Goal: Task Accomplishment & Management: Manage account settings

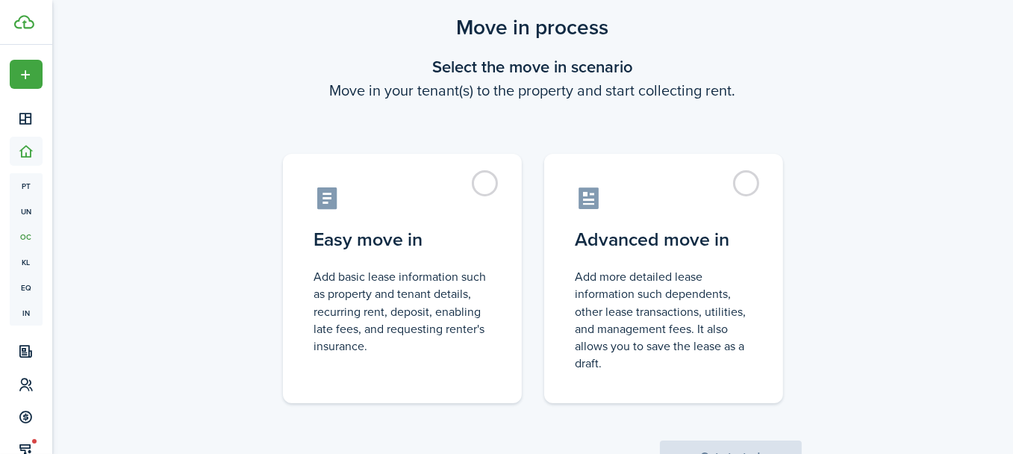
scroll to position [75, 0]
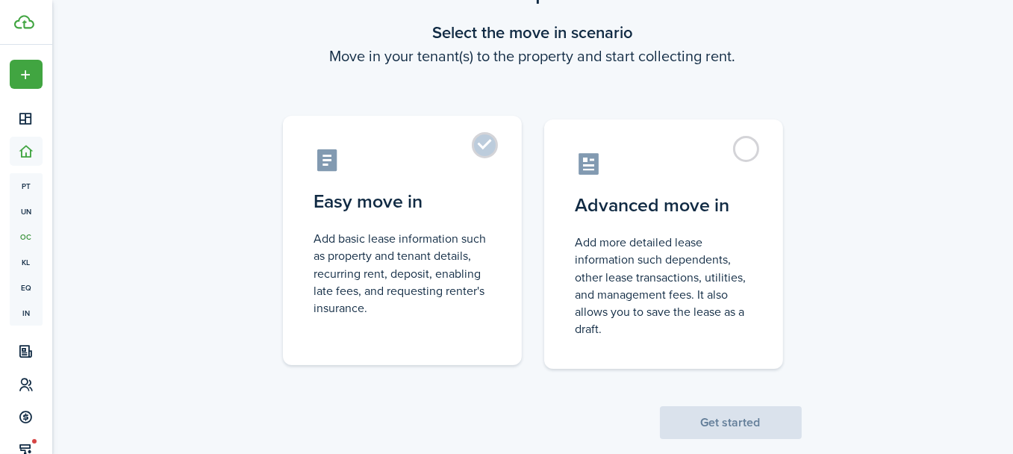
click at [485, 314] on control-radio-card-description "Add basic lease information such as property and tenant details, recurring rent…" at bounding box center [402, 273] width 176 height 87
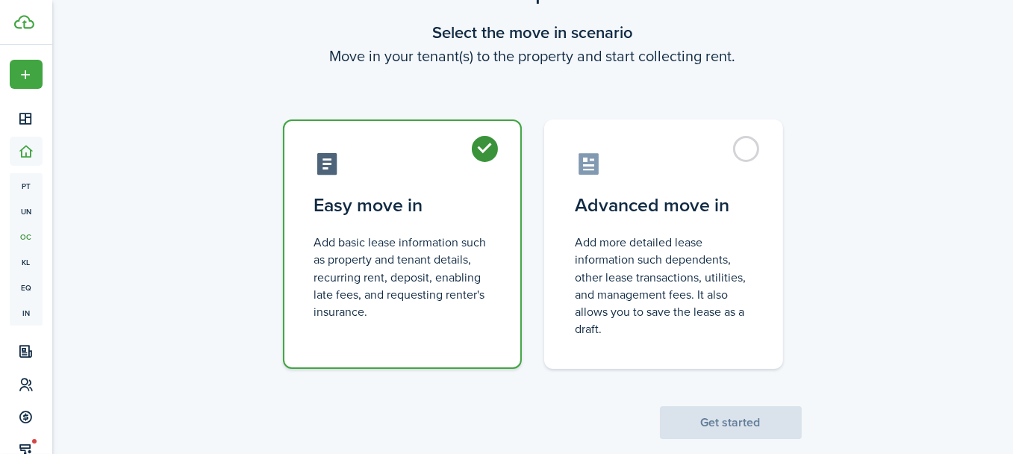
radio input "true"
click at [746, 423] on button "Get started" at bounding box center [731, 422] width 142 height 33
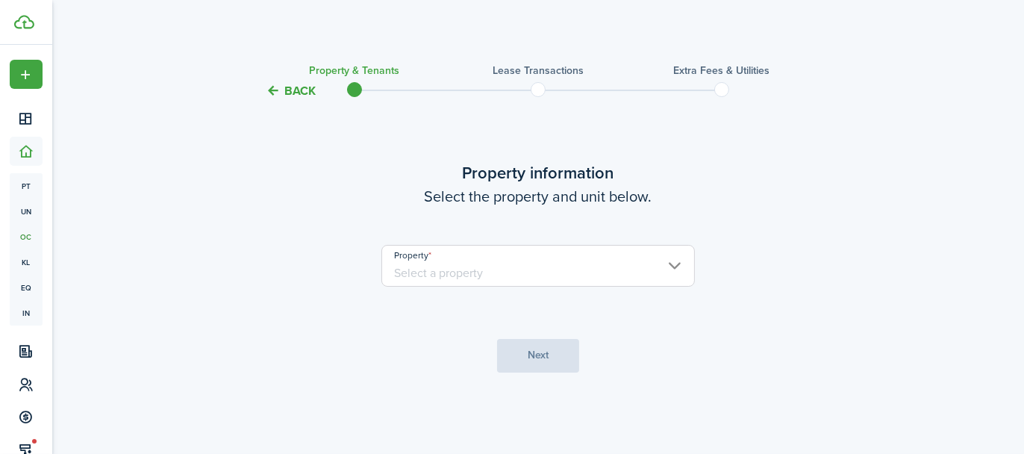
click at [518, 277] on input "Property" at bounding box center [537, 266] width 313 height 42
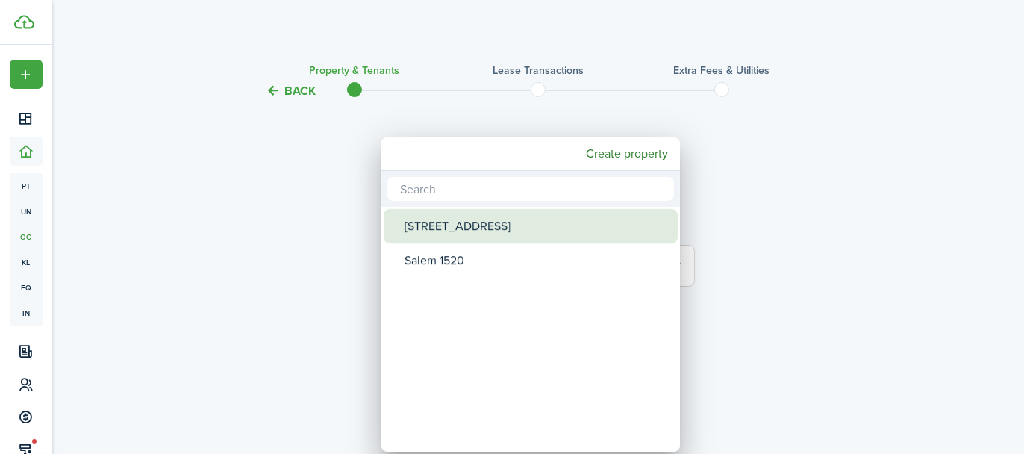
click at [545, 231] on div "[STREET_ADDRESS]" at bounding box center [537, 226] width 264 height 34
type input "[STREET_ADDRESS]"
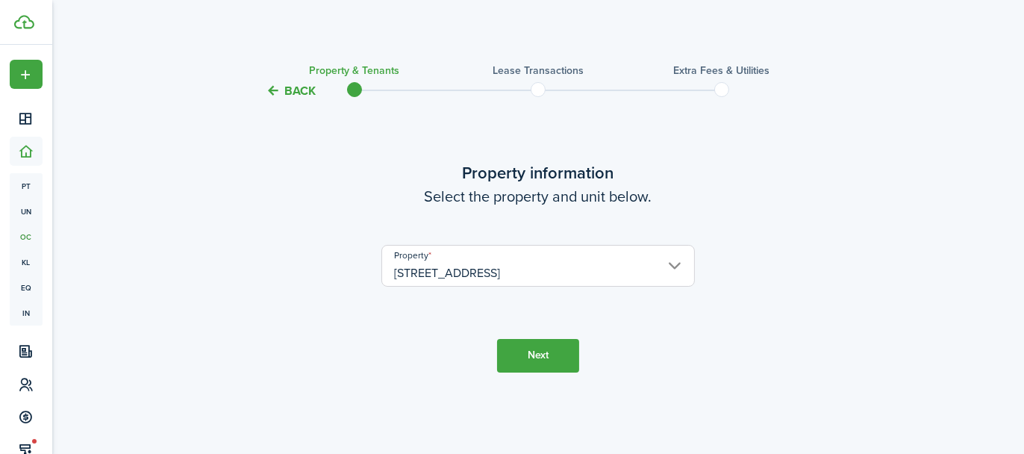
click at [538, 344] on button "Next" at bounding box center [538, 356] width 82 height 34
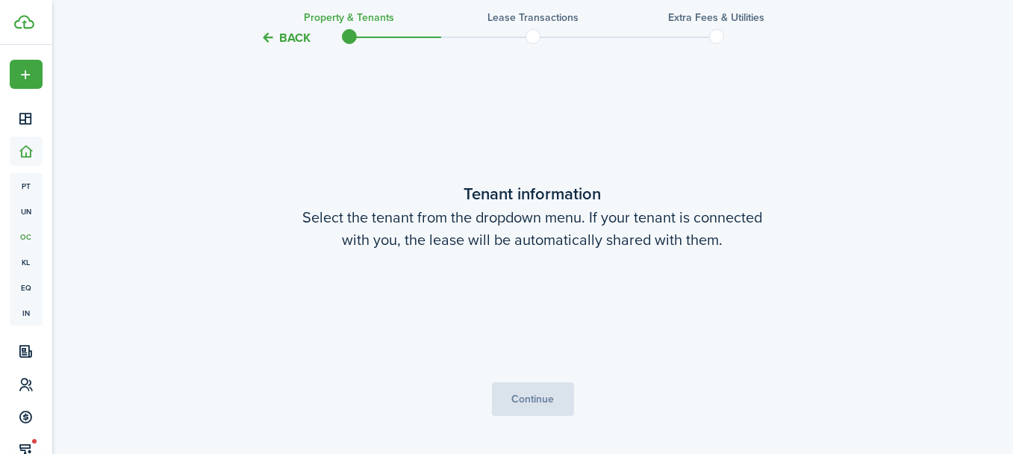
scroll to position [354, 0]
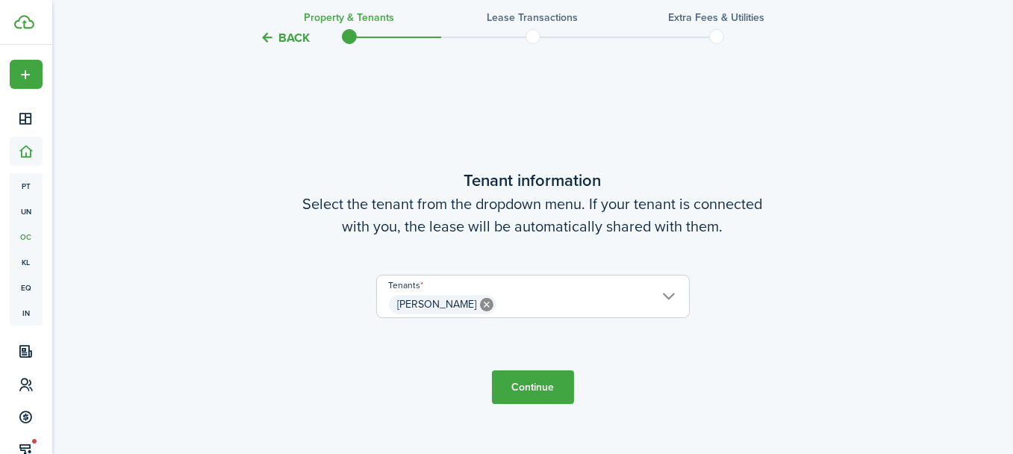
click at [647, 299] on span "[PERSON_NAME]" at bounding box center [533, 304] width 312 height 25
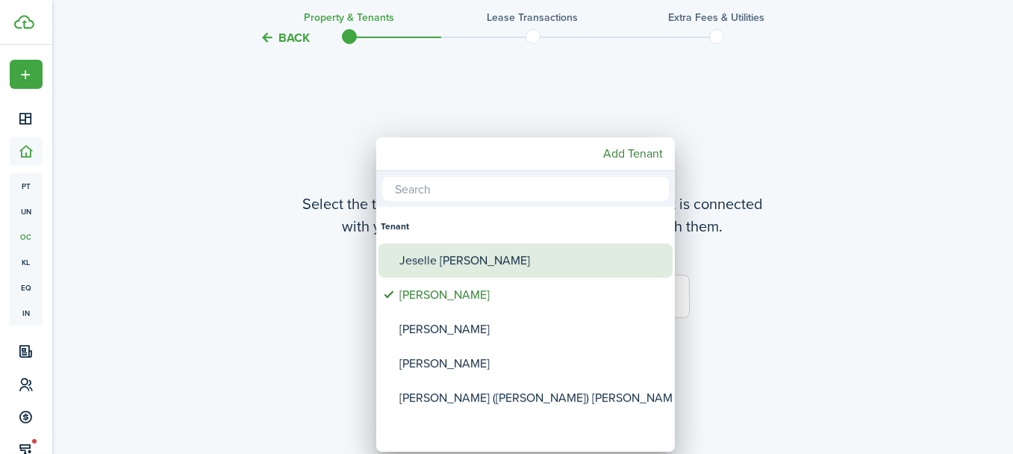
click at [537, 272] on div "Jeselle [PERSON_NAME]" at bounding box center [531, 260] width 264 height 34
type input "[PERSON_NAME] [PERSON_NAME] DeannaRae [PERSON_NAME]"
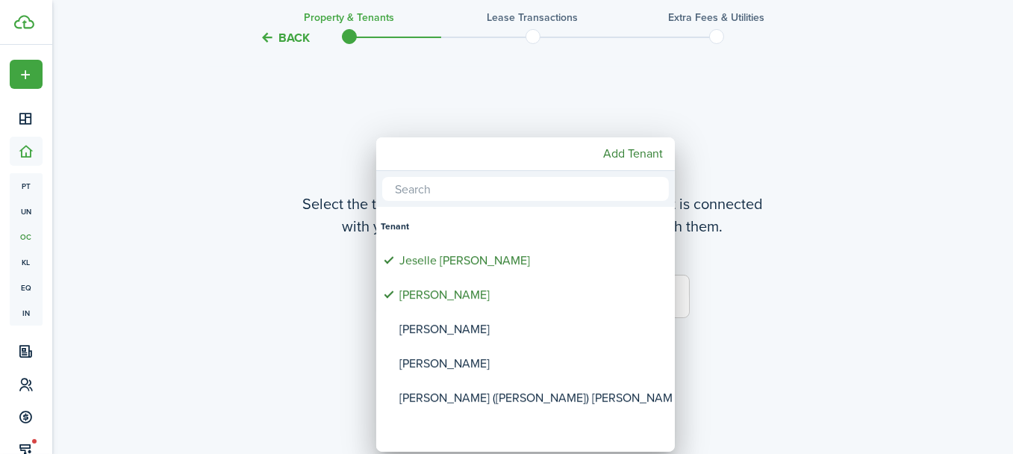
click at [860, 278] on div at bounding box center [507, 227] width 1252 height 693
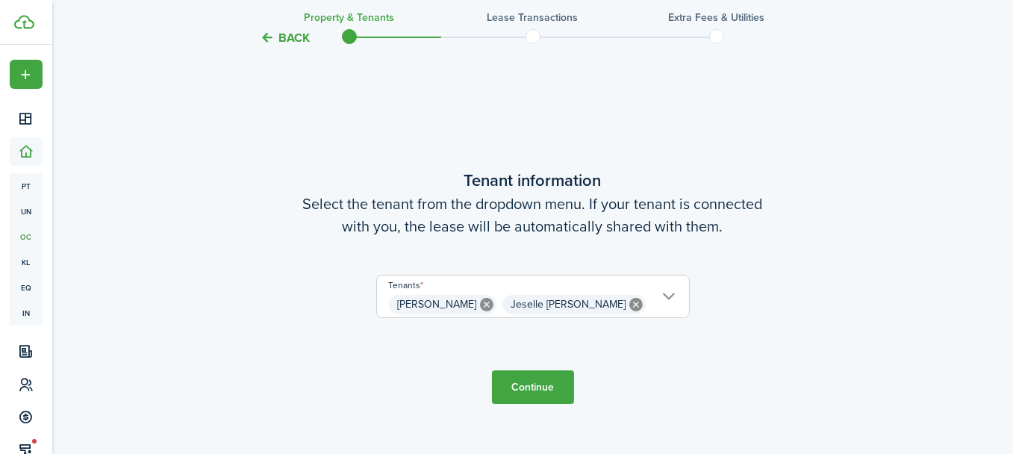
click at [555, 395] on button "Continue" at bounding box center [533, 387] width 82 height 34
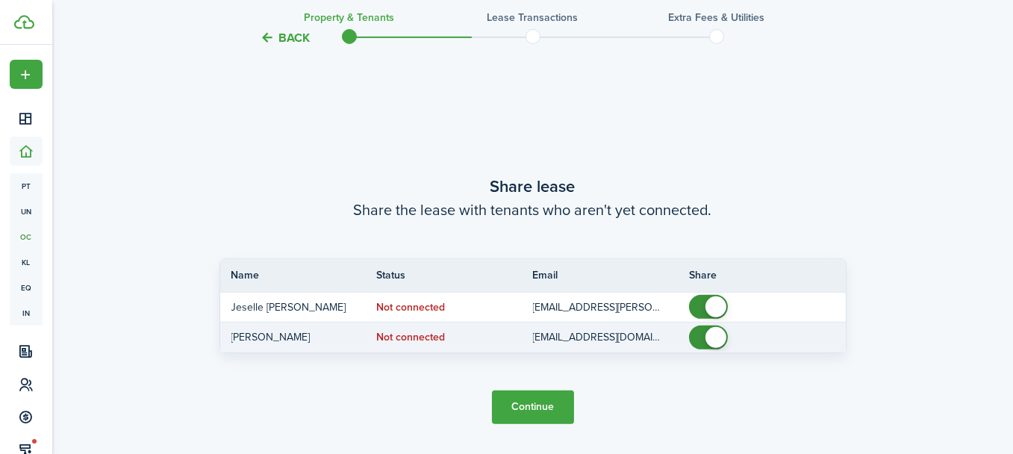
scroll to position [808, 0]
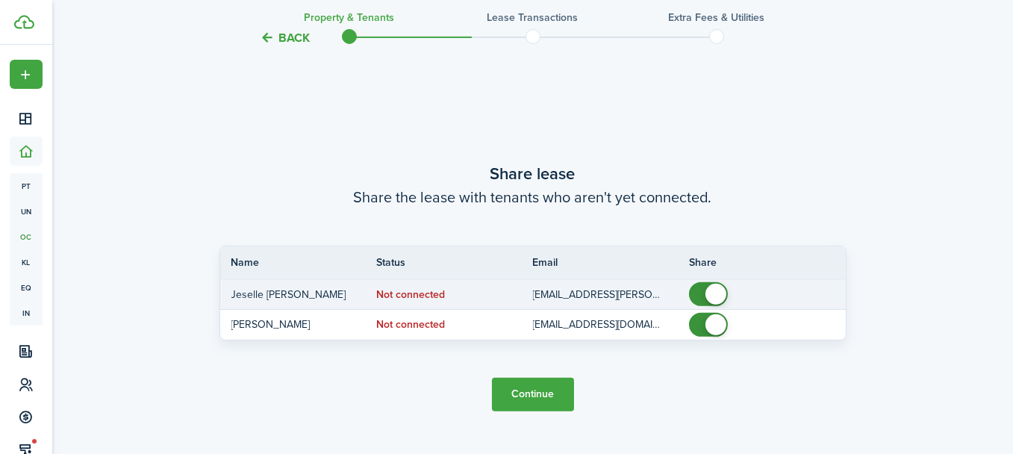
drag, startPoint x: 412, startPoint y: 296, endPoint x: 429, endPoint y: 293, distance: 17.4
click at [412, 296] on status "Not connected" at bounding box center [410, 295] width 69 height 12
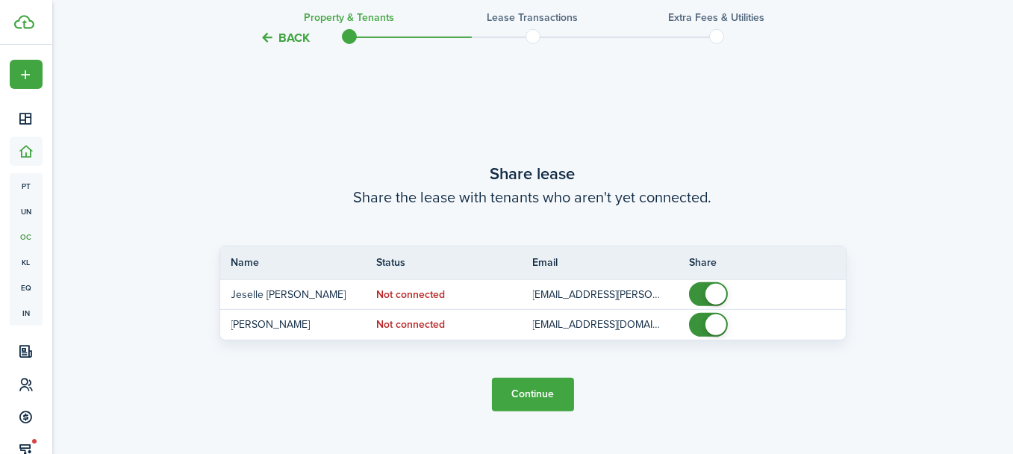
click at [518, 396] on button "Continue" at bounding box center [533, 395] width 82 height 34
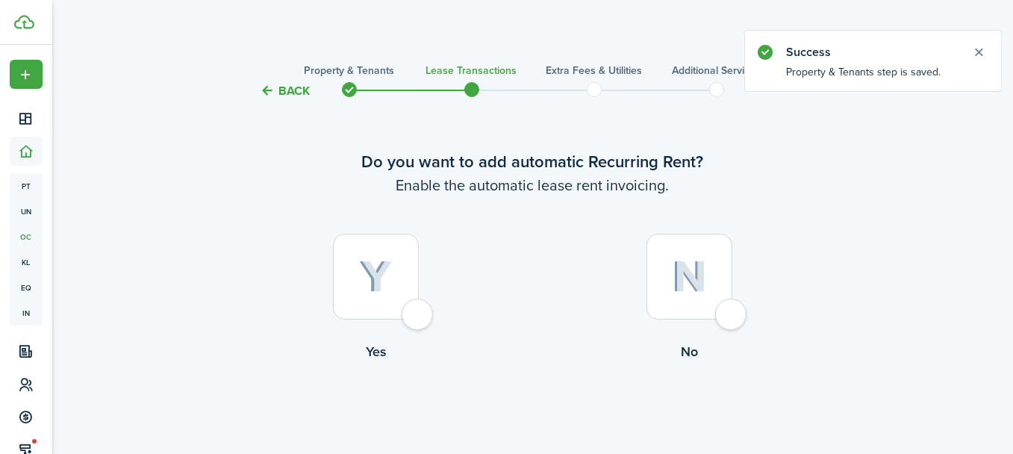
click at [396, 236] on div at bounding box center [376, 277] width 86 height 86
radio input "true"
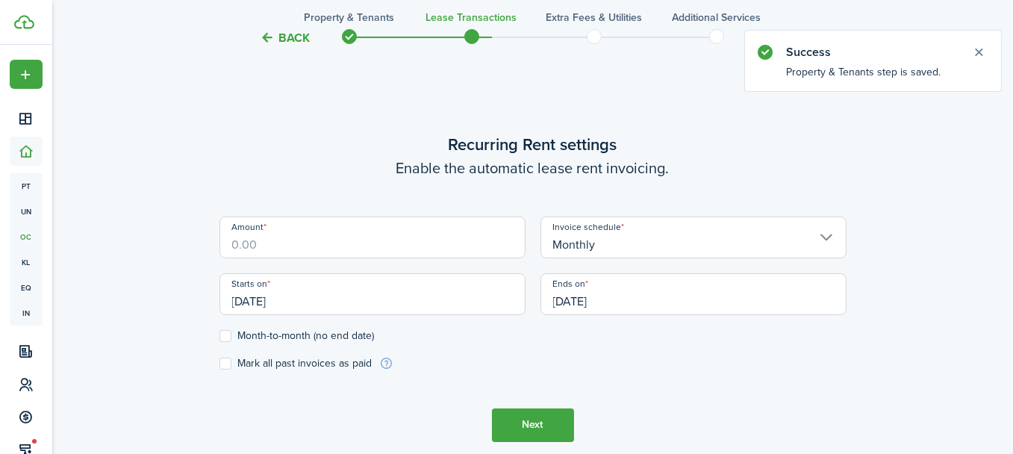
scroll to position [411, 0]
click at [334, 250] on input "Amount" at bounding box center [372, 237] width 306 height 42
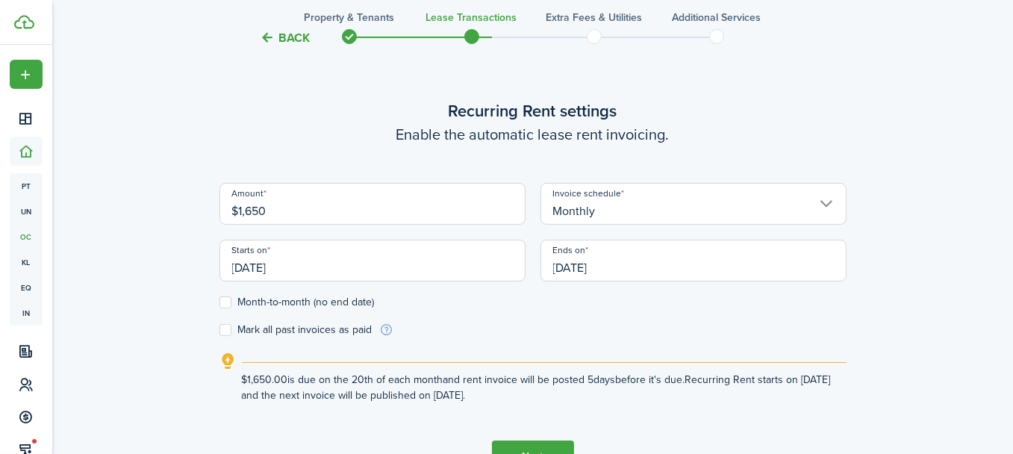
type input "$1,650.00"
click at [169, 231] on div "Back Property & Tenants Lease Transactions Extra fees & Utilities Additional Se…" at bounding box center [533, 77] width 866 height 871
click at [470, 270] on input "[DATE]" at bounding box center [372, 261] width 306 height 42
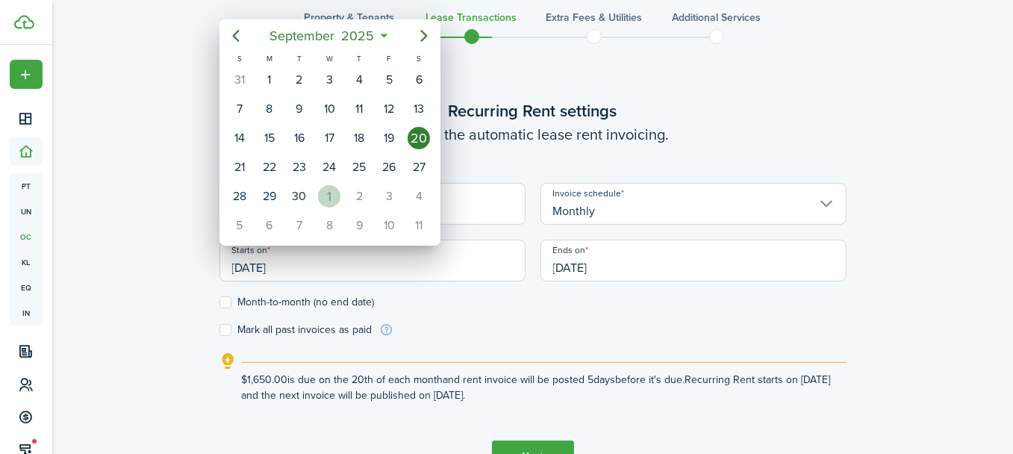
click at [335, 195] on div "1" at bounding box center [329, 196] width 22 height 22
type input "[DATE]"
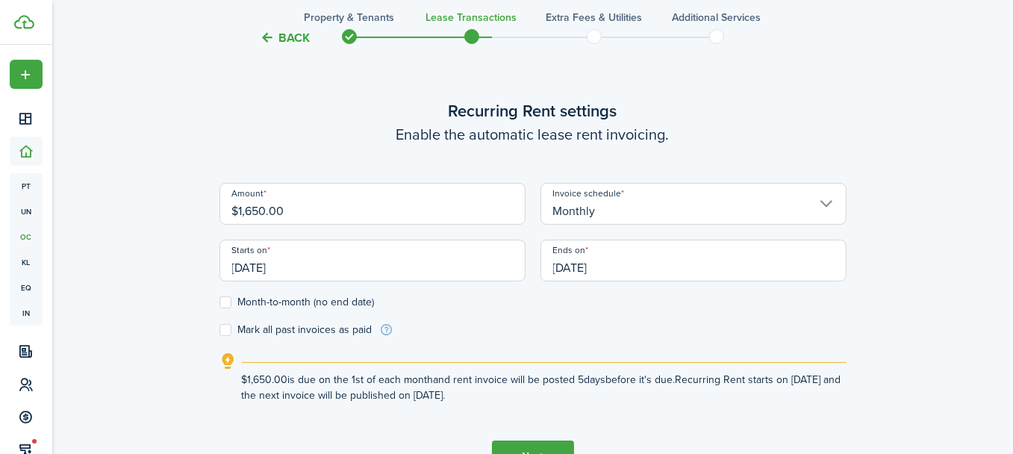
click at [671, 276] on input "[DATE]" at bounding box center [693, 261] width 306 height 42
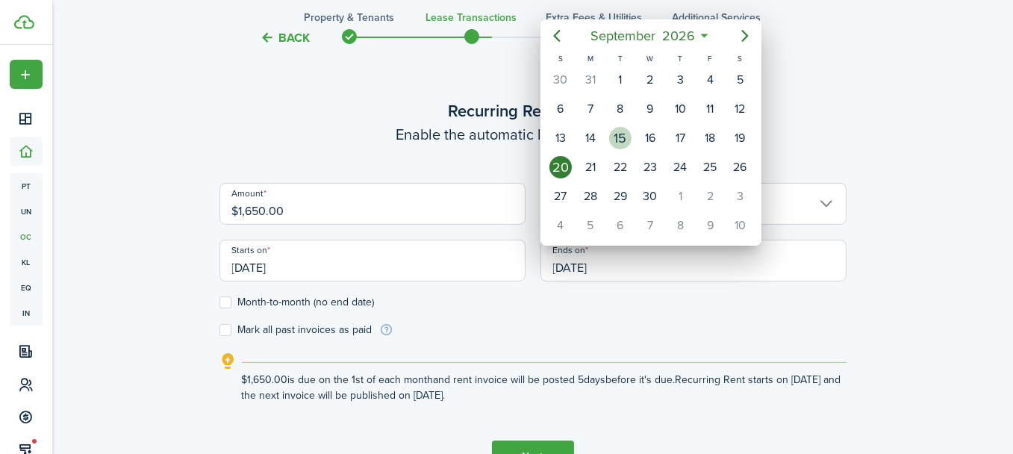
drag, startPoint x: 631, startPoint y: 137, endPoint x: 623, endPoint y: 152, distance: 16.0
click at [631, 137] on div "15" at bounding box center [620, 138] width 30 height 28
type input "[DATE]"
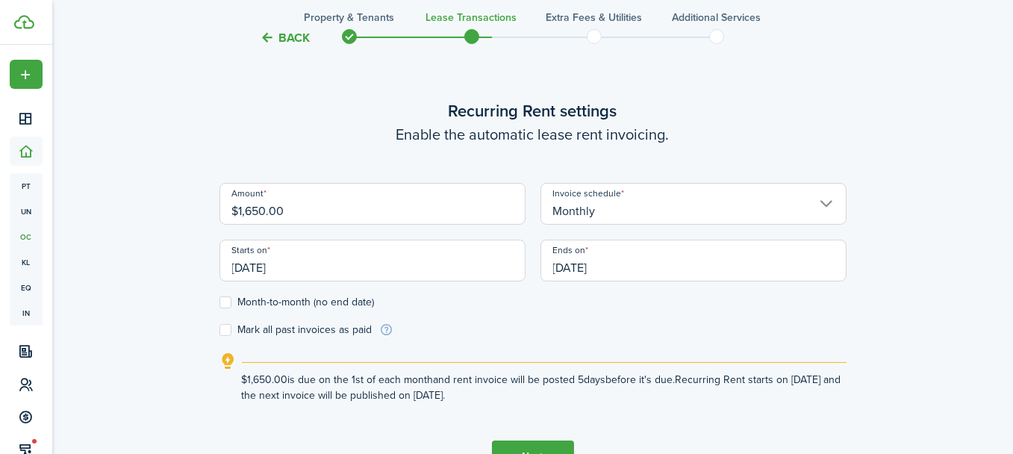
click at [489, 267] on input "[DATE]" at bounding box center [372, 261] width 306 height 42
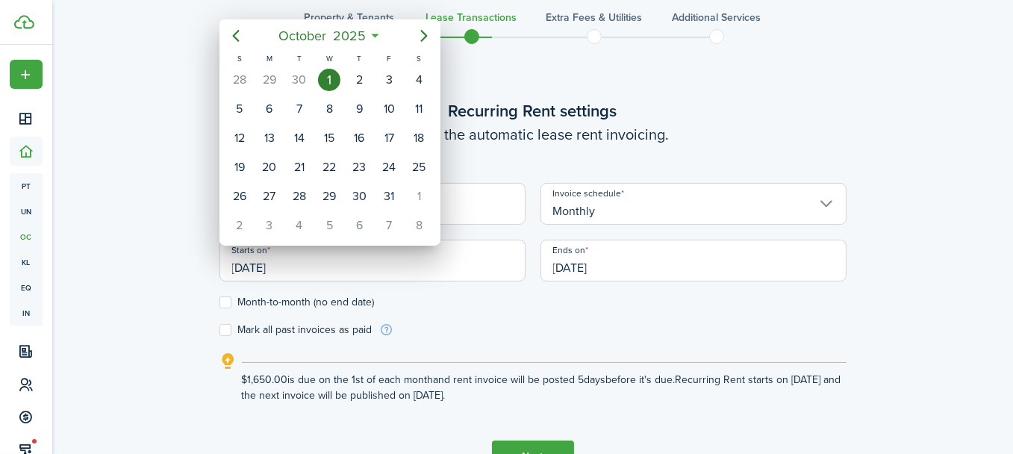
click at [463, 139] on div at bounding box center [507, 227] width 1252 height 693
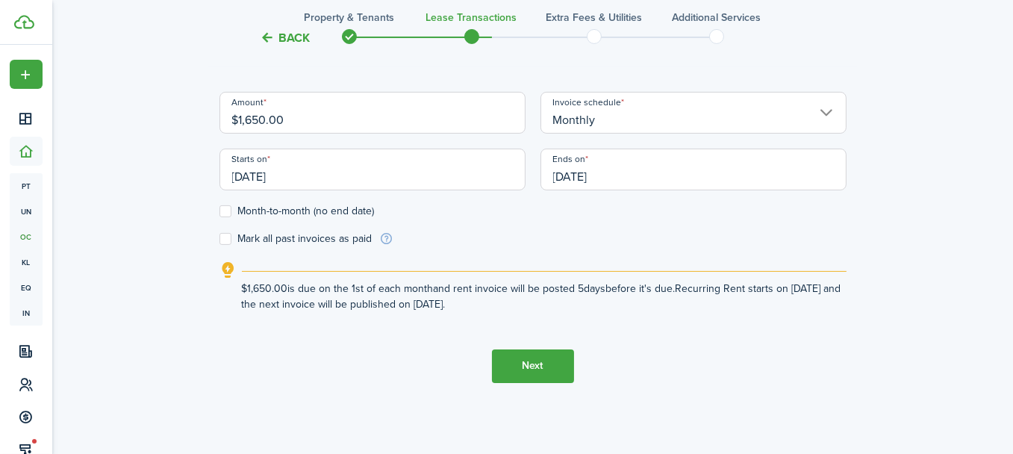
scroll to position [511, 0]
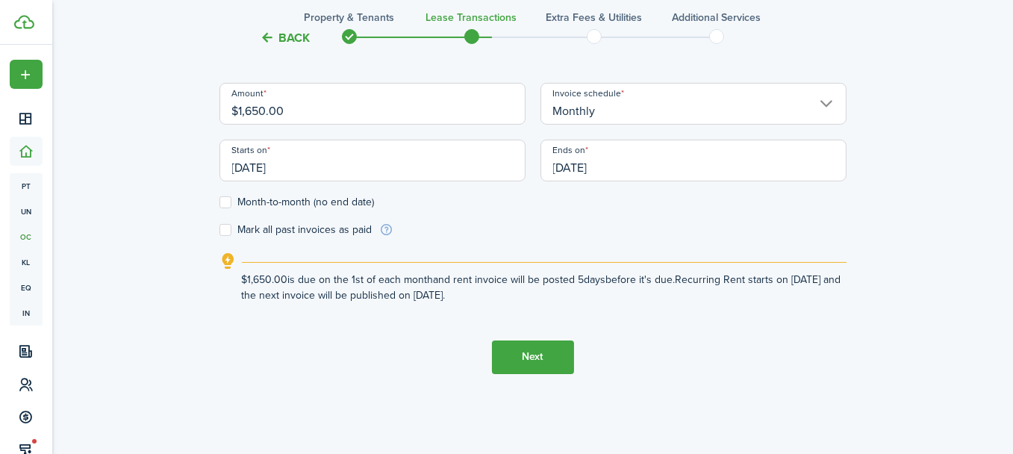
click at [560, 358] on button "Next" at bounding box center [533, 357] width 82 height 34
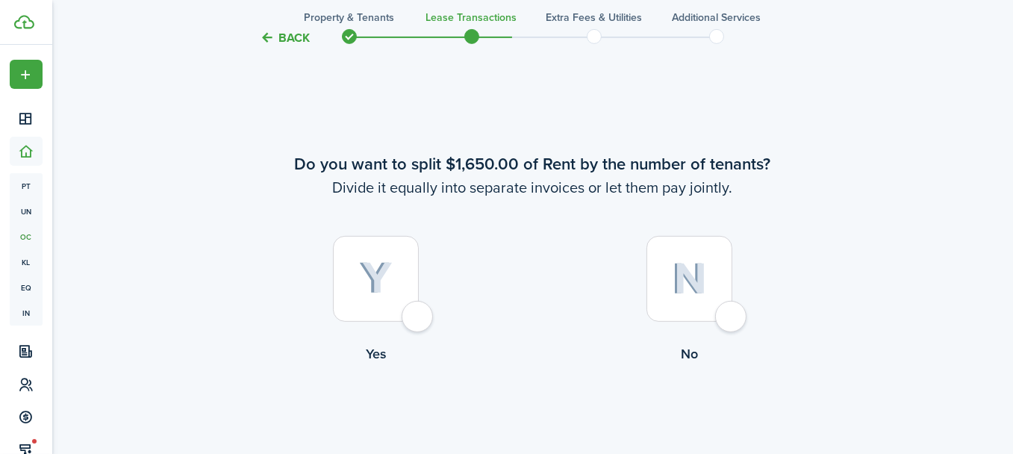
scroll to position [864, 0]
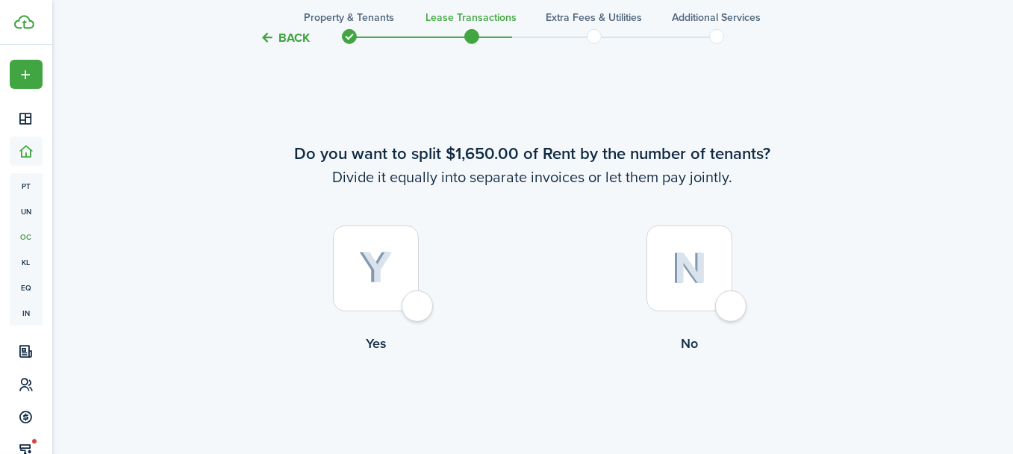
click at [690, 273] on img at bounding box center [689, 268] width 35 height 32
radio input "true"
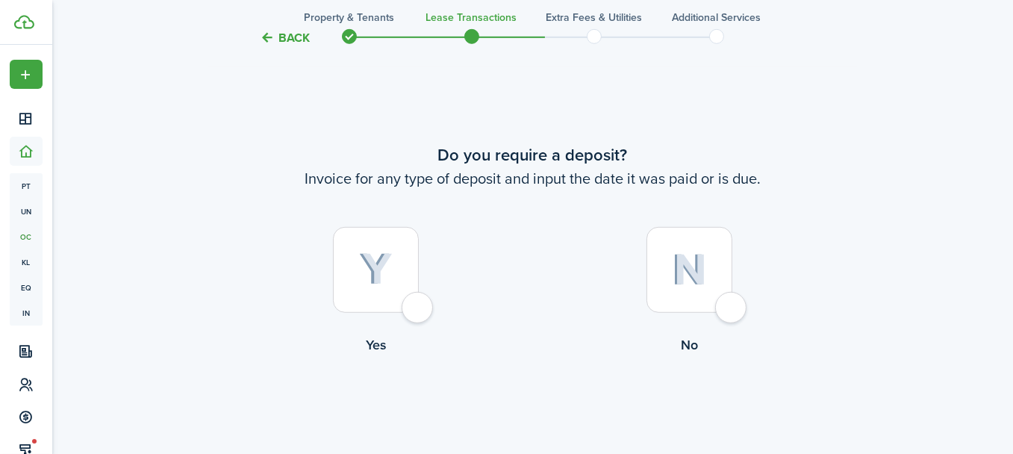
scroll to position [1319, 0]
click at [396, 251] on div at bounding box center [376, 268] width 86 height 86
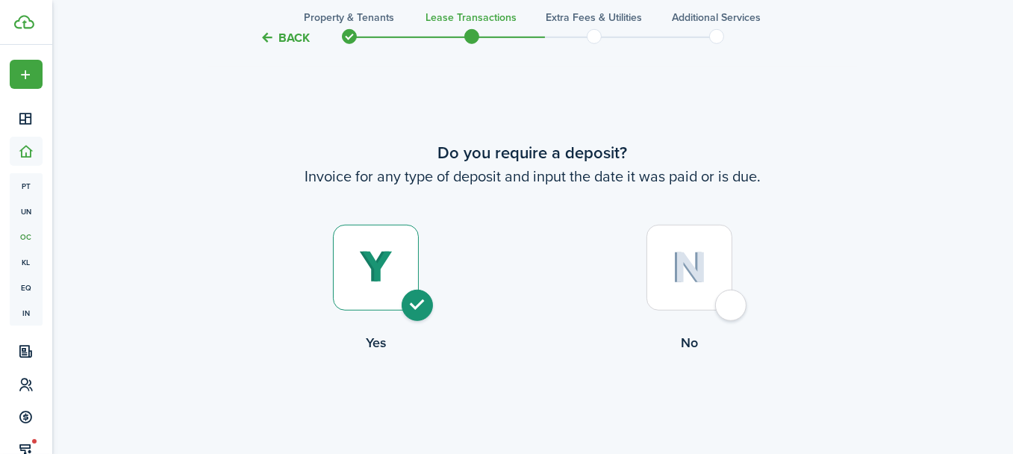
radio input "true"
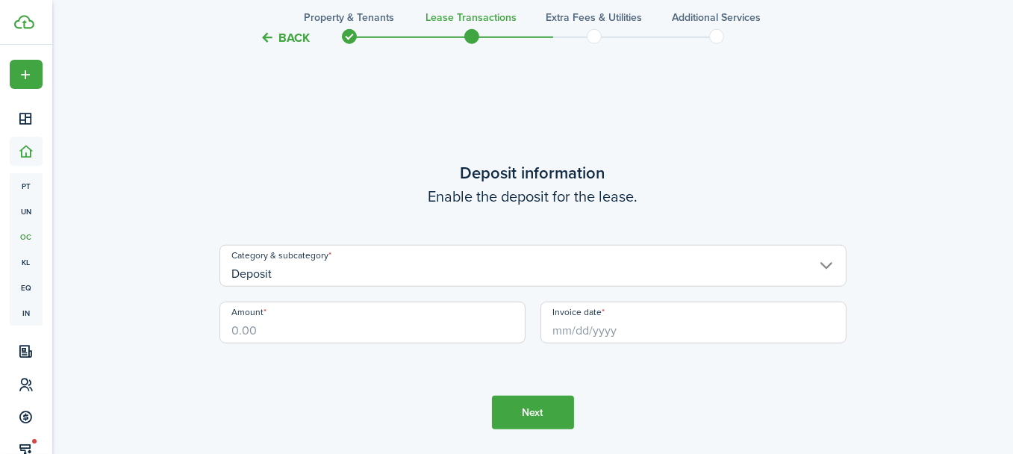
scroll to position [1773, 0]
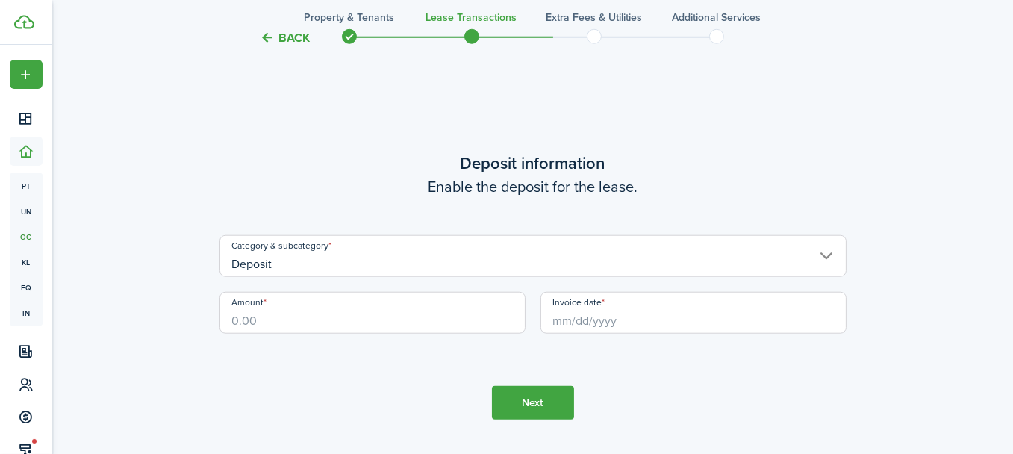
click at [363, 320] on input "Amount" at bounding box center [372, 313] width 306 height 42
click at [565, 328] on input "Invoice date" at bounding box center [693, 313] width 306 height 42
type input "$1,650.00"
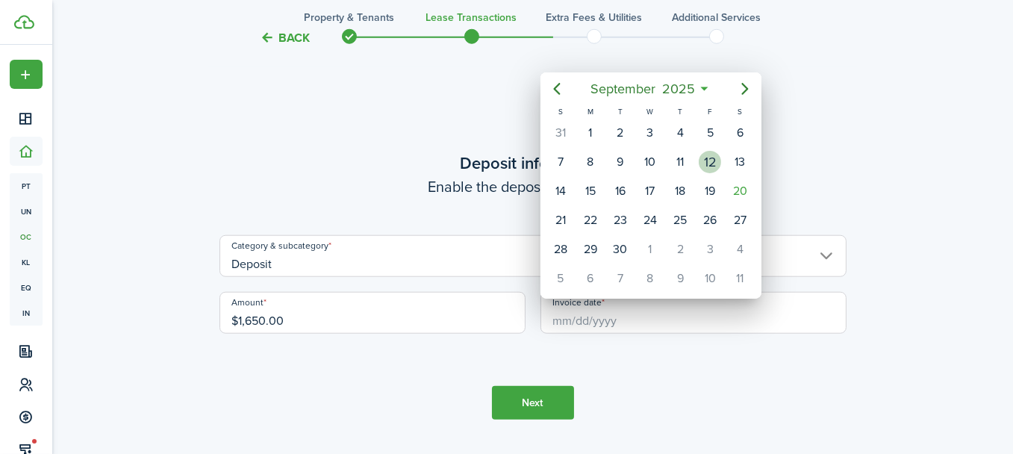
click at [718, 160] on div "12" at bounding box center [710, 162] width 22 height 22
type input "[DATE]"
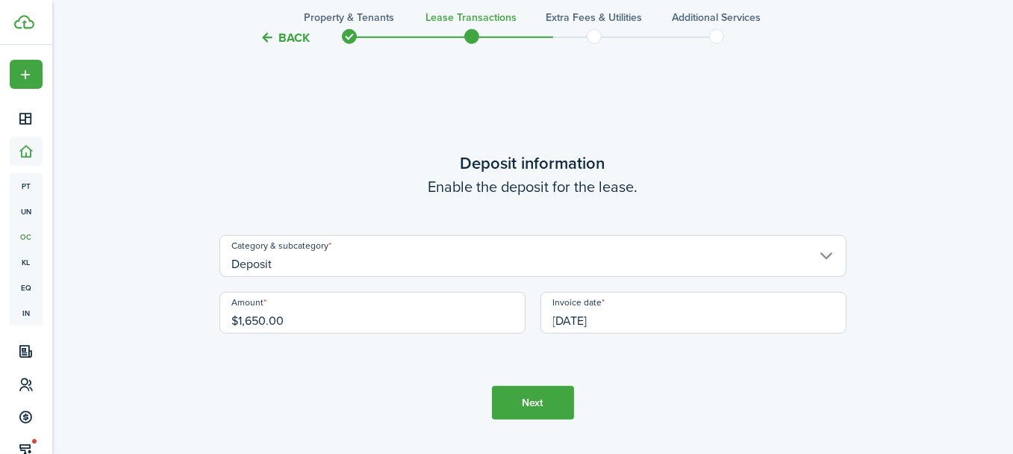
click at [519, 406] on button "Next" at bounding box center [533, 403] width 82 height 34
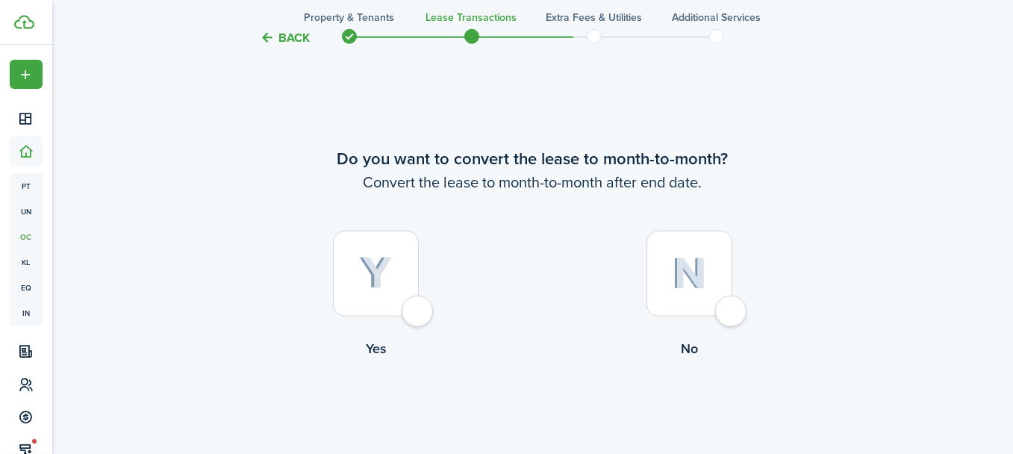
scroll to position [2227, 0]
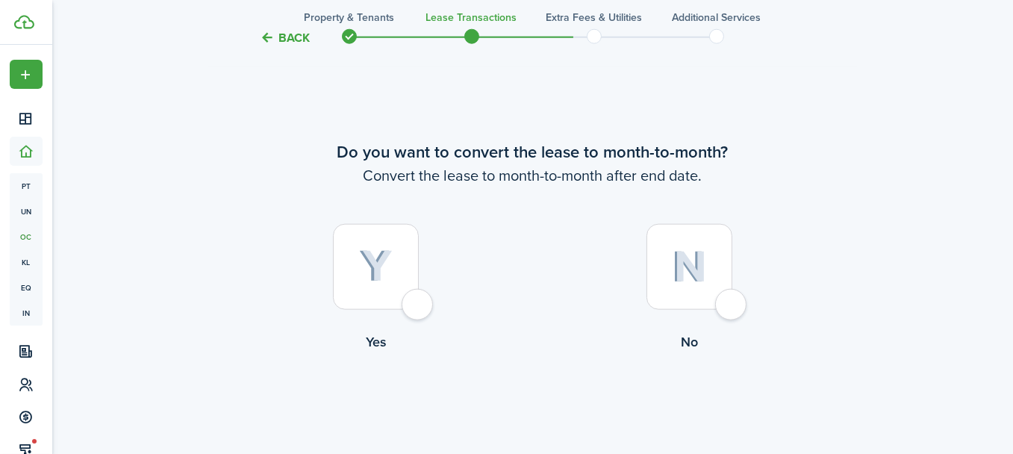
click at [672, 312] on label "No" at bounding box center [689, 291] width 313 height 135
radio input "true"
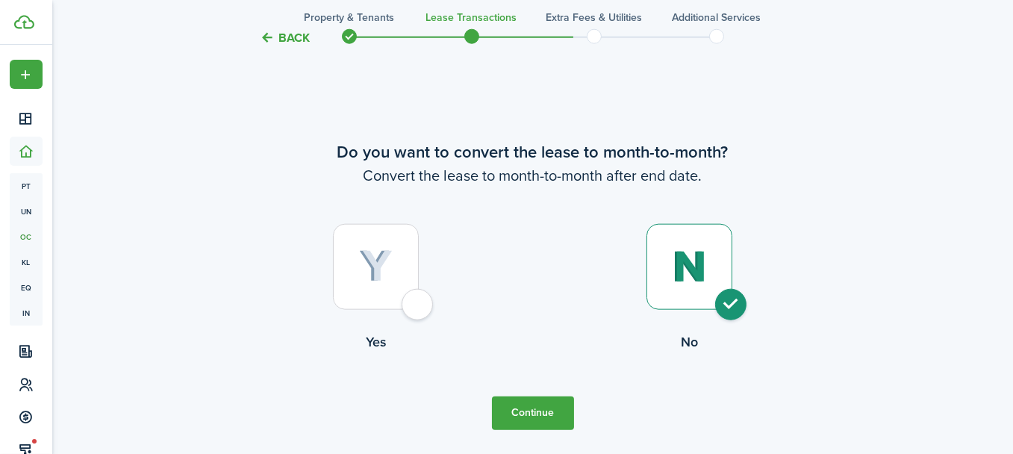
click at [534, 411] on button "Continue" at bounding box center [533, 413] width 82 height 34
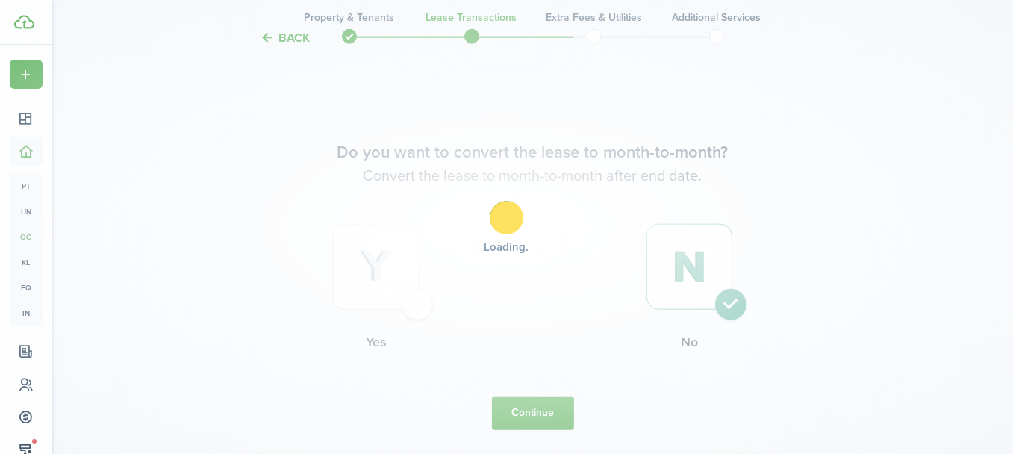
scroll to position [0, 0]
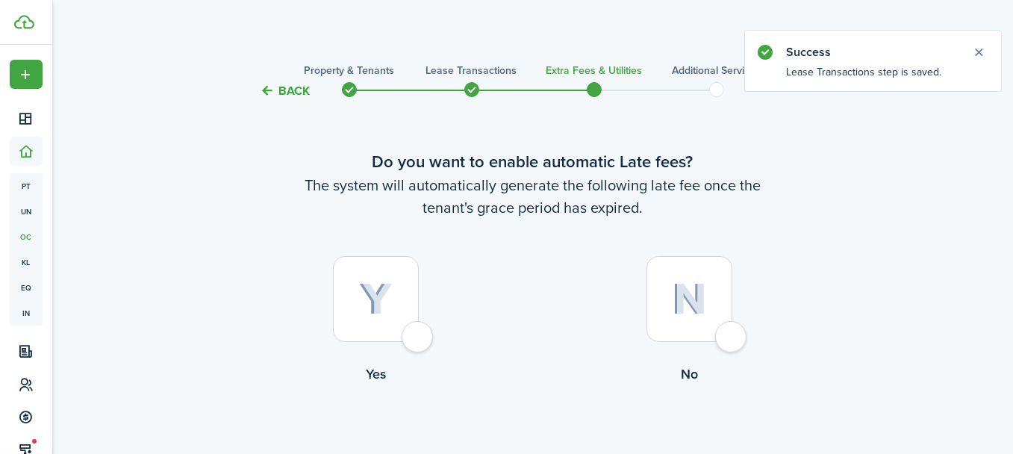
click at [399, 296] on div at bounding box center [376, 299] width 86 height 86
radio input "true"
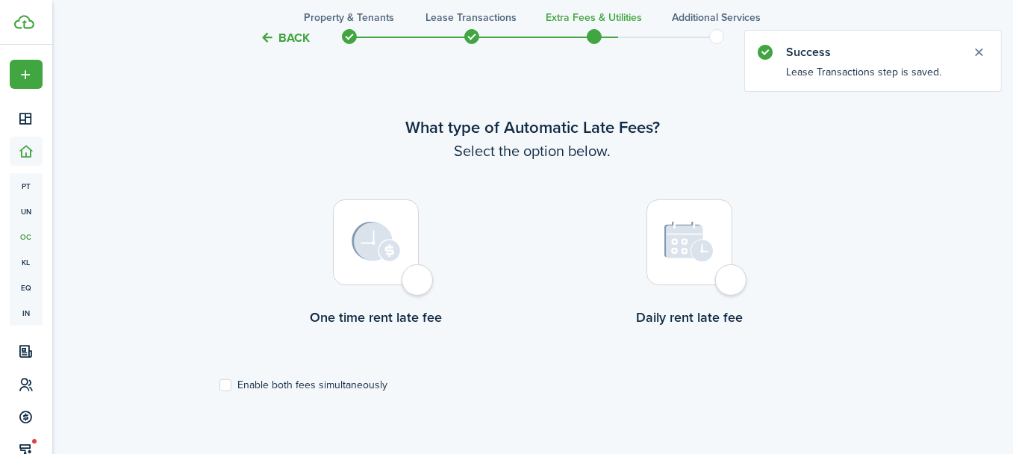
scroll to position [433, 0]
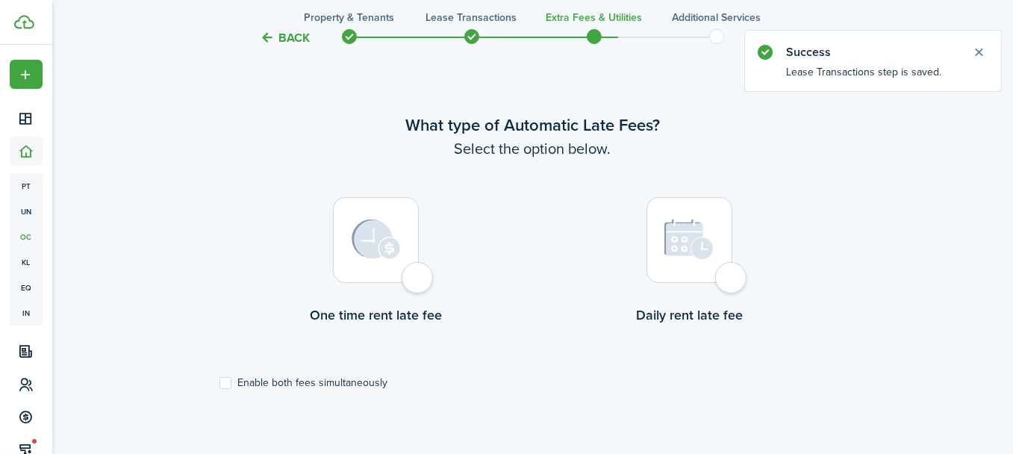
click at [683, 240] on img at bounding box center [689, 240] width 50 height 42
radio input "true"
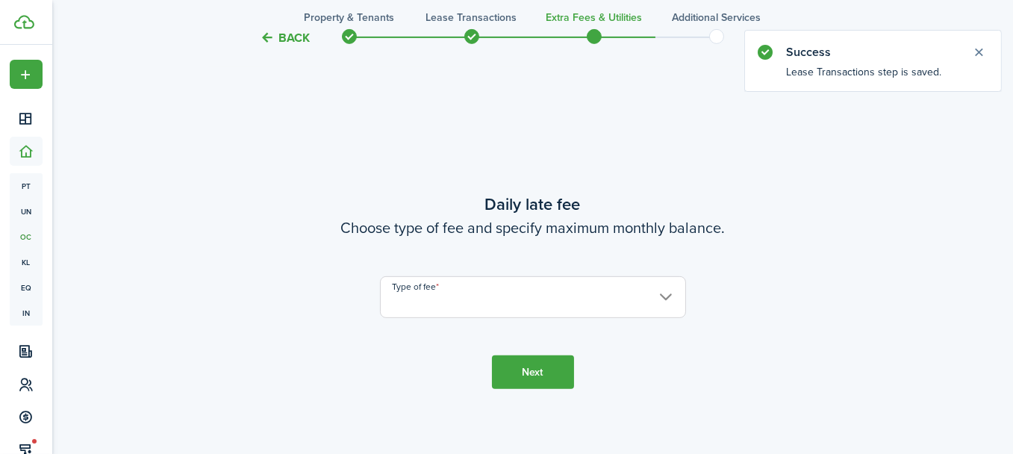
scroll to position [887, 0]
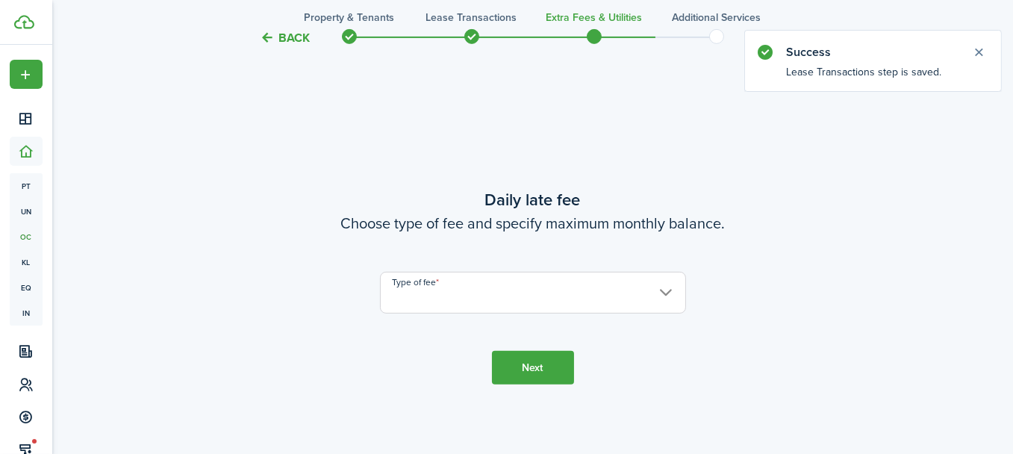
click at [531, 287] on input "Type of fee" at bounding box center [533, 293] width 306 height 42
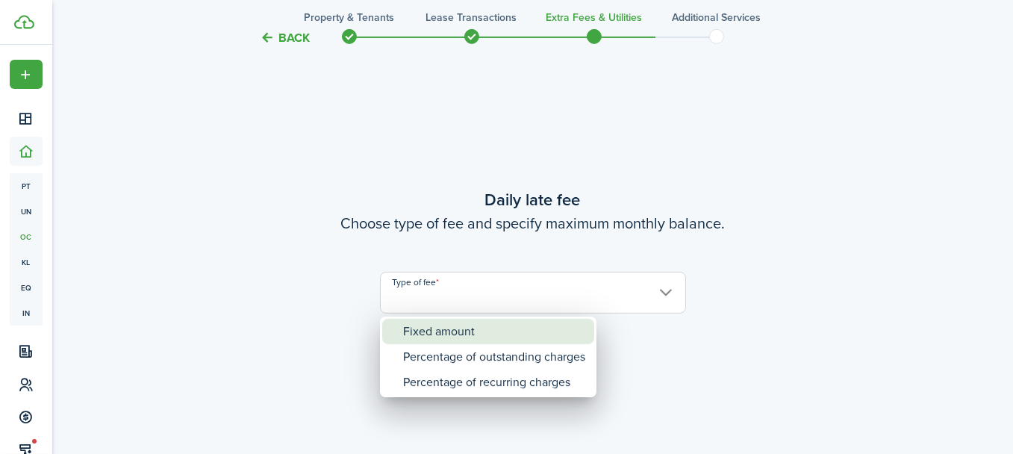
click at [533, 331] on div "Fixed amount" at bounding box center [494, 331] width 182 height 25
type input "Fixed amount"
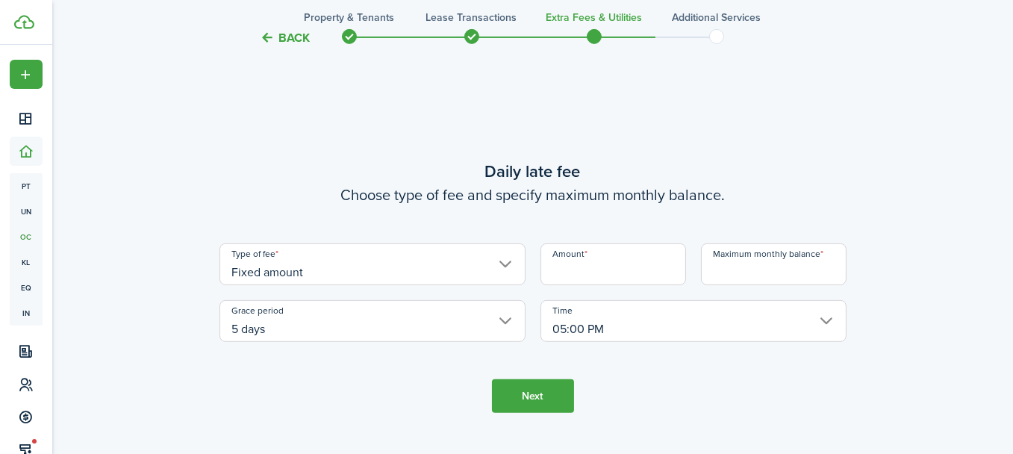
click at [650, 273] on input "Amount" at bounding box center [613, 264] width 146 height 42
type input "$50.00"
click at [573, 325] on input "05:00 PM" at bounding box center [693, 321] width 306 height 42
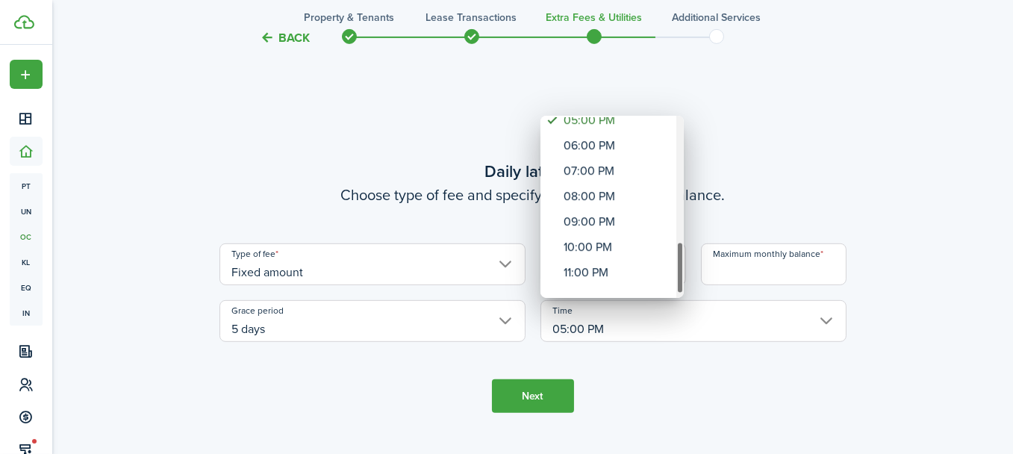
drag, startPoint x: 678, startPoint y: 204, endPoint x: 687, endPoint y: 288, distance: 84.9
click at [687, 288] on div "12:00 AM 01:00 AM 02:00 AM 03:00 AM 04:00 AM 05:00 AM 06:00 AM 07:00 AM 08:00 A…" at bounding box center [506, 227] width 1013 height 454
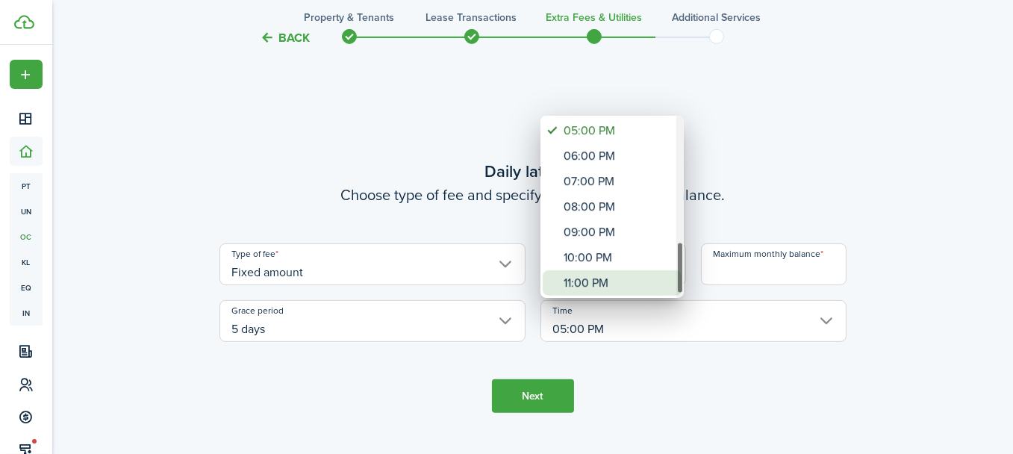
click at [593, 278] on div "11:00 PM" at bounding box center [618, 282] width 109 height 25
type input "11:00 PM"
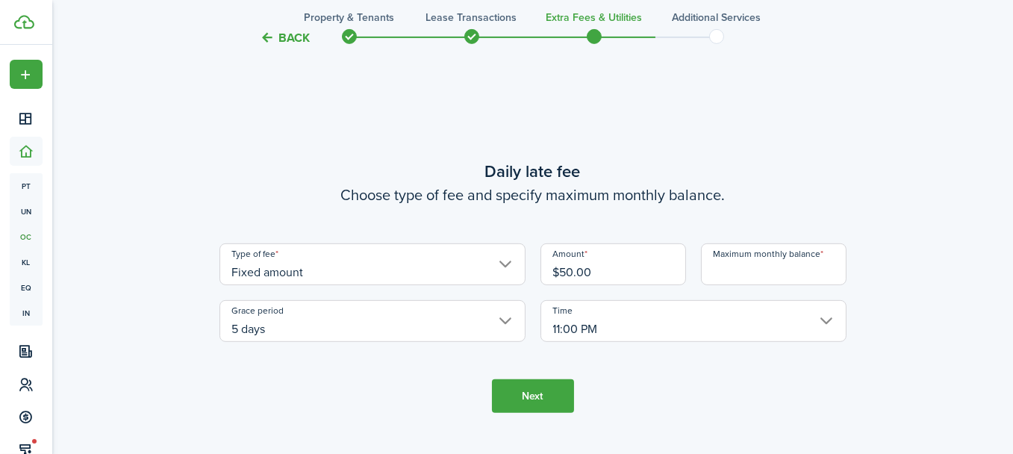
drag, startPoint x: 781, startPoint y: 271, endPoint x: 838, endPoint y: 268, distance: 56.8
click at [781, 271] on input "Maximum monthly balance" at bounding box center [774, 264] width 146 height 42
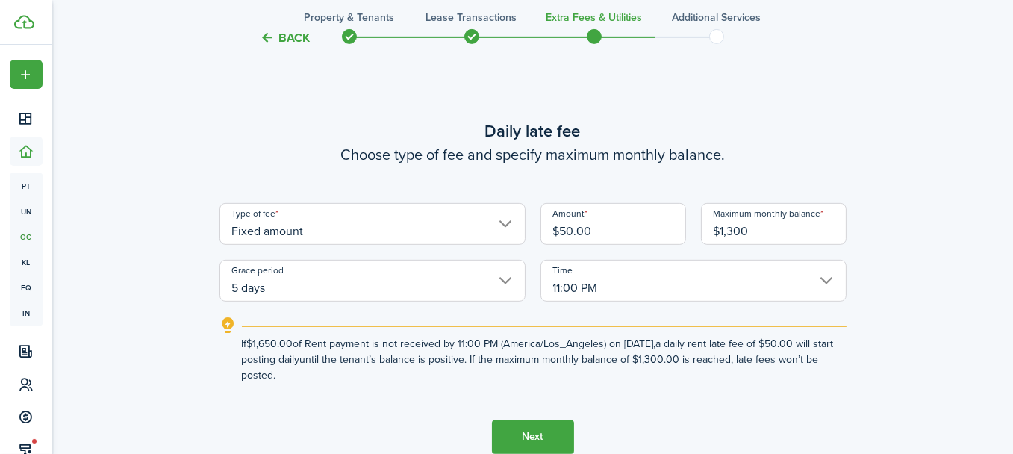
type input "$1,300.00"
click at [545, 438] on button "Next" at bounding box center [533, 437] width 82 height 34
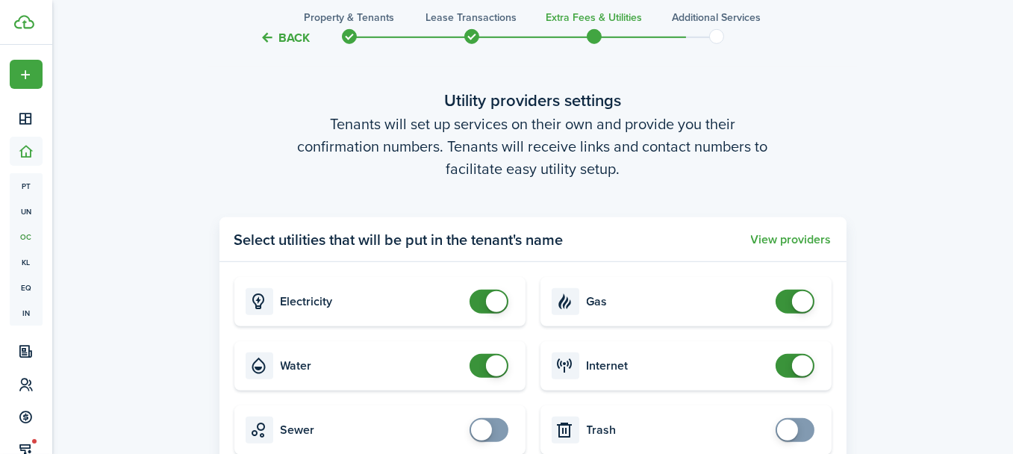
scroll to position [1491, 0]
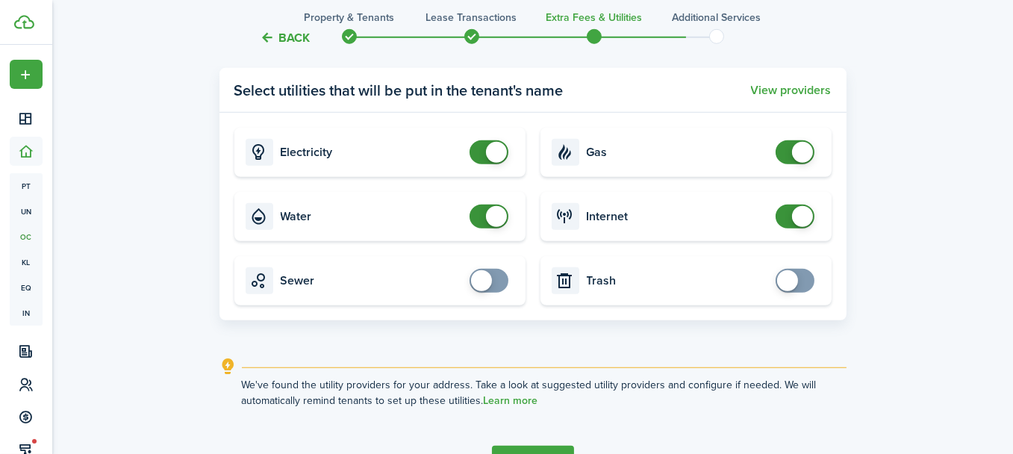
checkbox input "false"
click at [787, 148] on span at bounding box center [794, 152] width 15 height 24
checkbox input "true"
click at [496, 279] on span at bounding box center [488, 281] width 15 height 24
click at [785, 293] on card "Trash" at bounding box center [685, 280] width 291 height 49
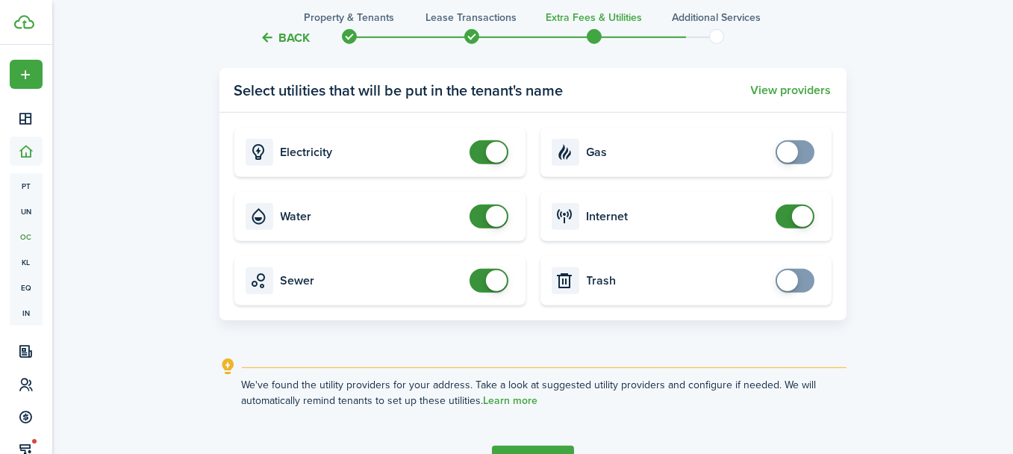
checkbox input "true"
click at [793, 290] on span at bounding box center [794, 281] width 15 height 24
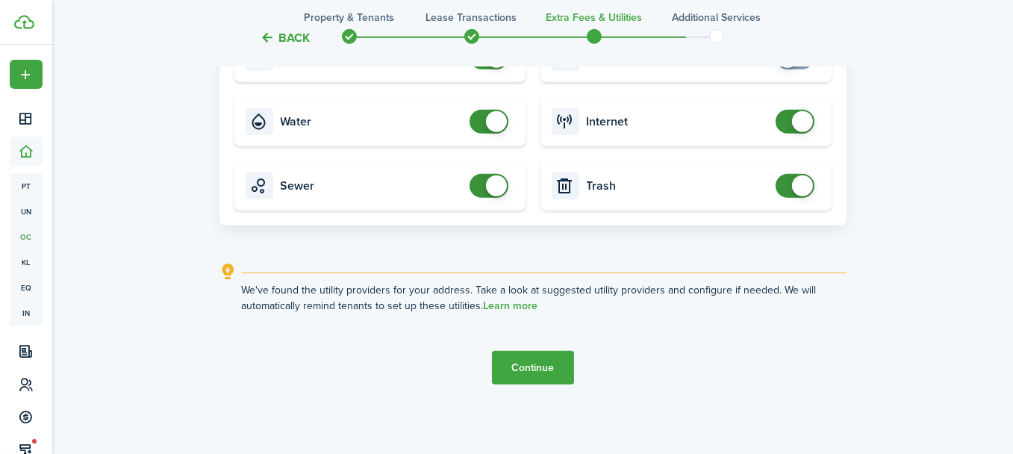
scroll to position [1587, 0]
click at [546, 368] on button "Continue" at bounding box center [533, 366] width 82 height 34
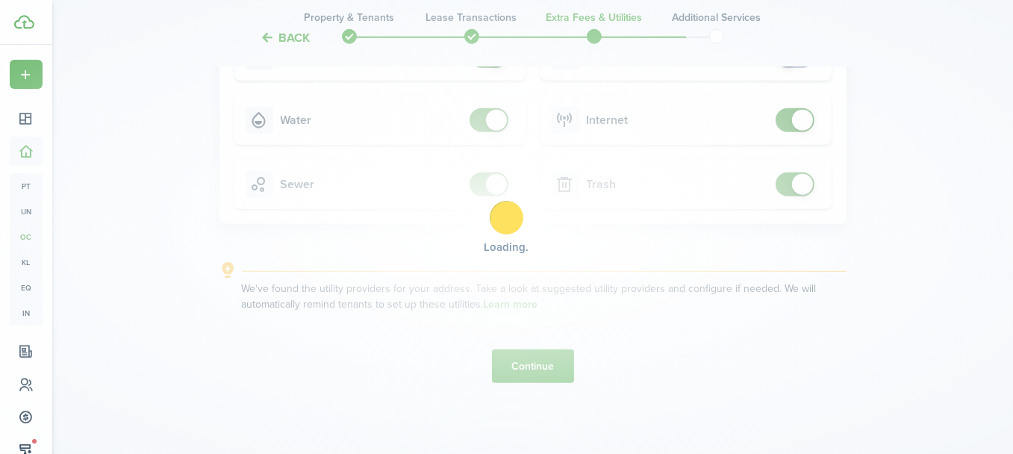
scroll to position [0, 0]
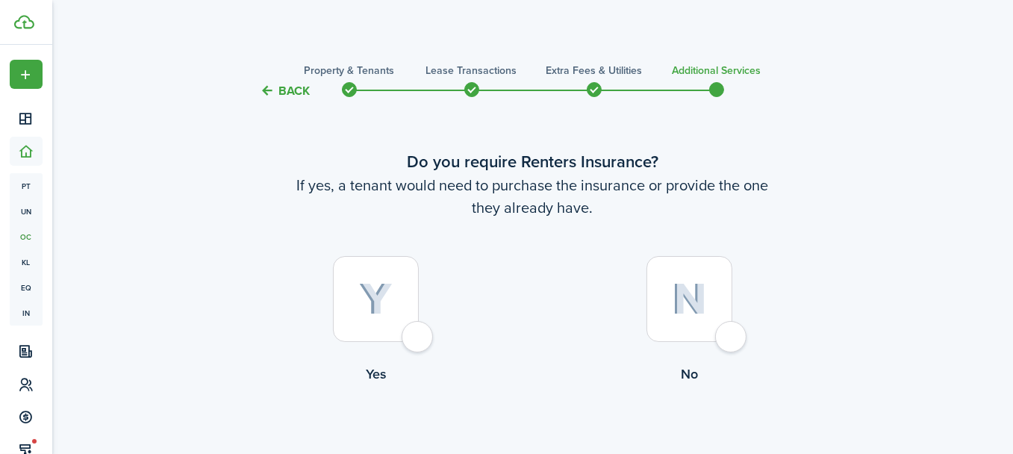
click at [696, 302] on img at bounding box center [689, 299] width 35 height 32
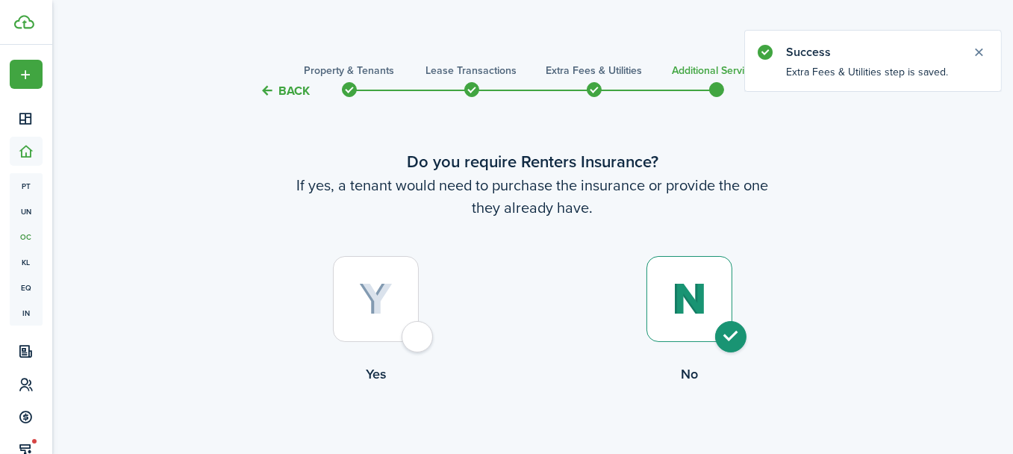
radio input "true"
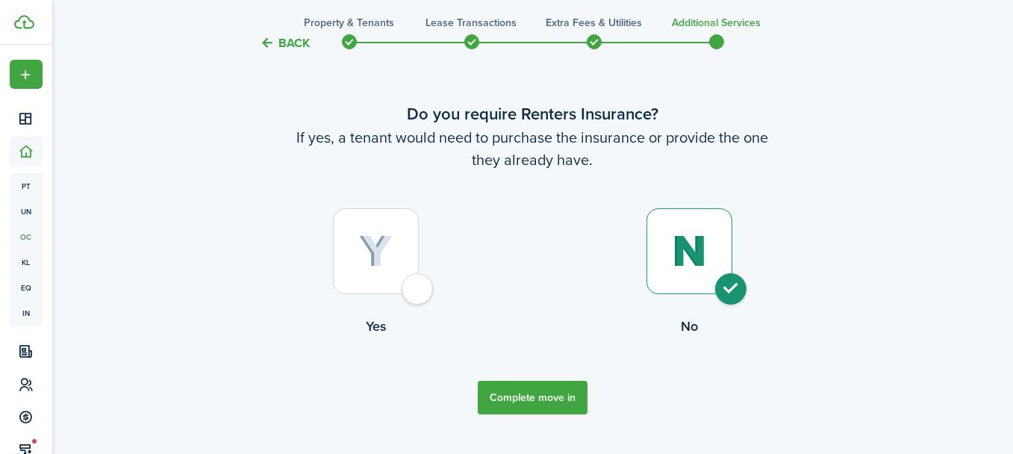
scroll to position [78, 0]
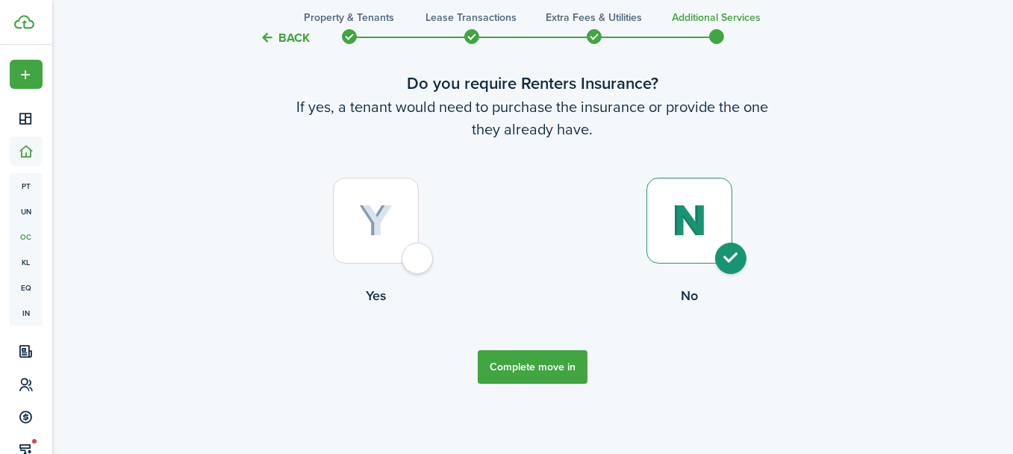
drag, startPoint x: 497, startPoint y: 369, endPoint x: 517, endPoint y: 355, distance: 24.0
click at [496, 369] on button "Complete move in" at bounding box center [533, 367] width 110 height 34
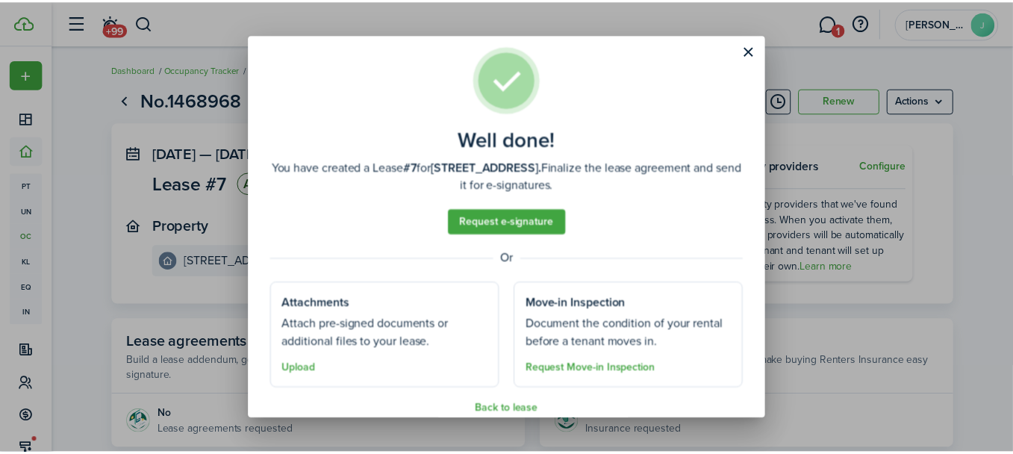
scroll to position [37, 0]
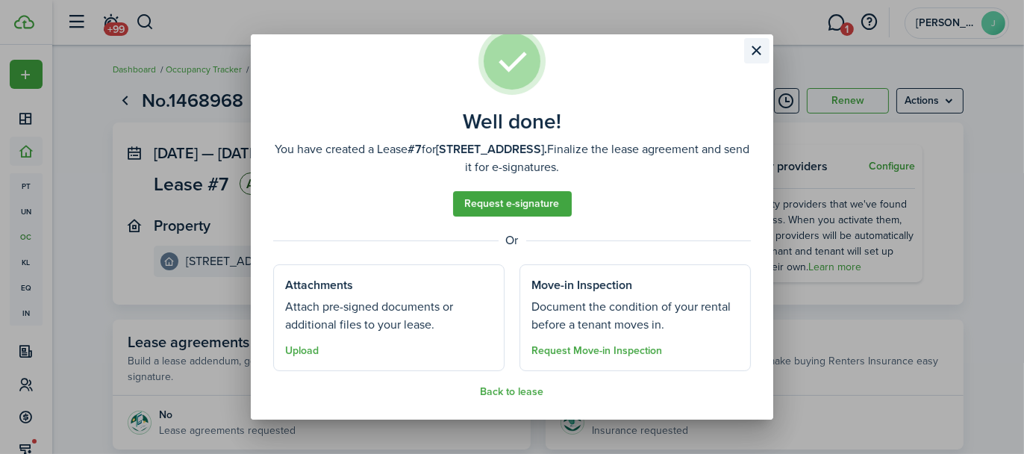
click at [752, 52] on button "Close modal" at bounding box center [756, 50] width 25 height 25
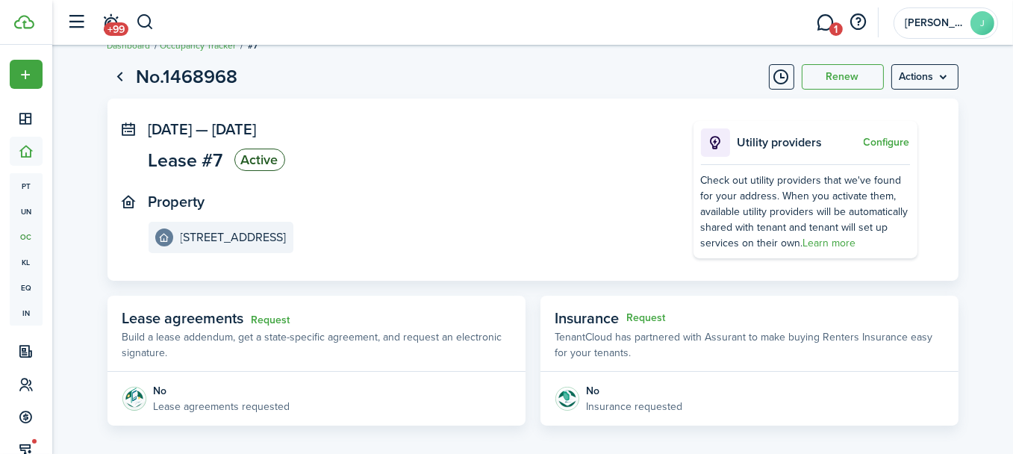
scroll to position [0, 0]
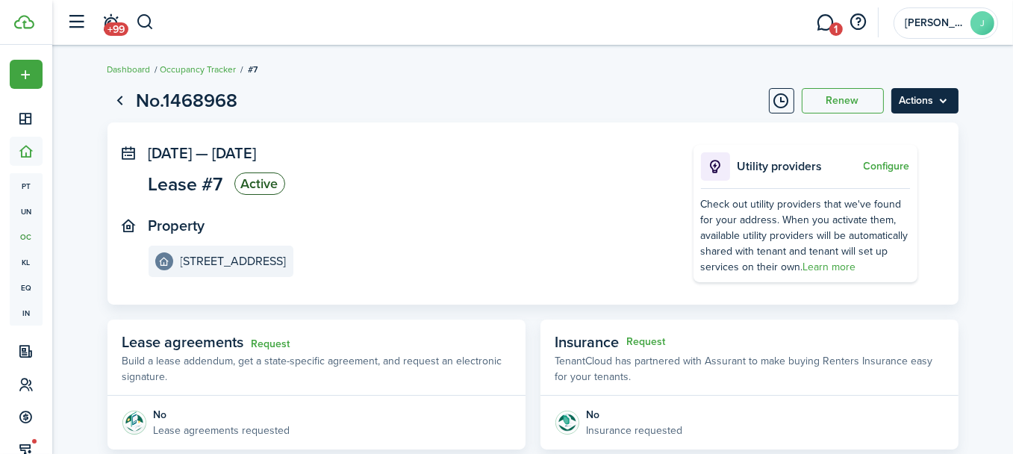
click at [934, 96] on menu-btn "Actions" at bounding box center [924, 100] width 67 height 25
click at [121, 98] on link "Go back" at bounding box center [119, 100] width 25 height 25
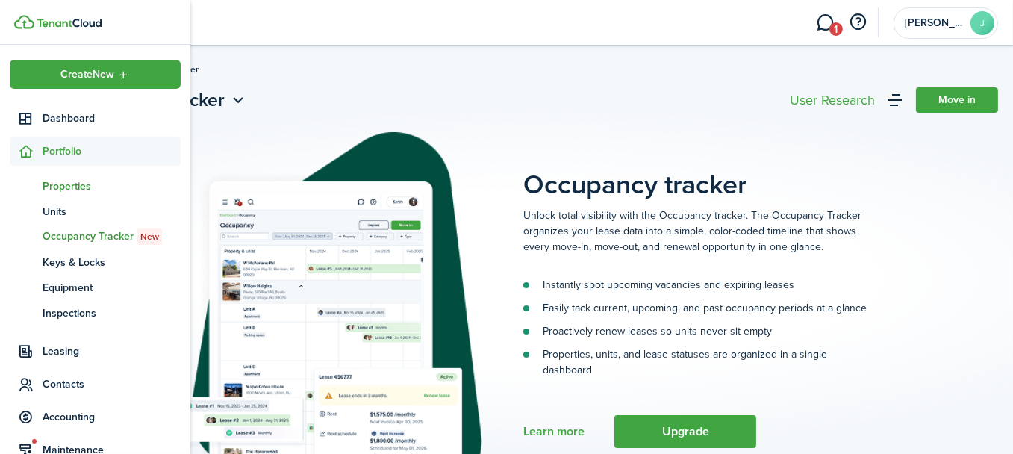
click at [81, 190] on span "Properties" at bounding box center [112, 186] width 138 height 16
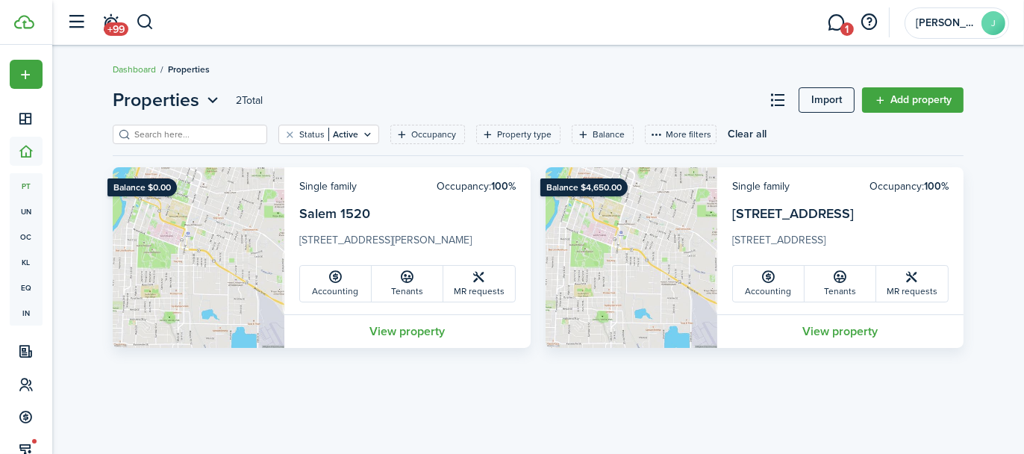
click at [806, 196] on card-additional-info "Single family Occupancy: 100% [STREET_ADDRESS][GEOGRAPHIC_DATA][STREET_ADDRESS]…" at bounding box center [840, 240] width 246 height 147
click at [819, 327] on link "View property" at bounding box center [840, 331] width 246 height 34
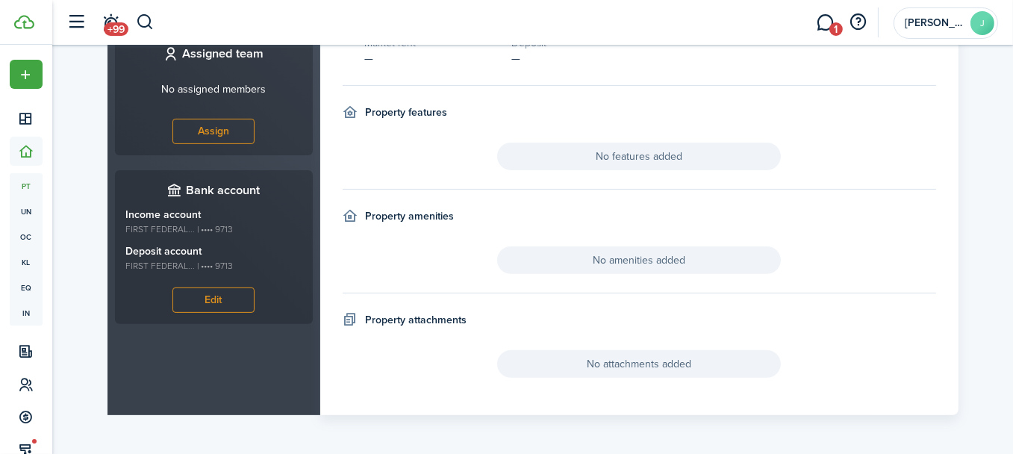
scroll to position [340, 0]
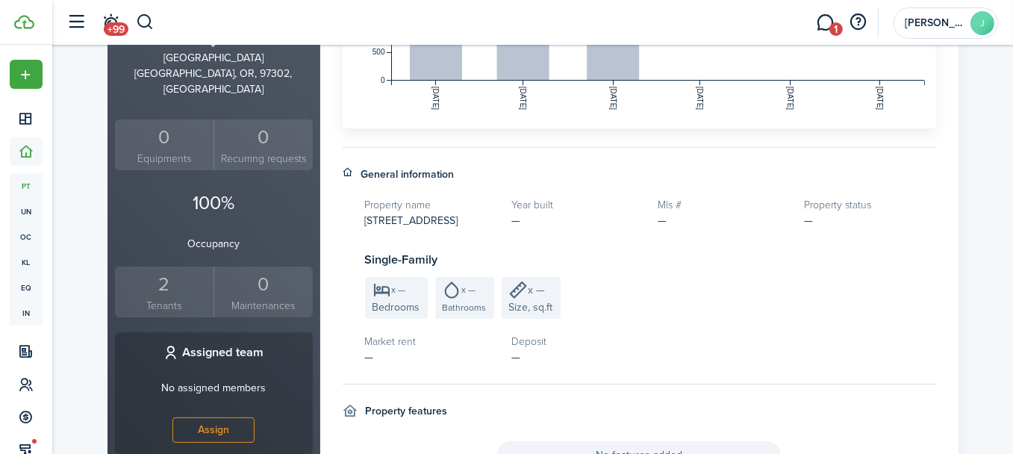
click at [183, 270] on div "2" at bounding box center [165, 284] width 92 height 28
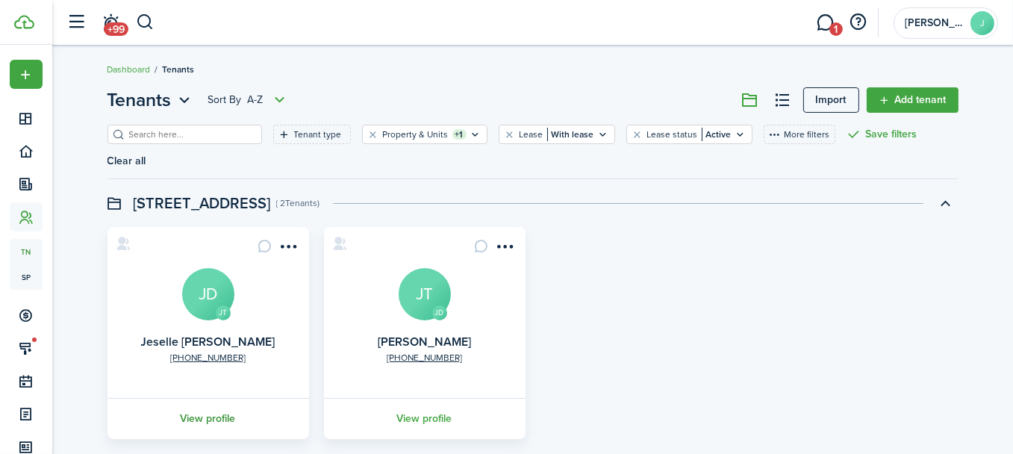
click at [224, 398] on link "View profile" at bounding box center [208, 418] width 206 height 41
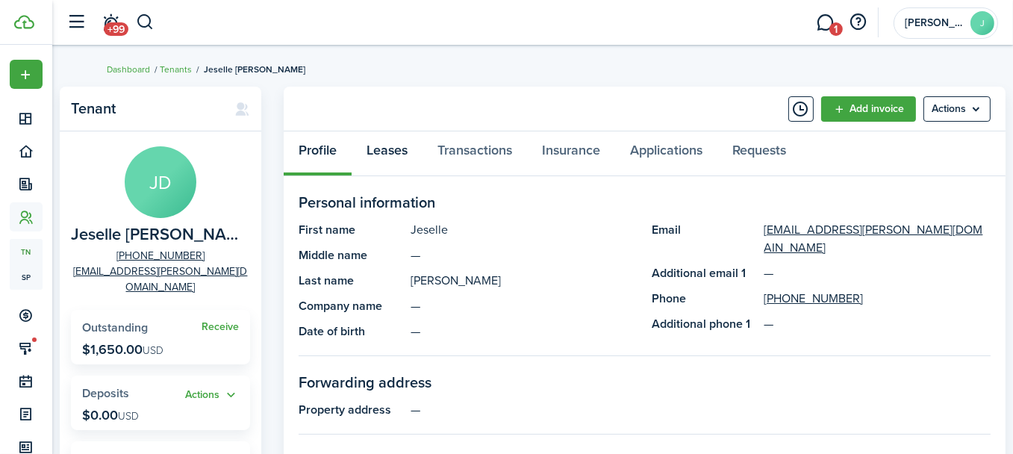
click at [394, 155] on link "Leases" at bounding box center [387, 153] width 71 height 45
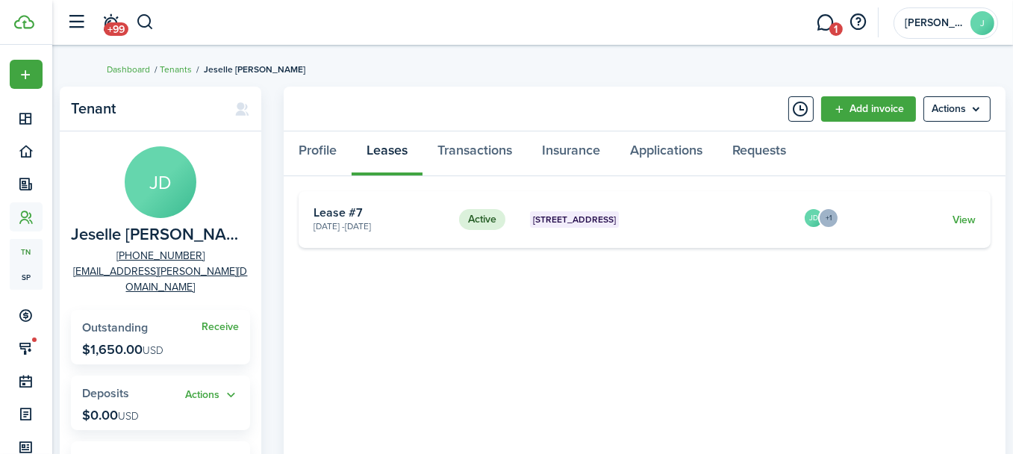
click at [688, 208] on card "Active [STREET_ADDRESS] [DATE] - [DATE] Lease #7 JD +1 View" at bounding box center [645, 219] width 692 height 57
click at [953, 218] on link "View" at bounding box center [963, 220] width 23 height 16
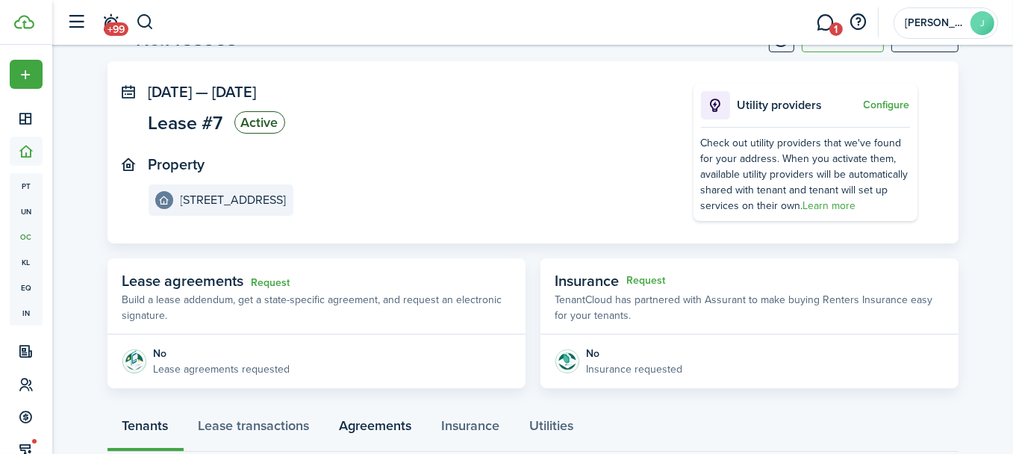
scroll to position [224, 0]
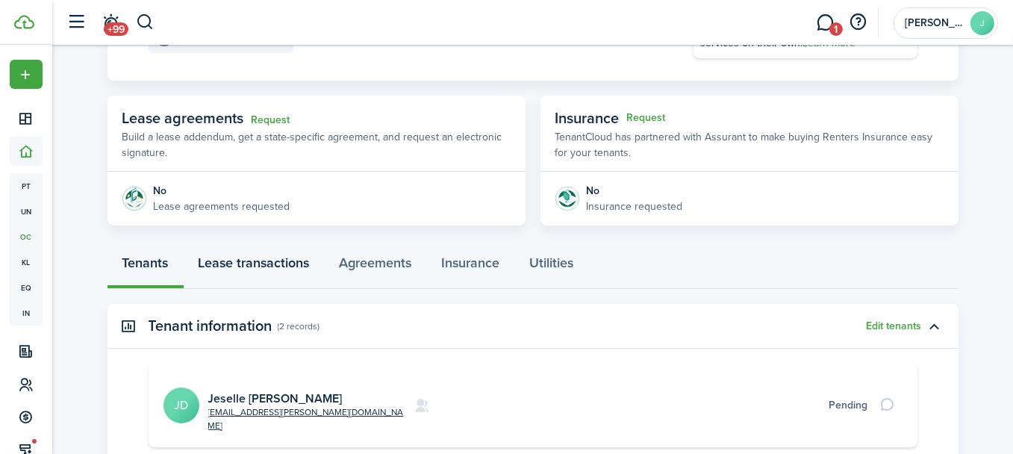
click at [305, 266] on link "Lease transactions" at bounding box center [254, 266] width 141 height 45
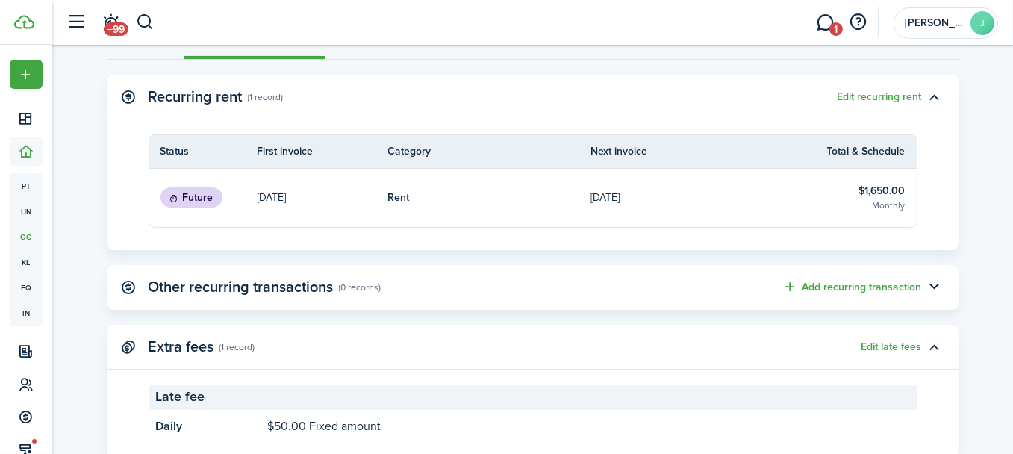
scroll to position [422, 0]
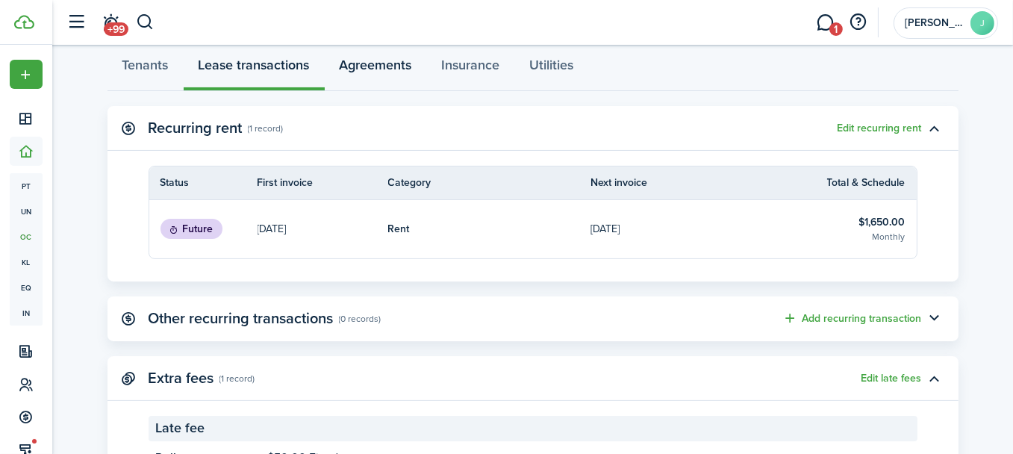
drag, startPoint x: 397, startPoint y: 72, endPoint x: 340, endPoint y: 98, distance: 63.1
click at [396, 72] on link "Agreements" at bounding box center [376, 68] width 102 height 45
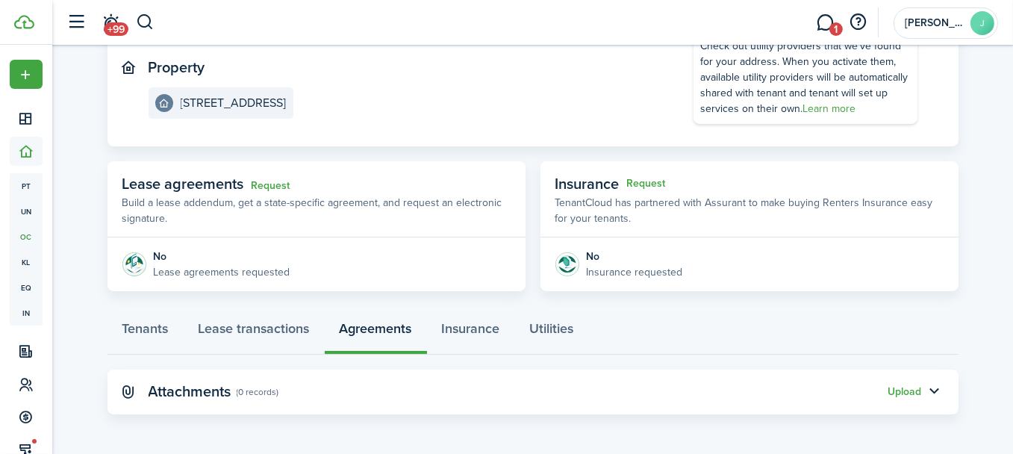
scroll to position [158, 0]
click at [923, 399] on button "button" at bounding box center [934, 391] width 25 height 25
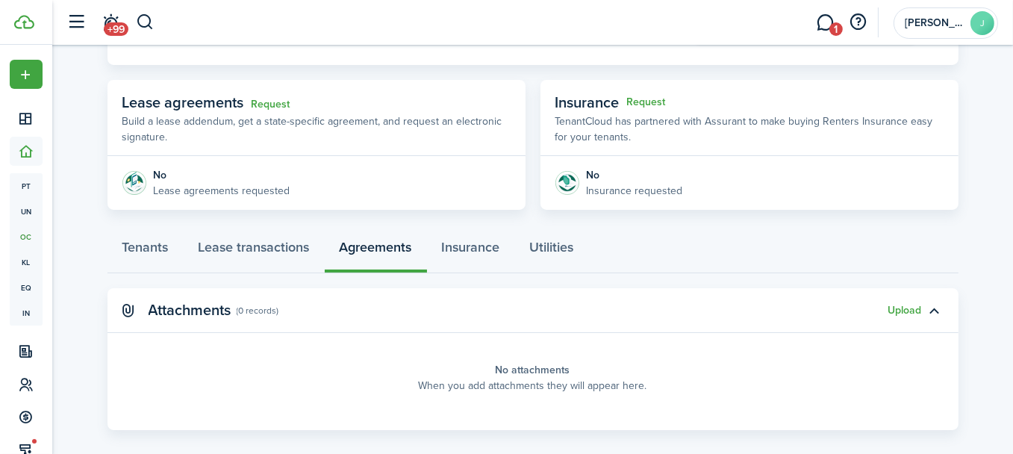
scroll to position [255, 0]
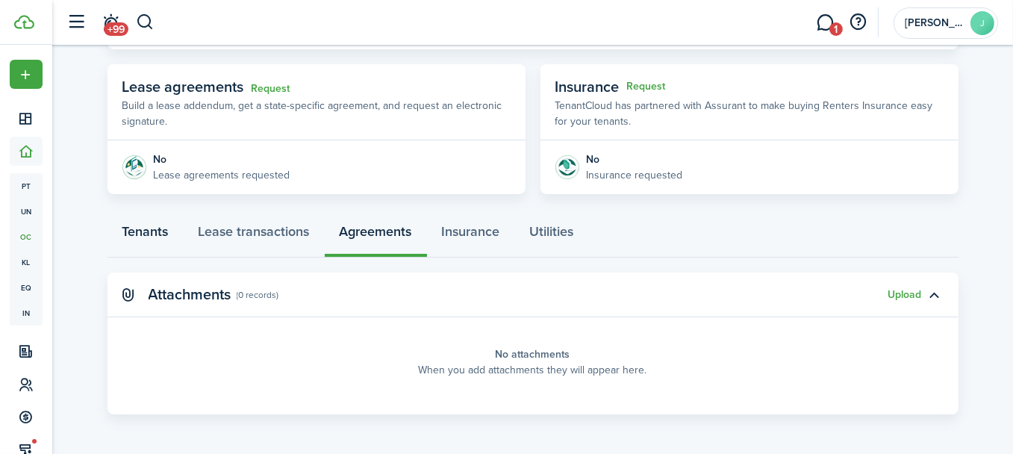
click at [152, 224] on link "Tenants" at bounding box center [145, 235] width 76 height 45
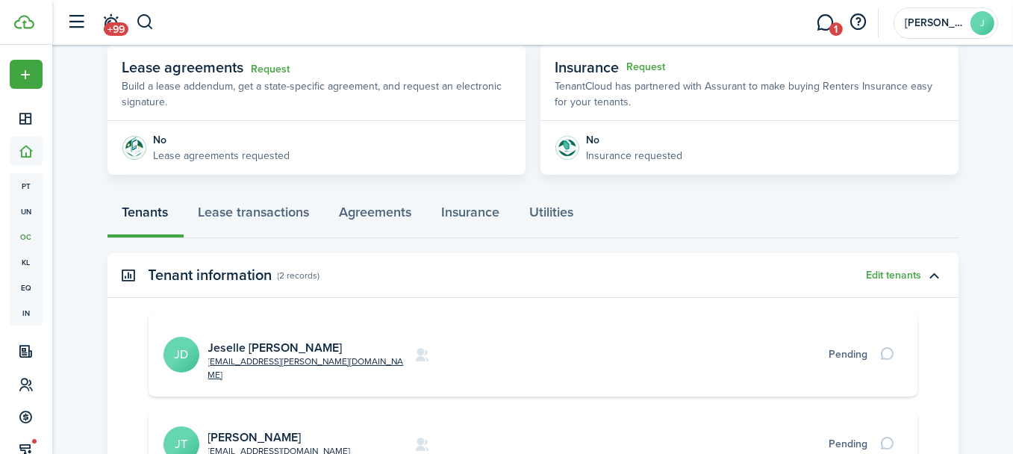
scroll to position [228, 0]
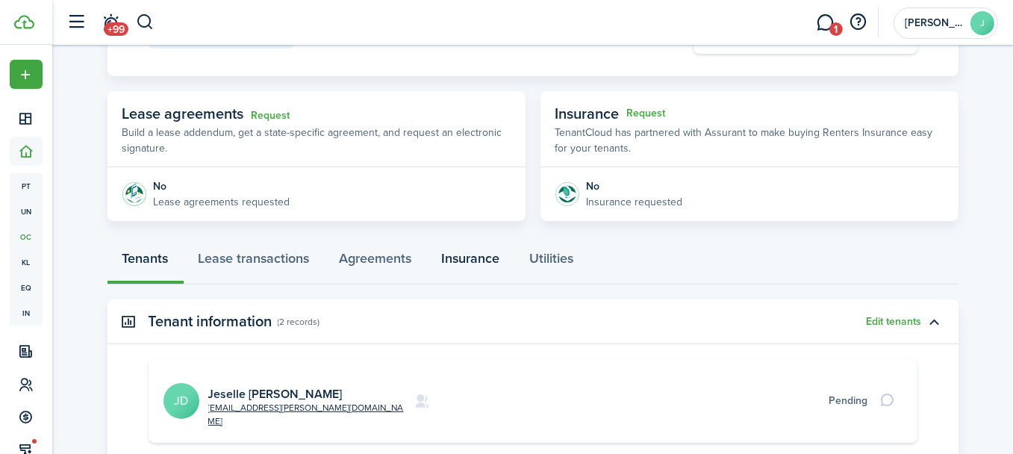
drag, startPoint x: 460, startPoint y: 243, endPoint x: 648, endPoint y: 331, distance: 207.7
click at [461, 243] on link "Insurance" at bounding box center [471, 262] width 88 height 45
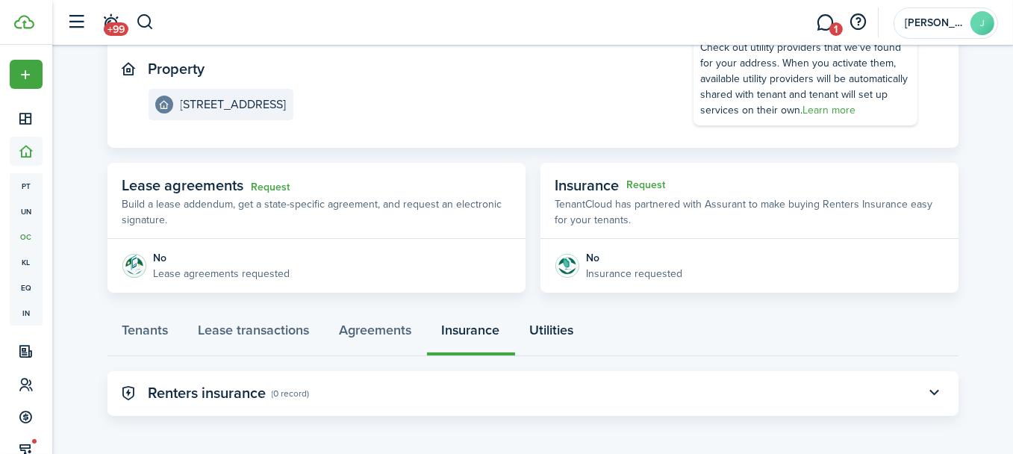
scroll to position [158, 0]
click at [575, 325] on link "Utilities" at bounding box center [552, 332] width 74 height 45
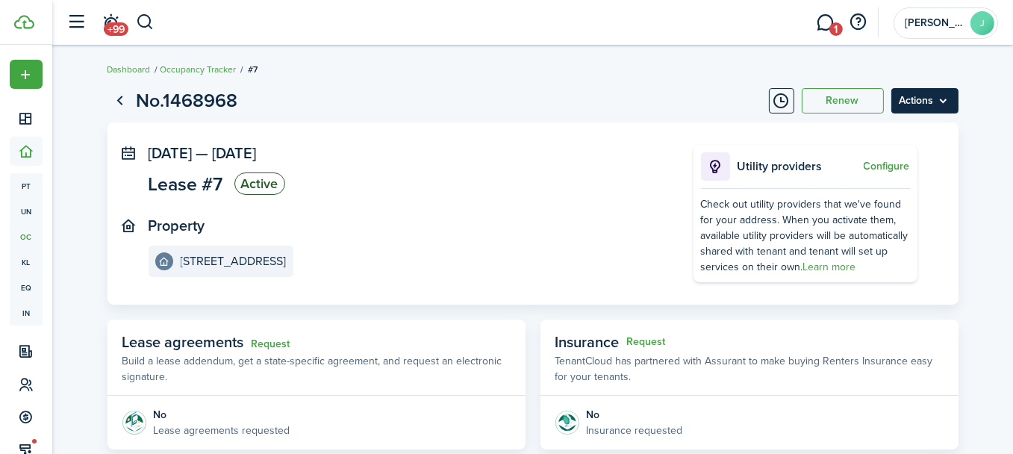
click at [917, 100] on menu-btn "Actions" at bounding box center [924, 100] width 67 height 25
click at [346, 96] on page-view-header "No.1468968 Renew Actions" at bounding box center [532, 101] width 851 height 28
click at [249, 189] on status "Active" at bounding box center [259, 183] width 51 height 22
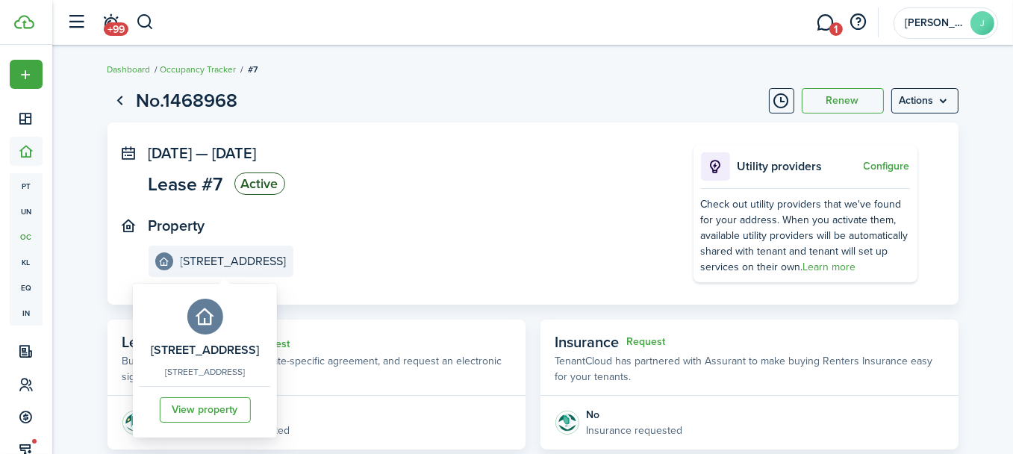
click at [228, 266] on e-details-info-title "[STREET_ADDRESS]" at bounding box center [234, 261] width 106 height 13
click at [250, 411] on link "View property" at bounding box center [204, 409] width 91 height 25
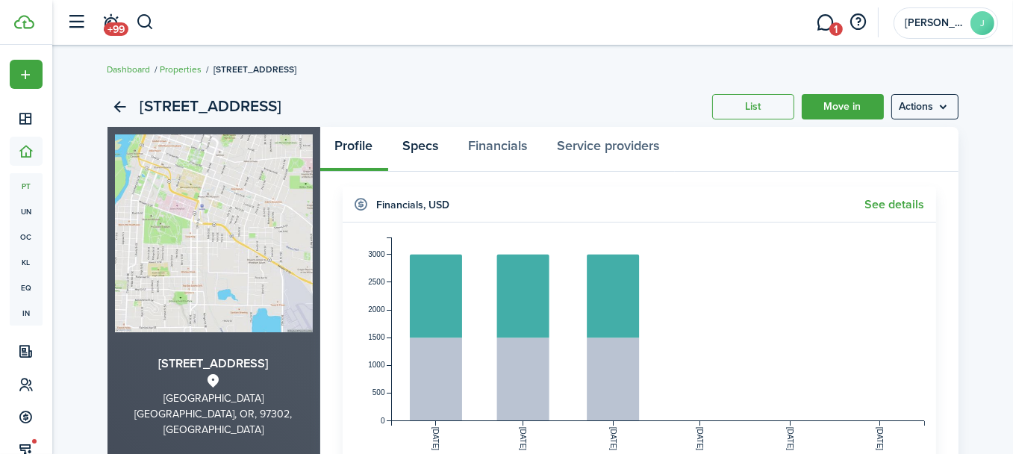
click at [438, 146] on link "Specs" at bounding box center [421, 149] width 66 height 45
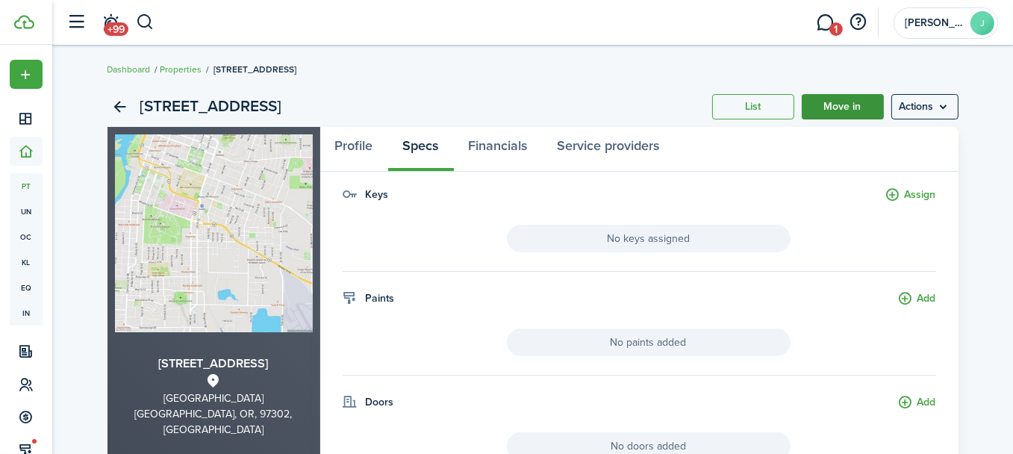
click at [851, 109] on link "Move in" at bounding box center [843, 106] width 82 height 25
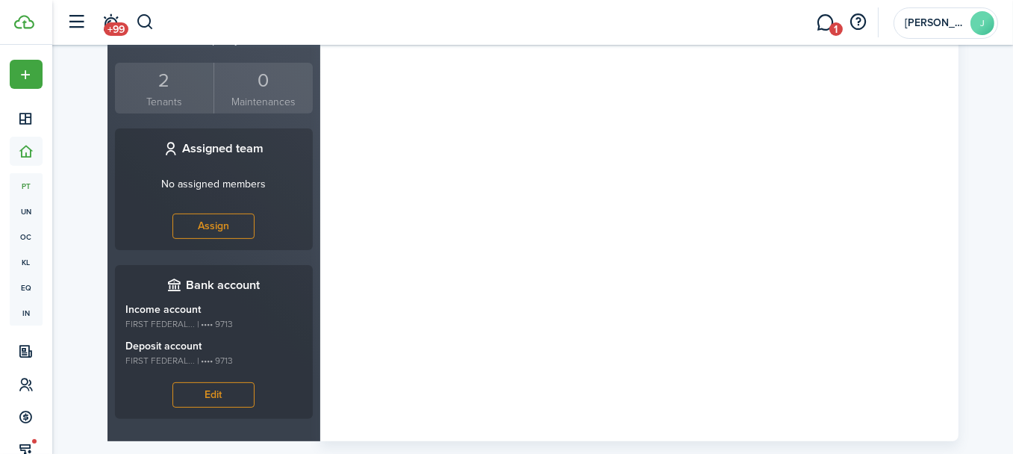
scroll to position [556, 0]
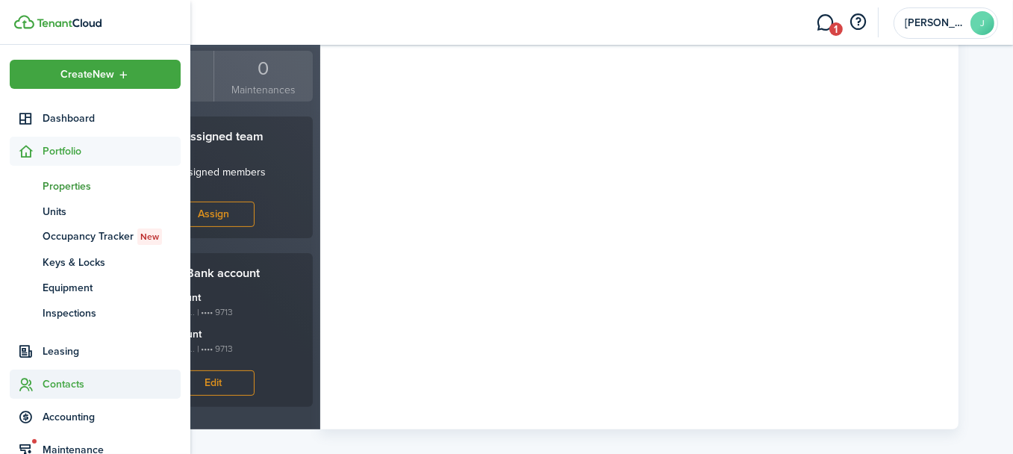
click at [90, 387] on span "Contacts" at bounding box center [112, 384] width 138 height 16
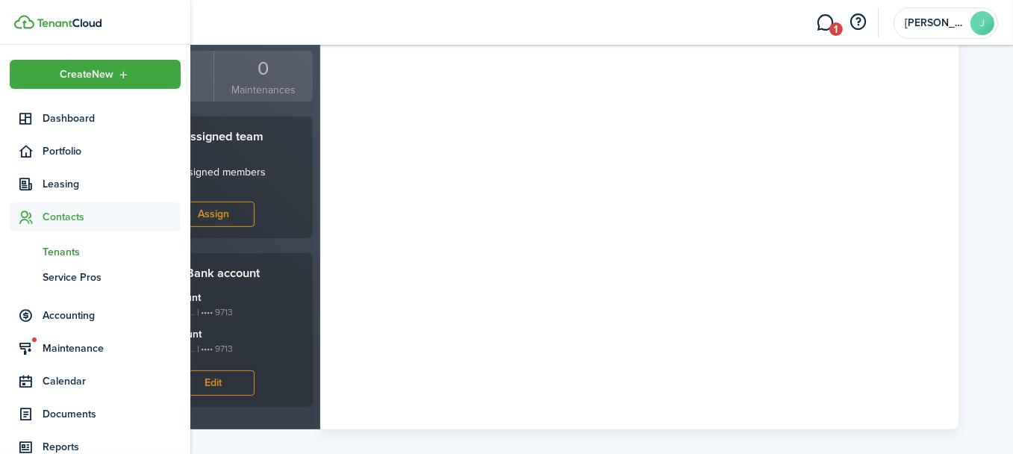
click at [75, 248] on span "Tenants" at bounding box center [112, 252] width 138 height 16
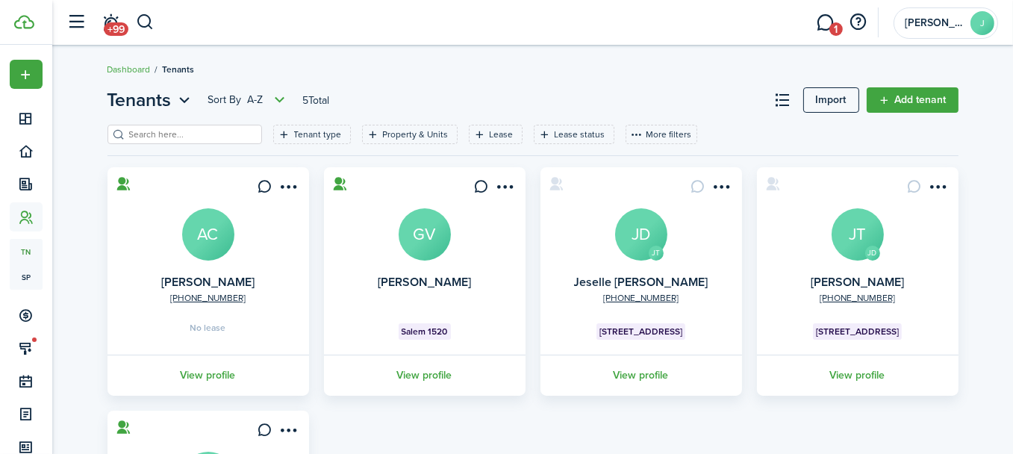
click at [867, 216] on avatar-text "JT" at bounding box center [858, 234] width 52 height 52
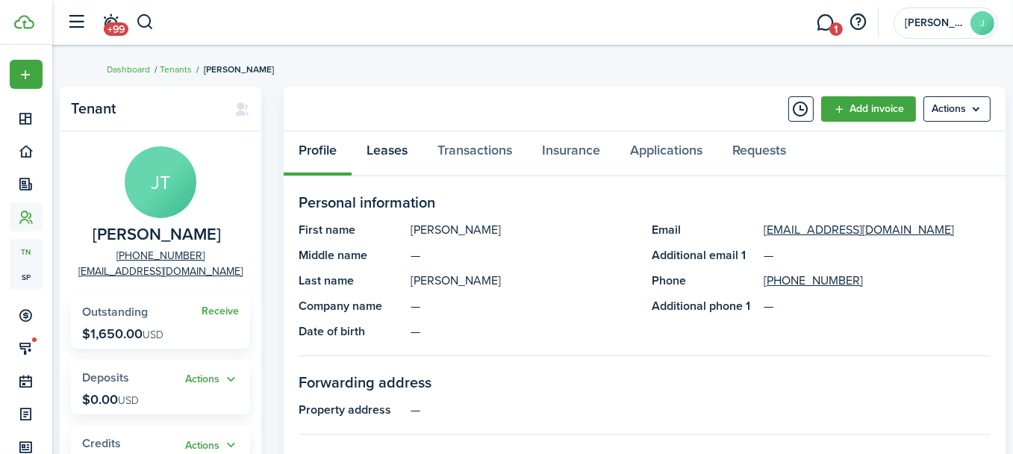
click at [389, 155] on link "Leases" at bounding box center [387, 153] width 71 height 45
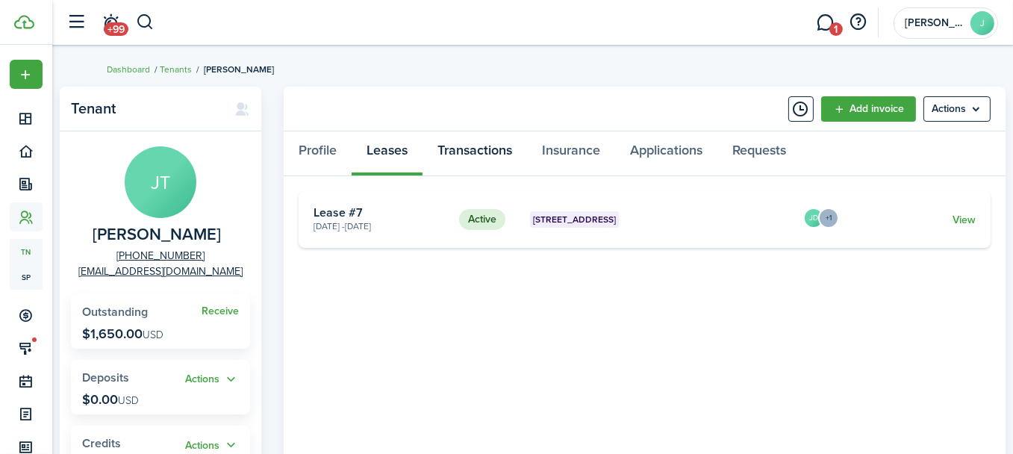
click at [490, 159] on link "Transactions" at bounding box center [474, 153] width 104 height 45
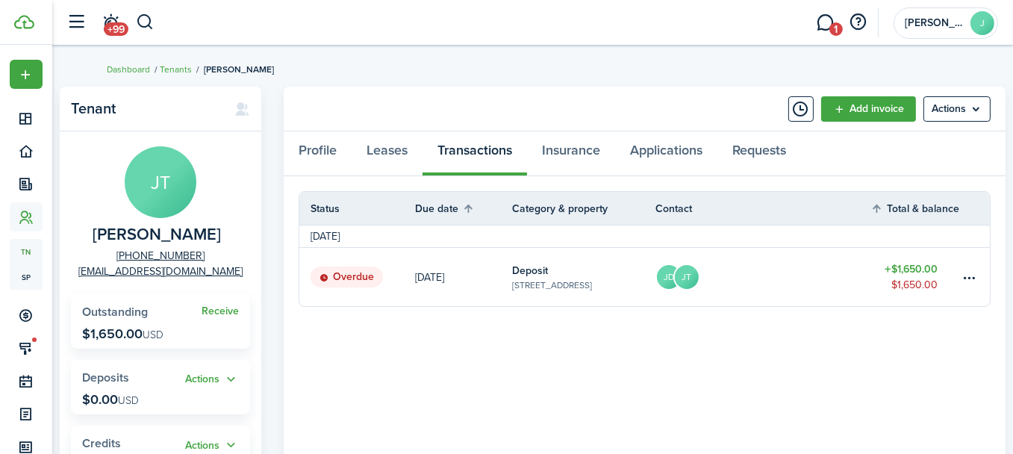
click at [582, 280] on table-subtitle "[STREET_ADDRESS]" at bounding box center [552, 284] width 80 height 13
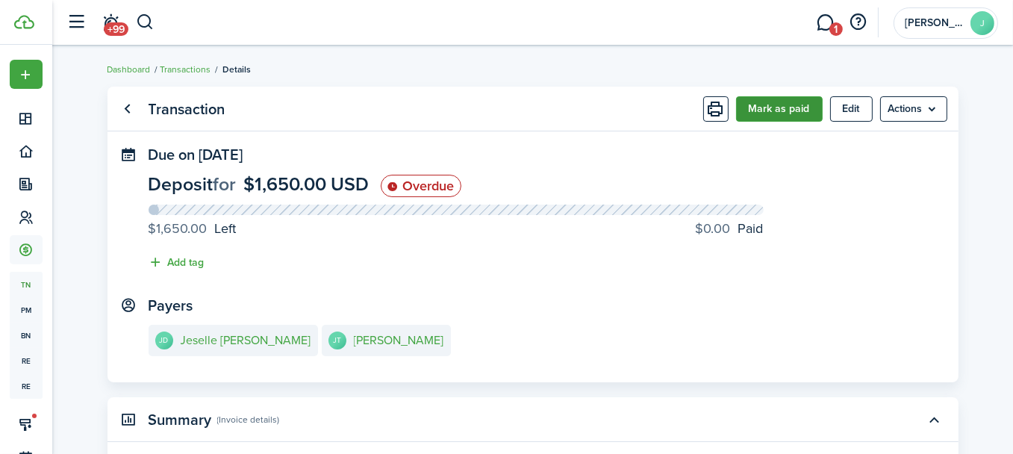
click at [793, 104] on button "Mark as paid" at bounding box center [779, 108] width 87 height 25
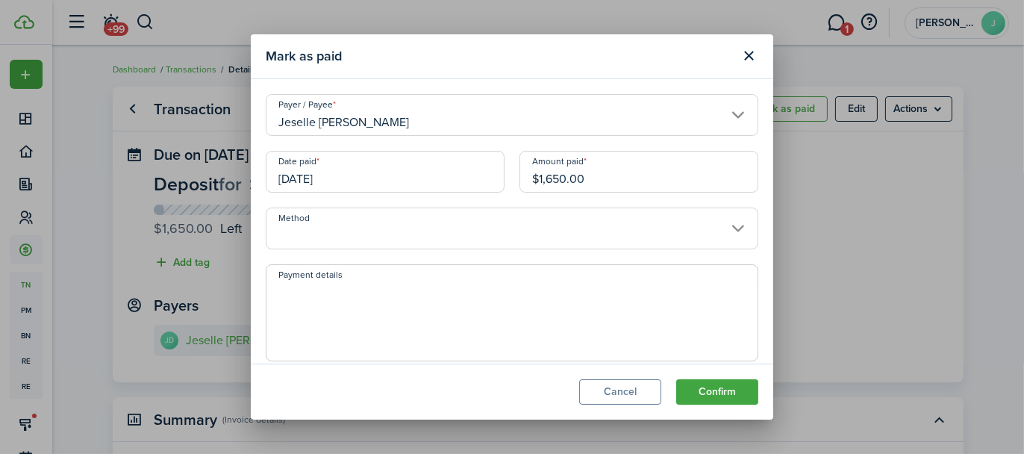
click at [357, 233] on input "Method" at bounding box center [512, 229] width 493 height 42
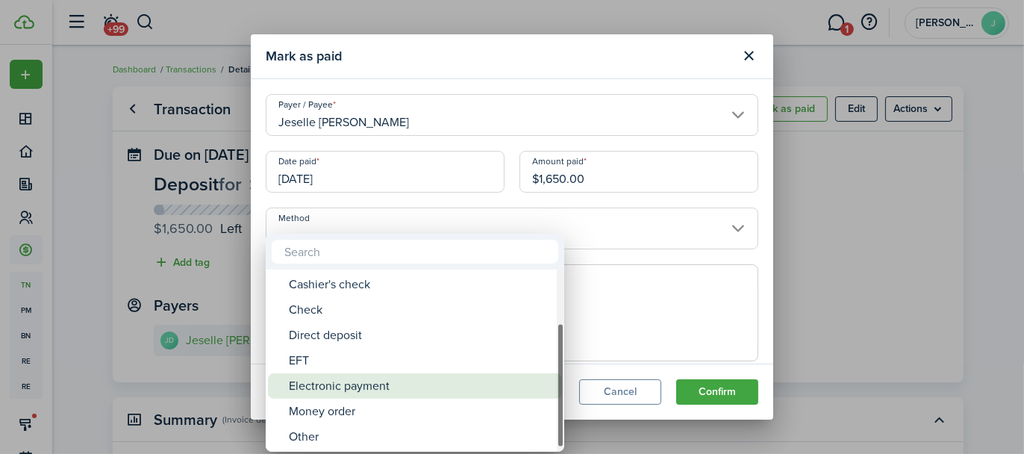
click at [401, 391] on div "Electronic payment" at bounding box center [421, 385] width 264 height 25
type input "Electronic payment"
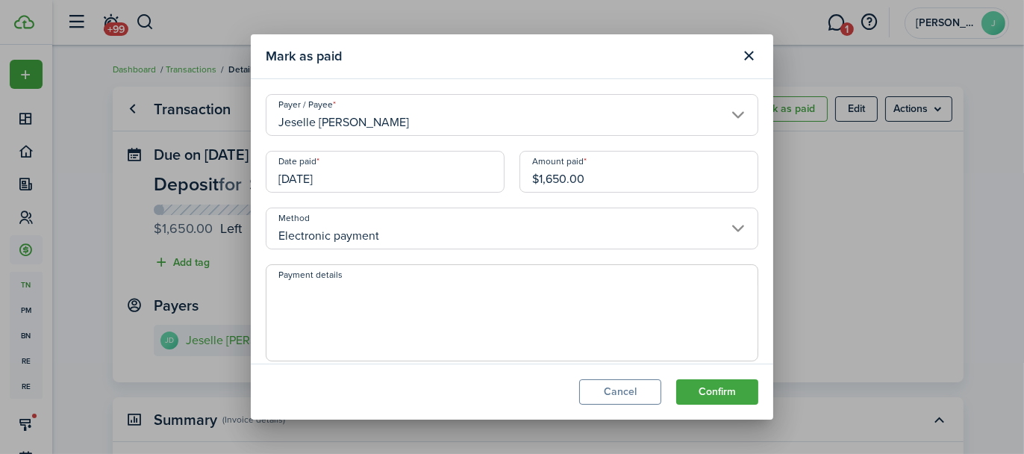
click at [392, 309] on textarea "Payment details" at bounding box center [511, 317] width 491 height 72
click at [584, 124] on input "Jeselle [PERSON_NAME]" at bounding box center [512, 115] width 493 height 42
type textarea "Paid via Venmo on [DATE]"
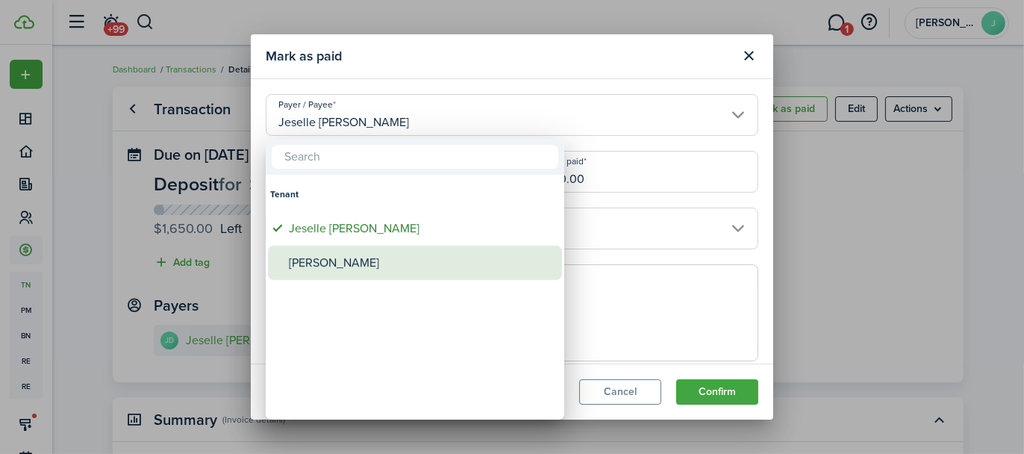
click at [349, 266] on div "[PERSON_NAME]" at bounding box center [421, 263] width 264 height 34
type input "[PERSON_NAME]"
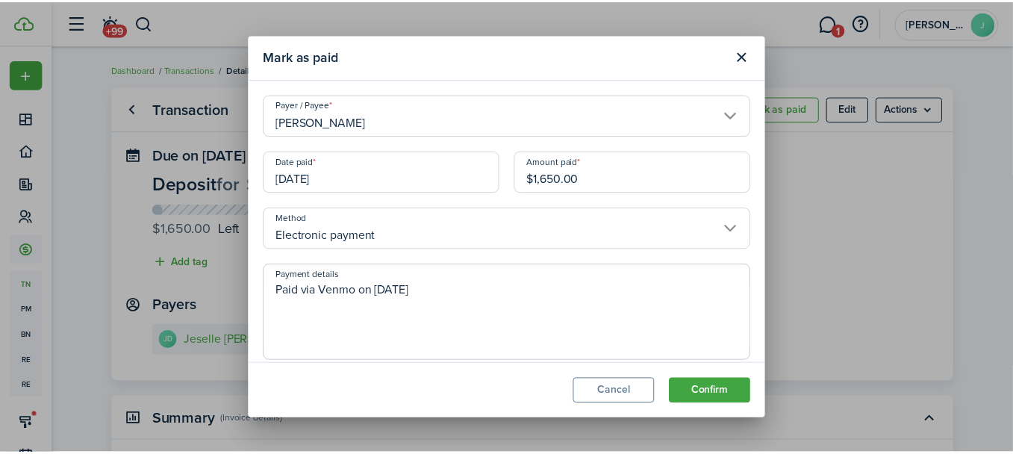
scroll to position [84, 0]
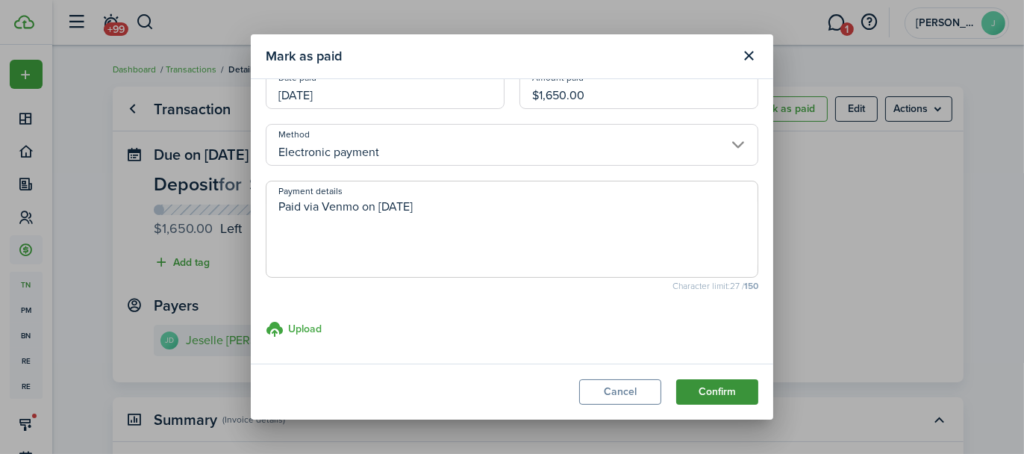
click at [705, 388] on button "Confirm" at bounding box center [717, 391] width 82 height 25
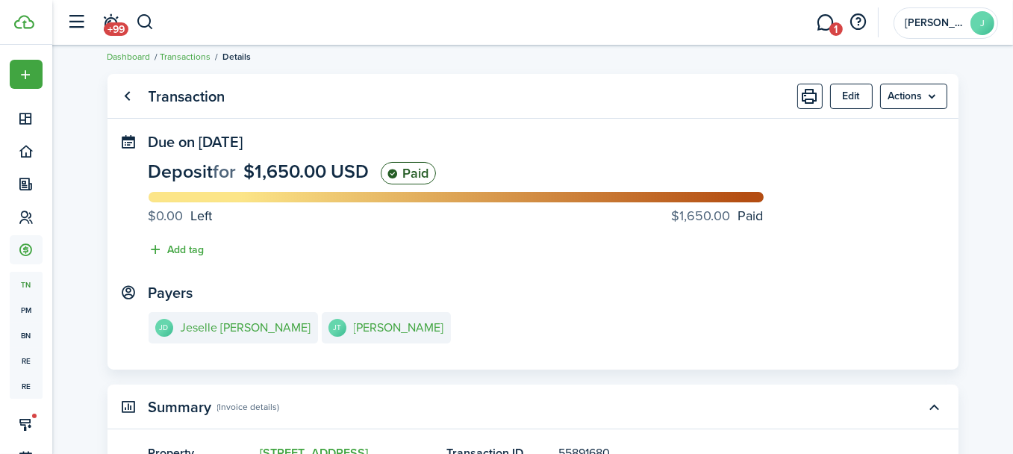
scroll to position [0, 0]
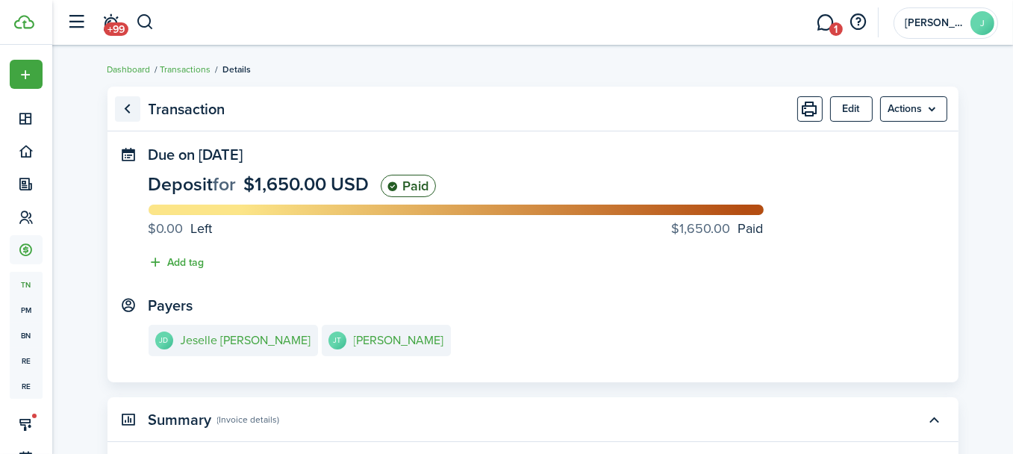
click at [131, 110] on link "Go back" at bounding box center [127, 108] width 25 height 25
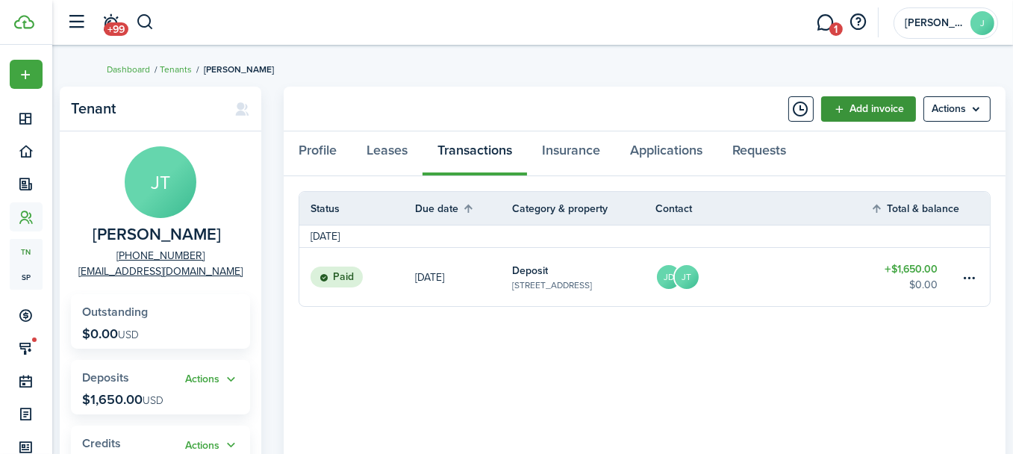
click at [890, 109] on link "Add invoice" at bounding box center [868, 108] width 95 height 25
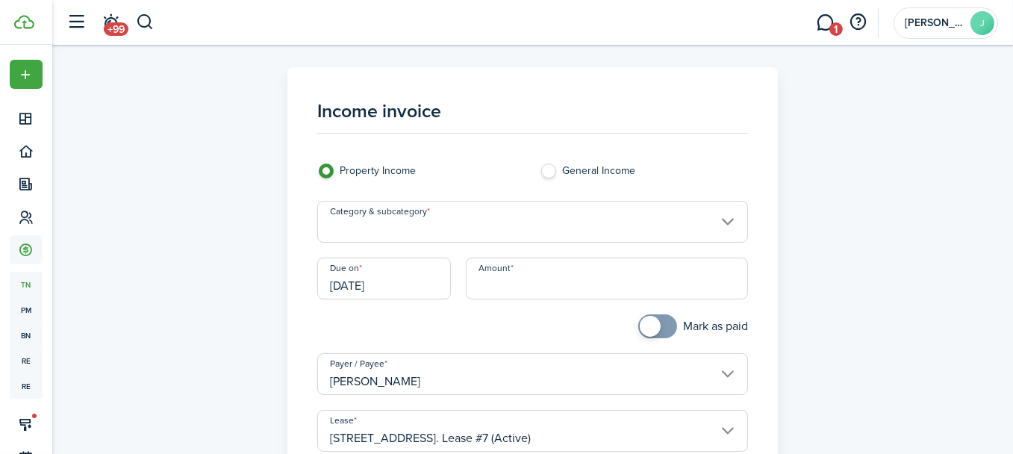
click at [425, 213] on input "Category & subcategory" at bounding box center [532, 222] width 431 height 42
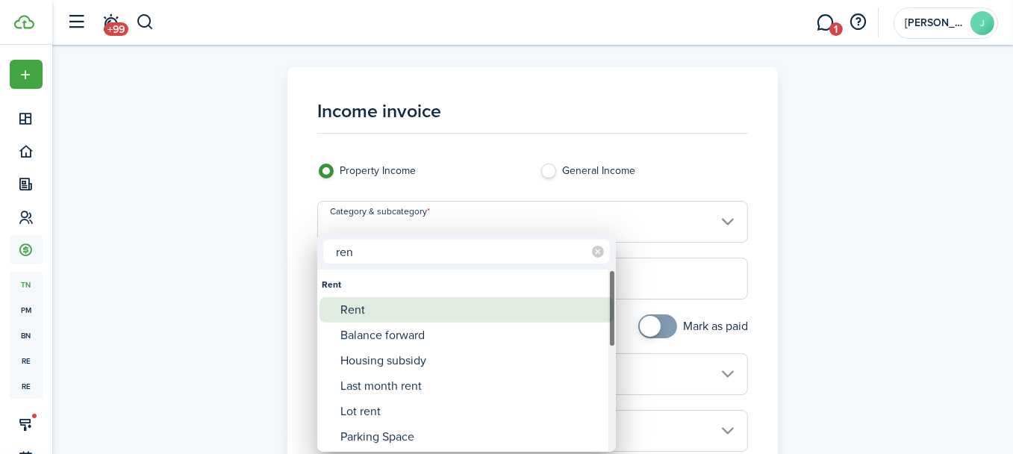
type input "ren"
click at [384, 313] on div "Rent" at bounding box center [472, 309] width 264 height 25
type input "Rent"
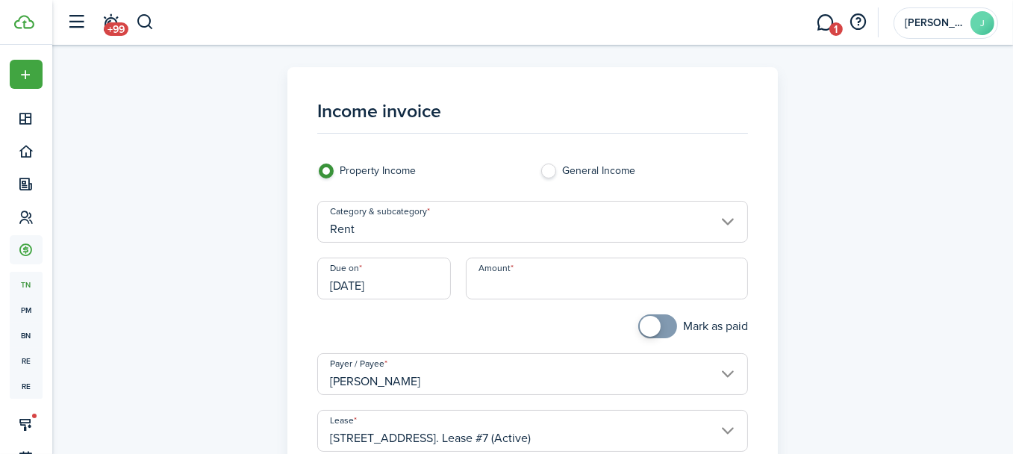
click at [560, 284] on input "Amount" at bounding box center [607, 279] width 282 height 42
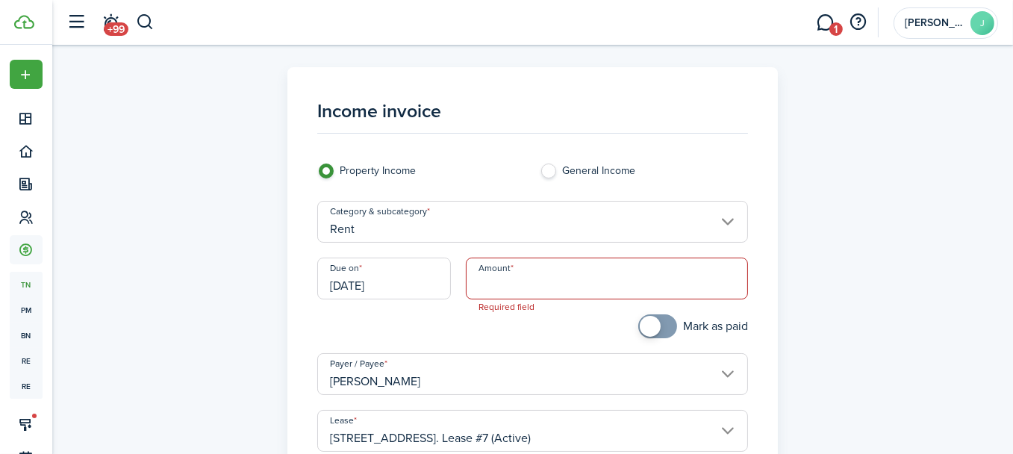
click at [599, 283] on input "Amount" at bounding box center [607, 279] width 282 height 42
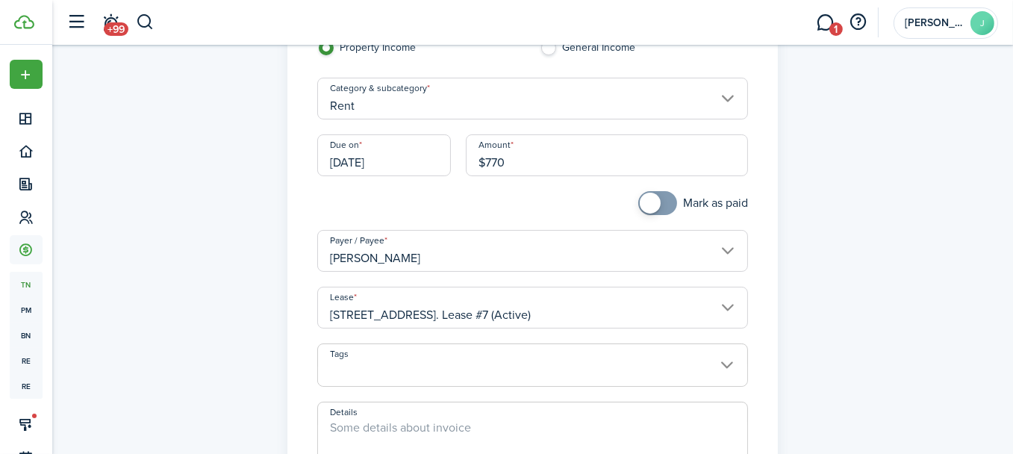
scroll to position [149, 0]
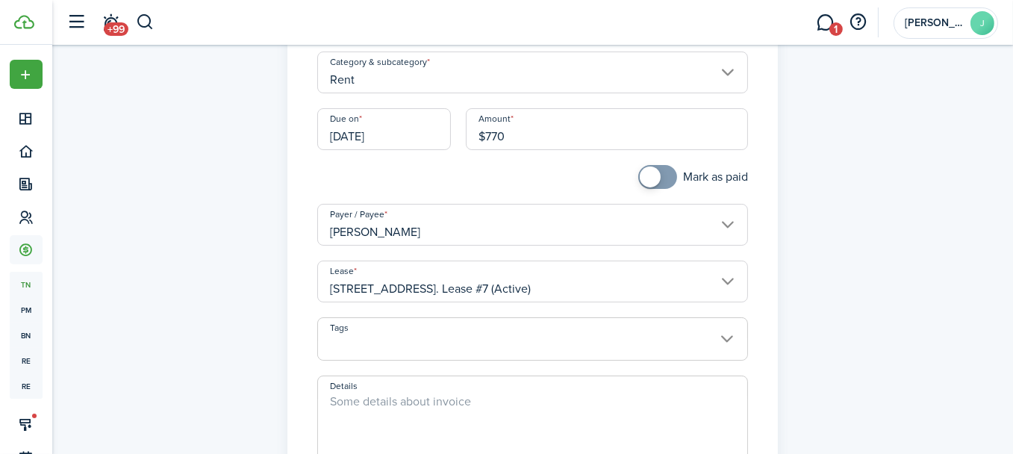
type input "$770.00"
click at [634, 176] on div "Mark as paid" at bounding box center [643, 184] width 222 height 39
checkbox input "true"
click at [650, 180] on span at bounding box center [650, 176] width 21 height 21
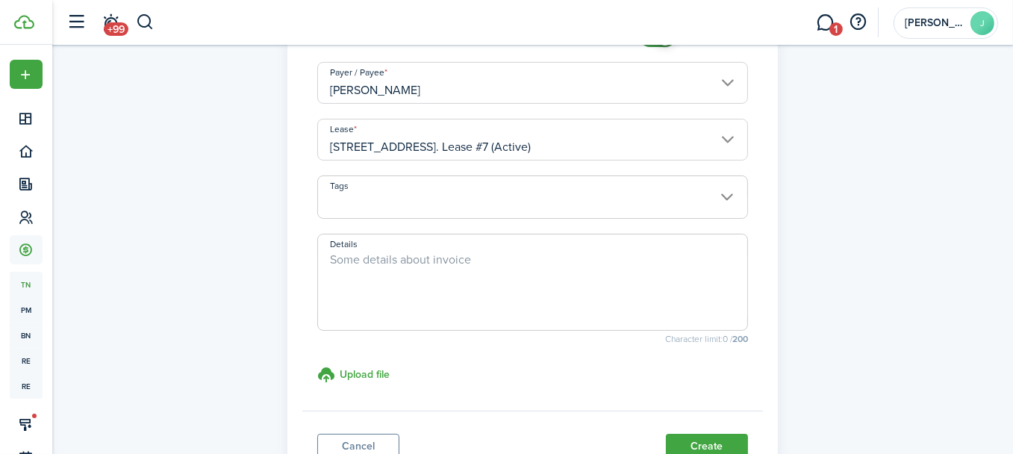
scroll to position [299, 0]
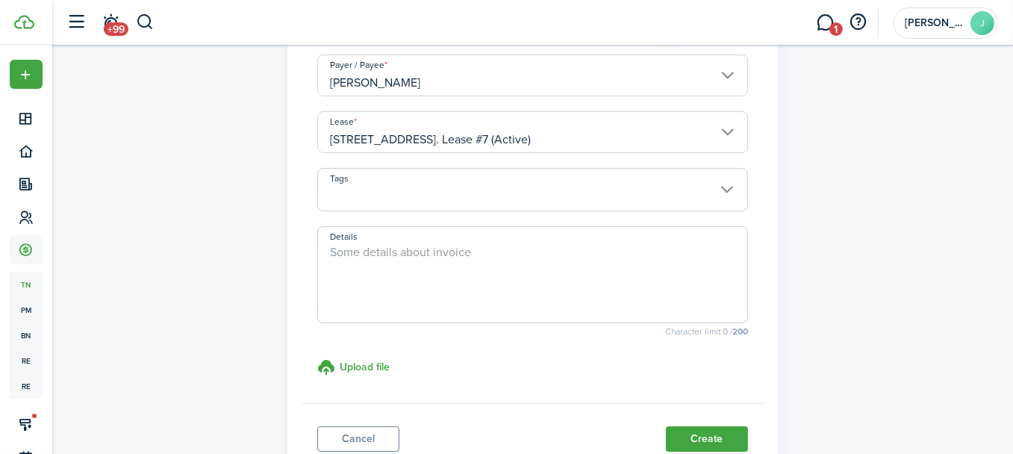
click at [520, 314] on span at bounding box center [532, 274] width 431 height 97
click at [543, 284] on textarea "Details" at bounding box center [532, 279] width 429 height 72
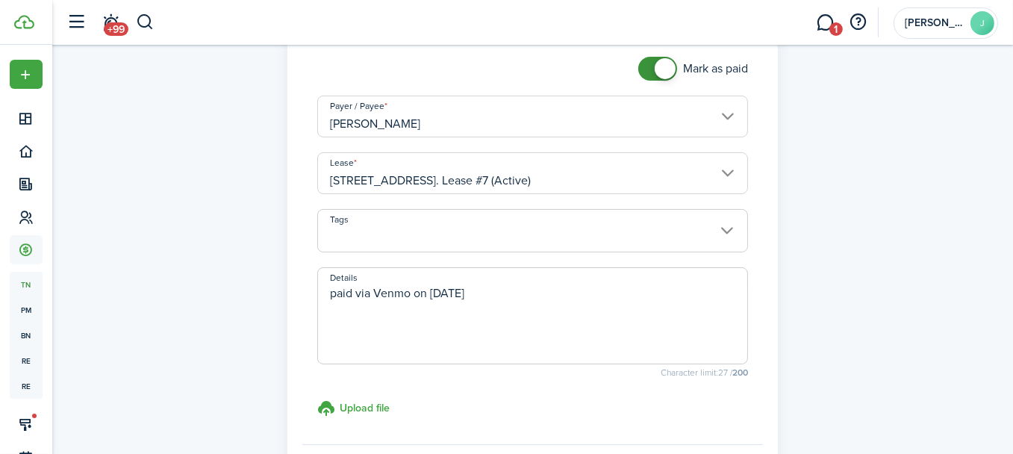
scroll to position [224, 0]
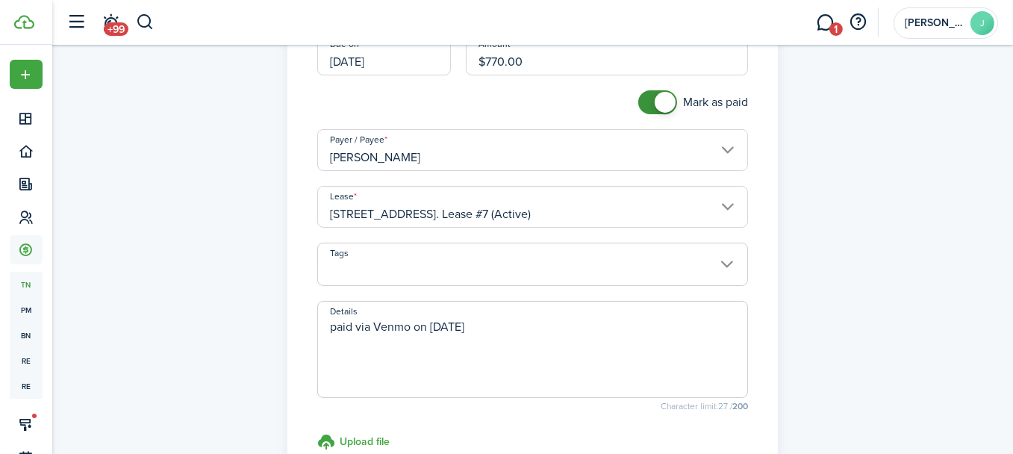
click at [328, 326] on textarea "paid via Venmo on [DATE]" at bounding box center [532, 354] width 429 height 72
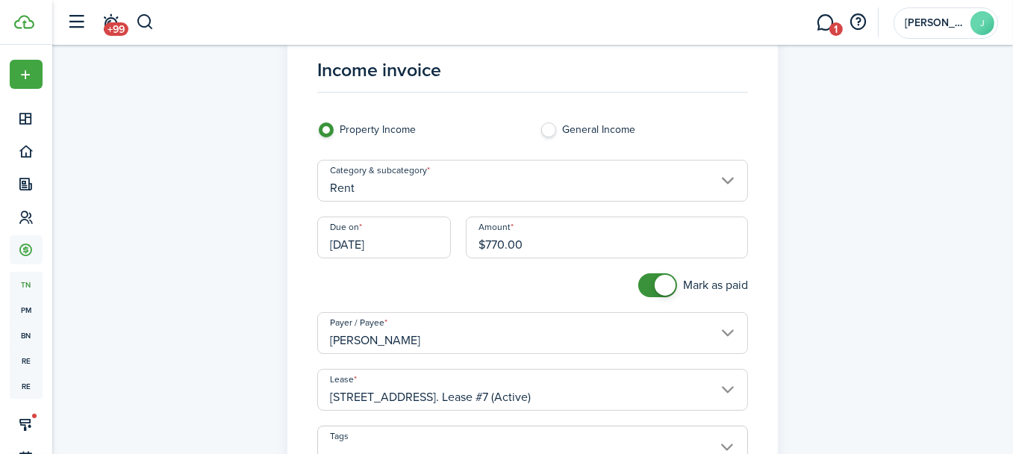
scroll to position [75, 0]
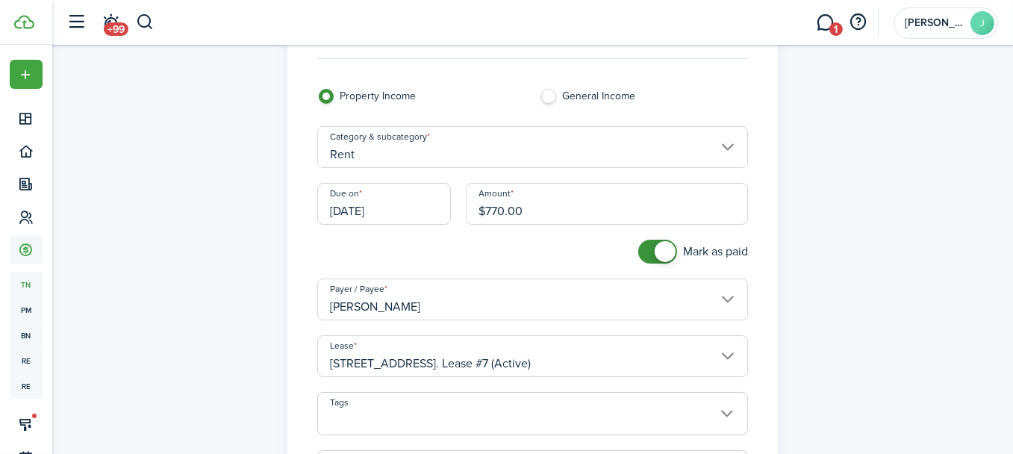
click at [405, 197] on input "[DATE]" at bounding box center [384, 204] width 134 height 42
type textarea "Prorated September rent. Paid via [GEOGRAPHIC_DATA] on [DATE]"
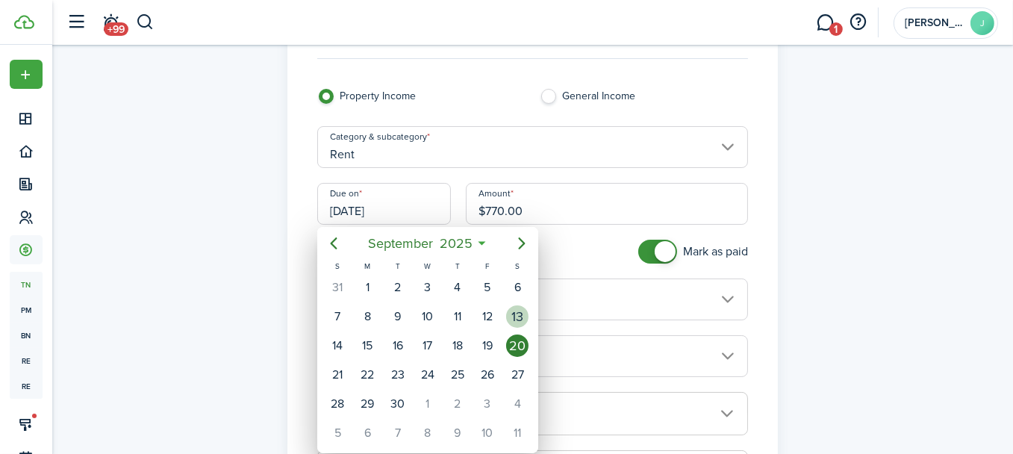
click at [526, 316] on div "13" at bounding box center [517, 316] width 22 height 22
type input "[DATE]"
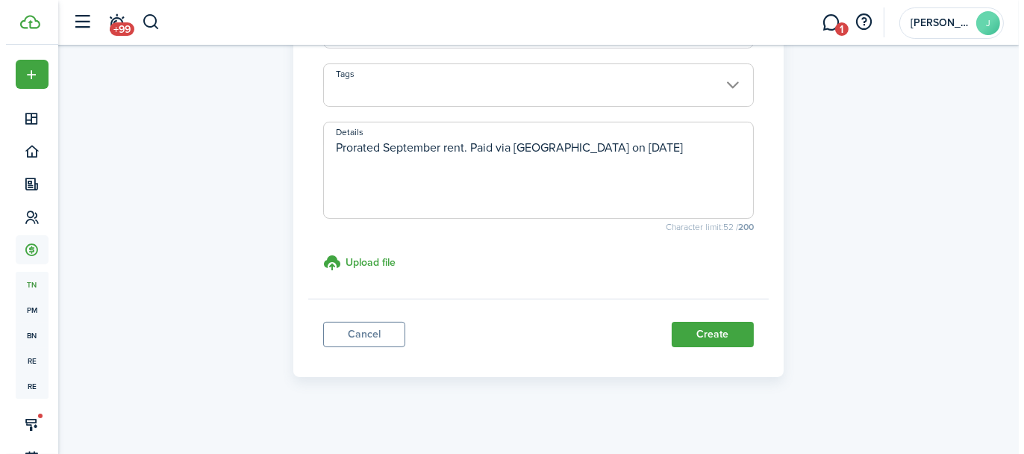
scroll to position [411, 0]
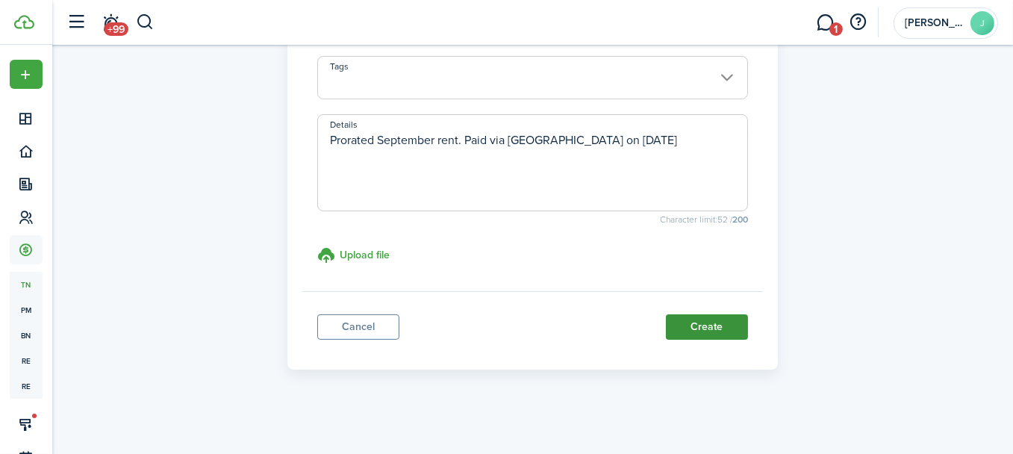
click at [699, 324] on button "Create" at bounding box center [707, 326] width 82 height 25
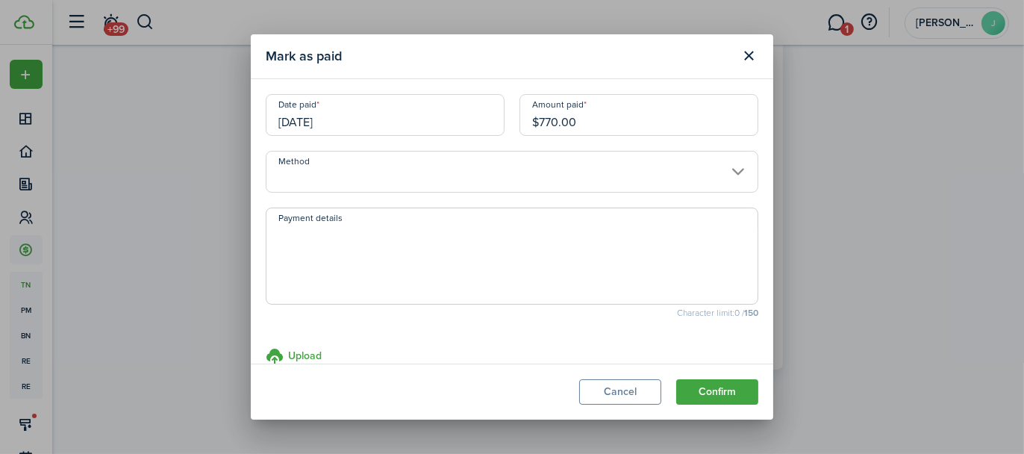
click at [637, 169] on input "Method" at bounding box center [512, 172] width 493 height 42
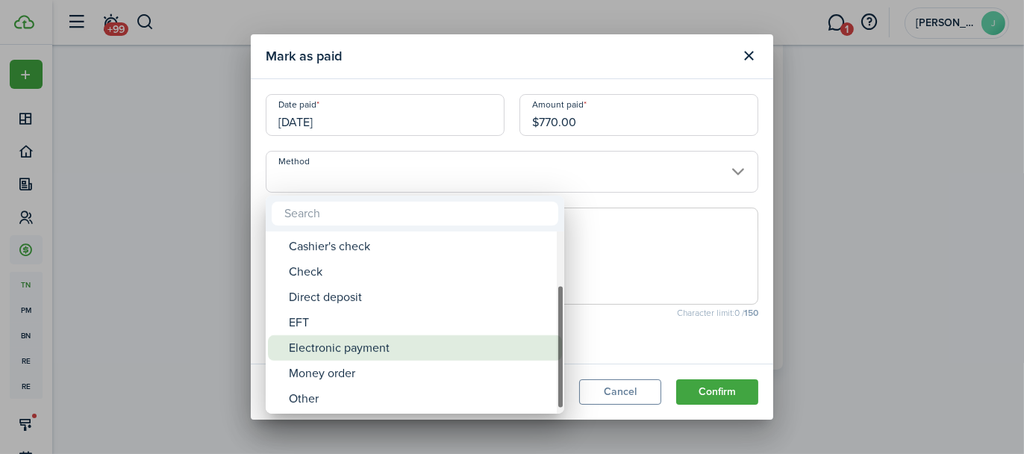
click at [414, 341] on div "Electronic payment" at bounding box center [421, 347] width 264 height 25
type input "Electronic payment"
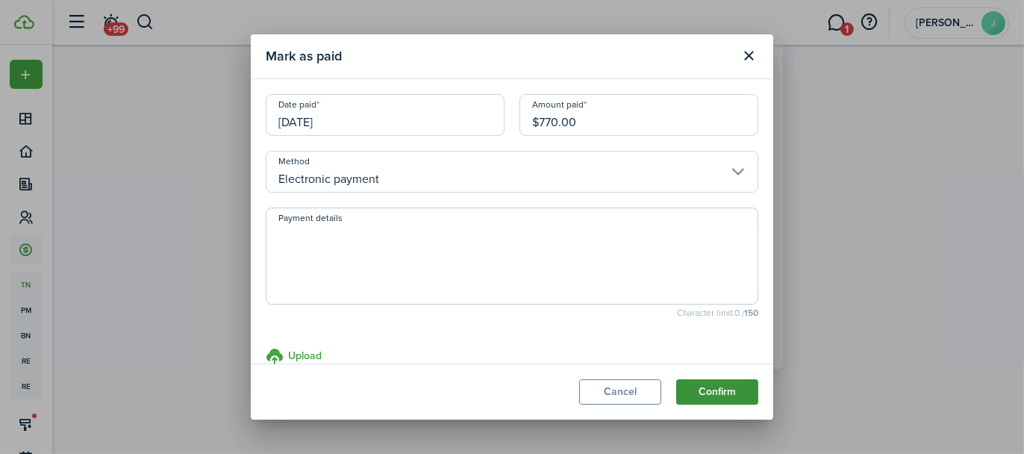
click at [715, 391] on button "Confirm" at bounding box center [717, 391] width 82 height 25
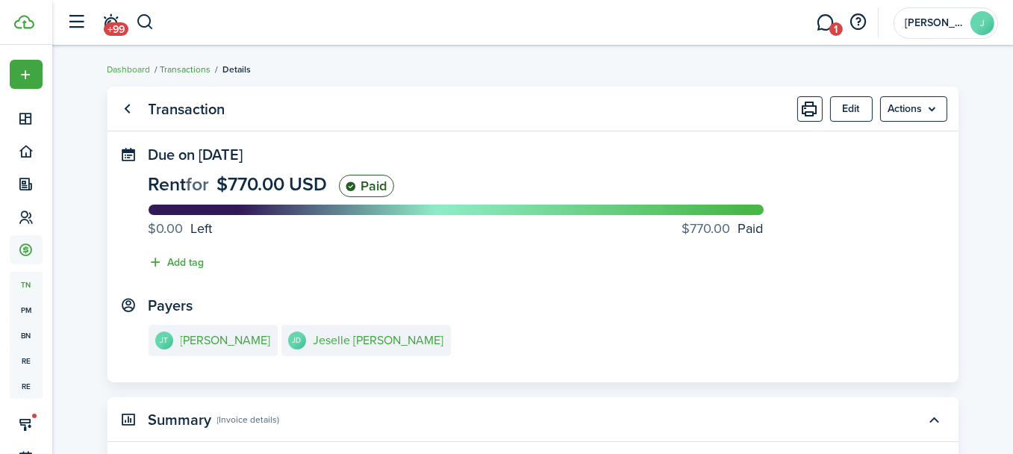
click at [177, 75] on link "Transactions" at bounding box center [185, 69] width 51 height 13
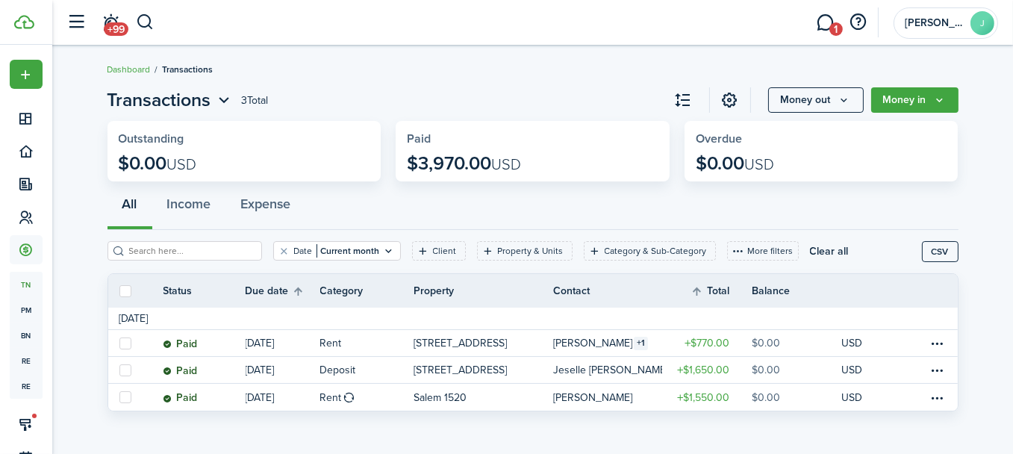
scroll to position [5, 0]
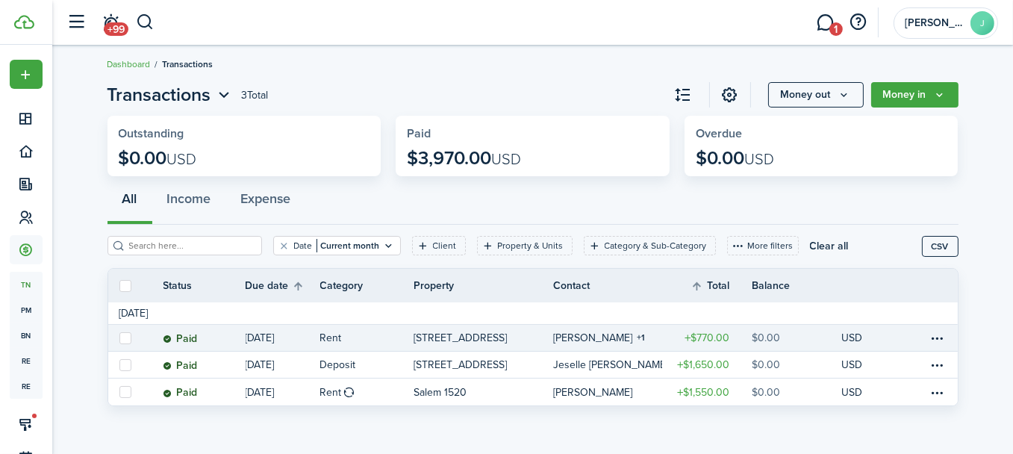
click at [624, 337] on table-info-title "[PERSON_NAME]" at bounding box center [592, 338] width 79 height 16
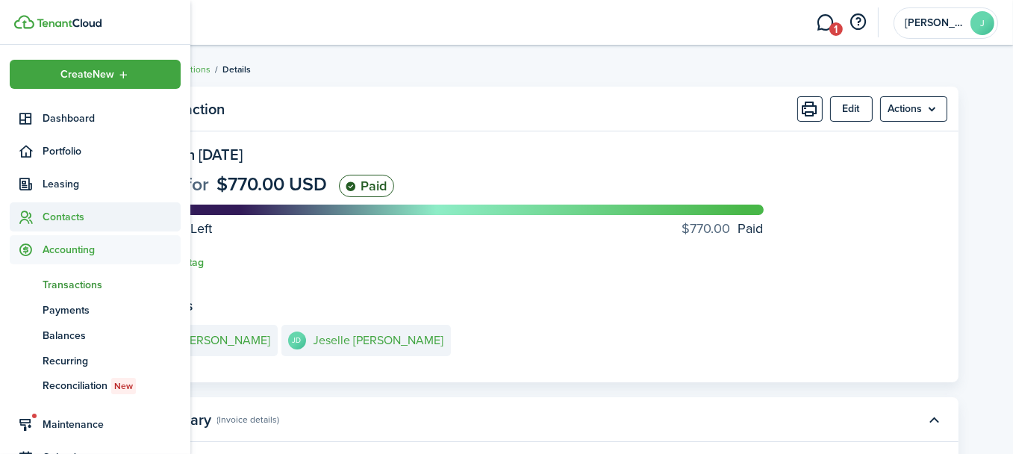
click at [108, 224] on span "Contacts" at bounding box center [112, 217] width 138 height 16
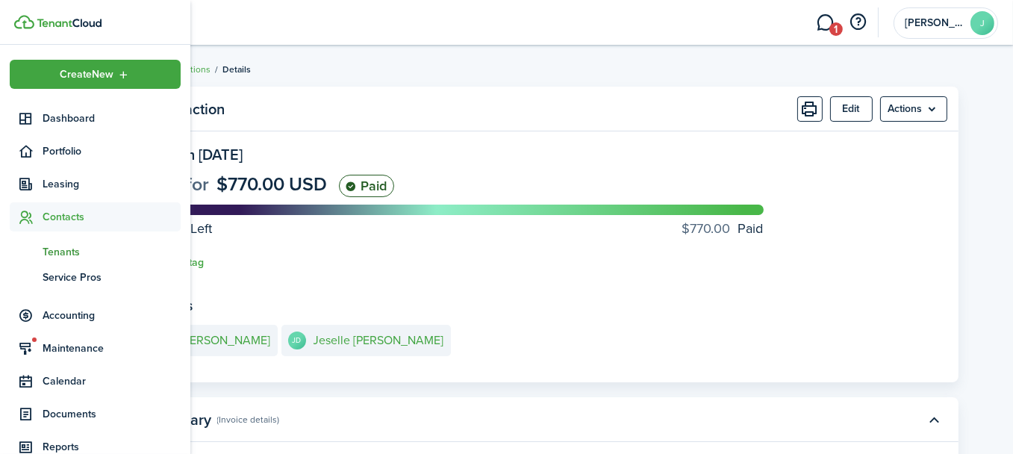
click at [86, 251] on span "Tenants" at bounding box center [112, 252] width 138 height 16
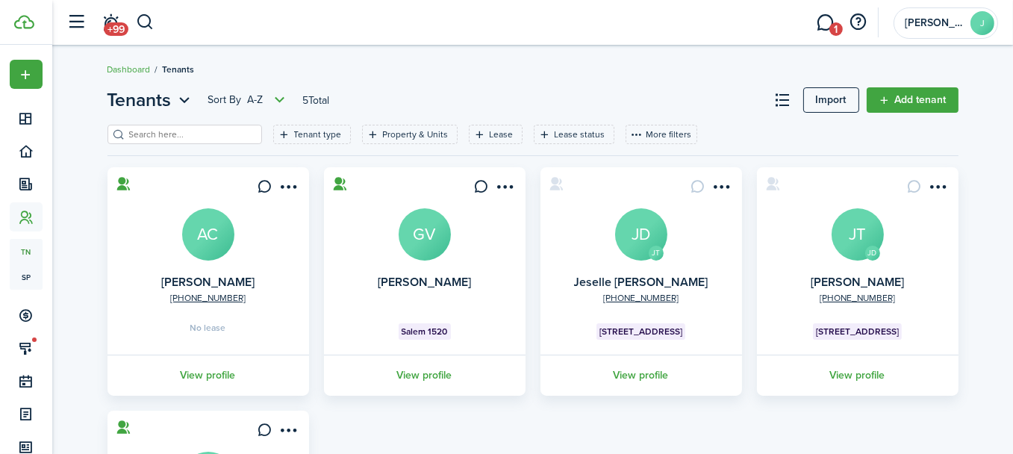
click at [853, 260] on card "JD [PHONE_NUMBER] [PERSON_NAME] [PERSON_NAME] [STREET_ADDRESS] View profile" at bounding box center [858, 281] width 202 height 228
click at [864, 241] on avatar-text "JT" at bounding box center [858, 234] width 52 height 52
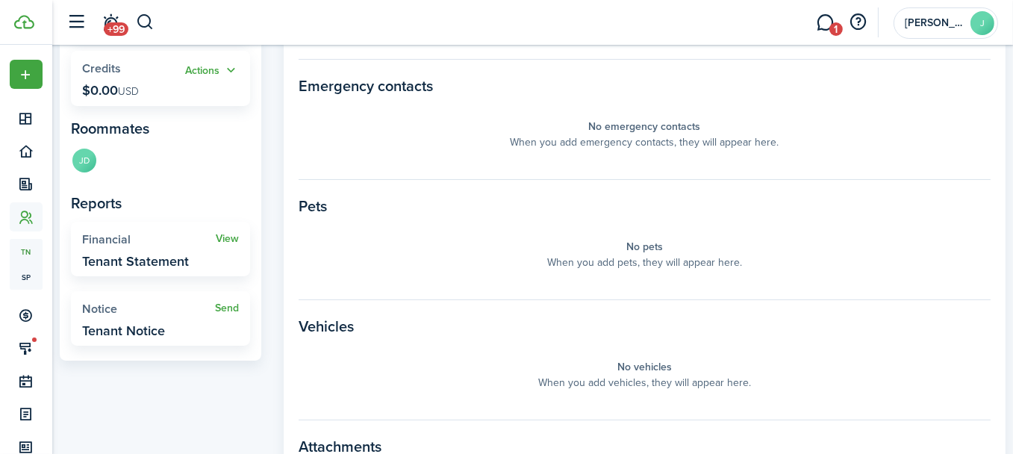
scroll to position [299, 0]
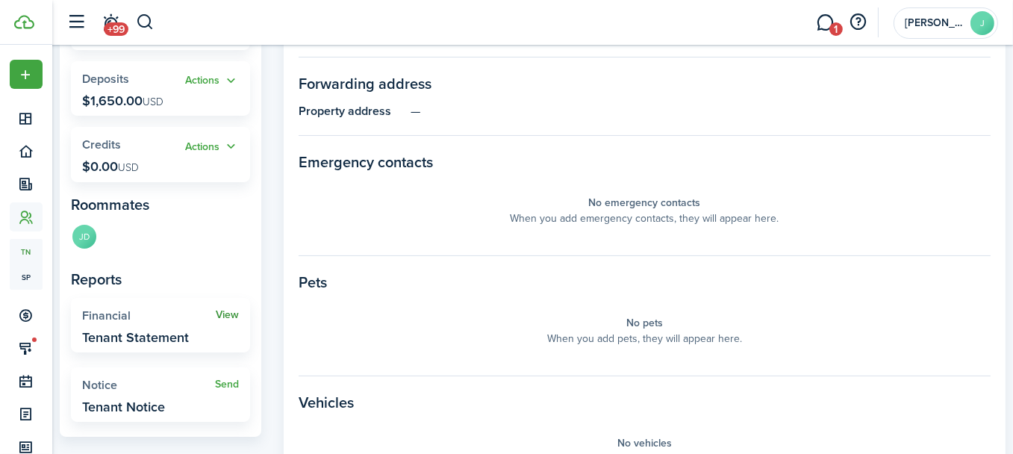
click at [225, 309] on link "View" at bounding box center [227, 315] width 23 height 12
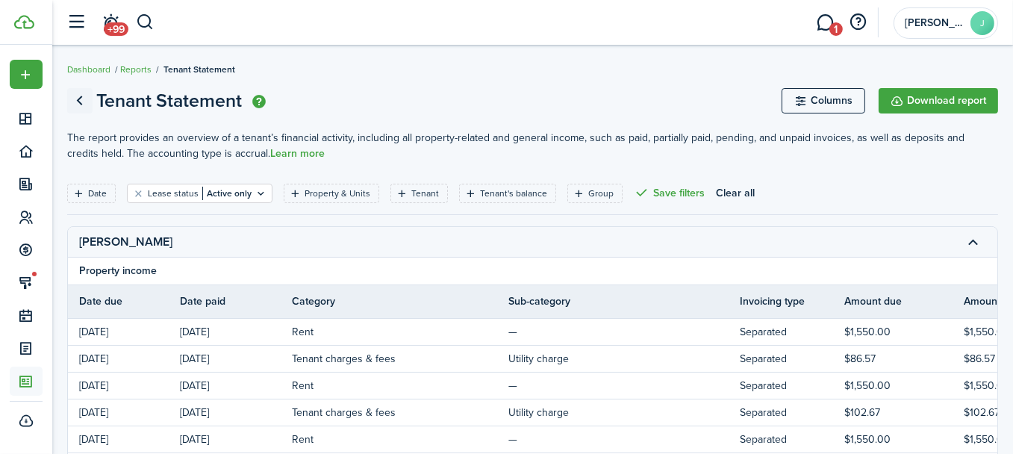
click at [76, 105] on link "Go back" at bounding box center [79, 100] width 25 height 25
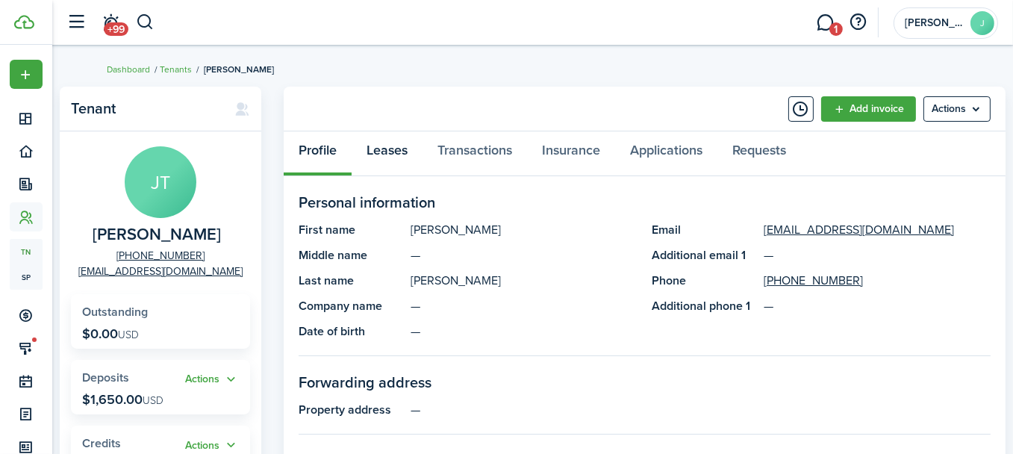
click at [404, 149] on link "Leases" at bounding box center [387, 153] width 71 height 45
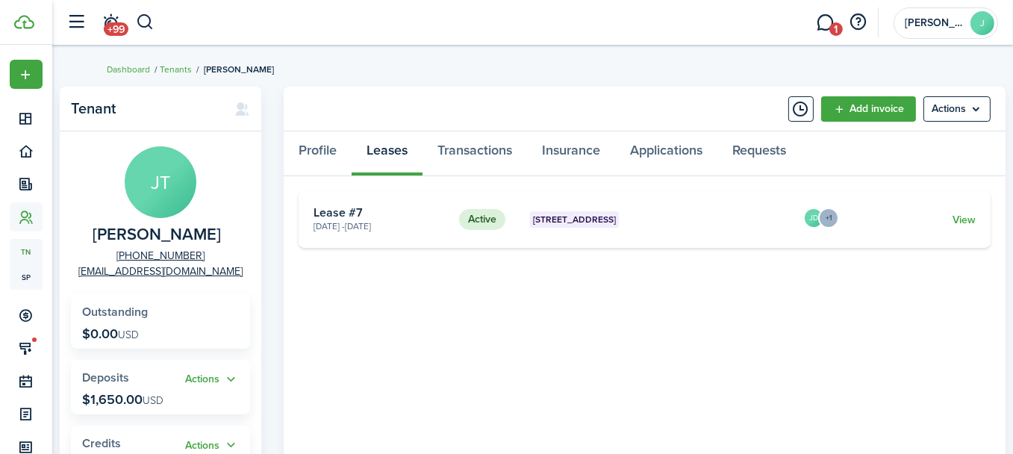
click at [427, 217] on card-title "Lease #7" at bounding box center [380, 212] width 134 height 13
click at [964, 225] on link "View" at bounding box center [963, 220] width 23 height 16
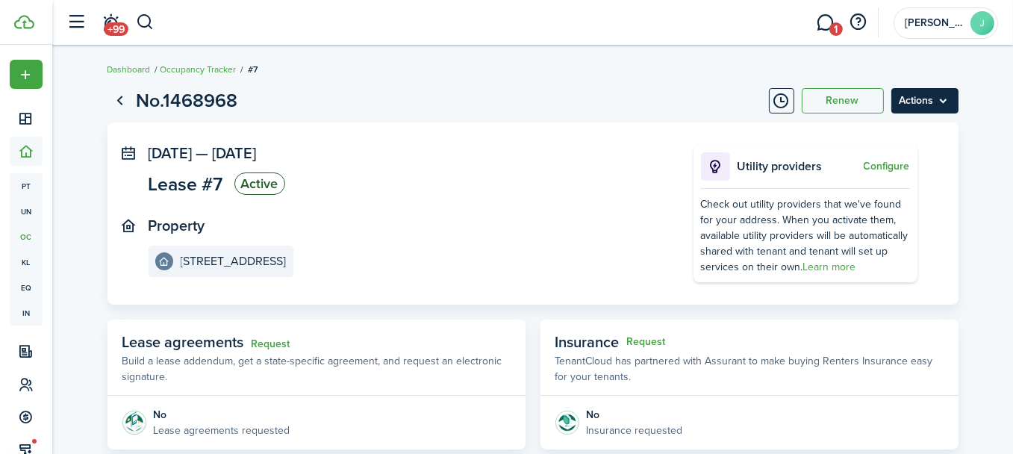
click at [908, 97] on menu-btn "Actions" at bounding box center [924, 100] width 67 height 25
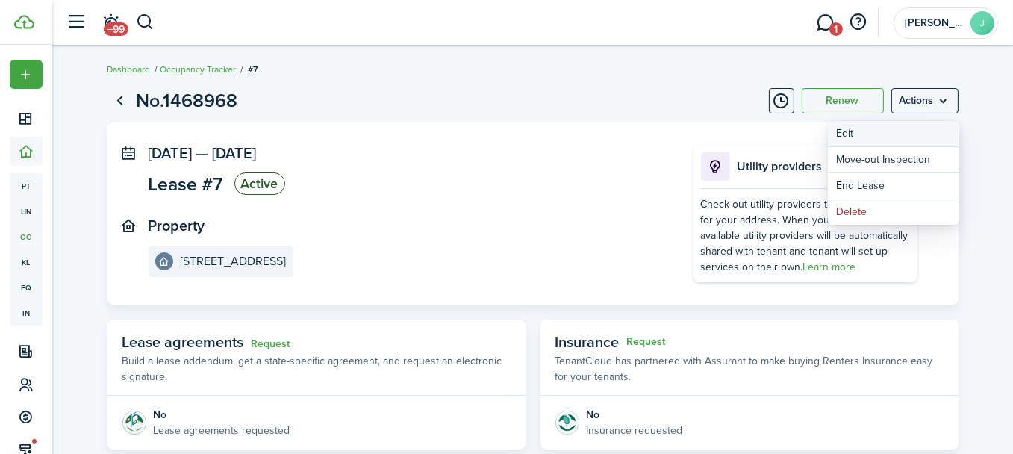
drag, startPoint x: 902, startPoint y: 133, endPoint x: 876, endPoint y: 131, distance: 26.2
click at [901, 133] on button "Edit" at bounding box center [893, 133] width 131 height 25
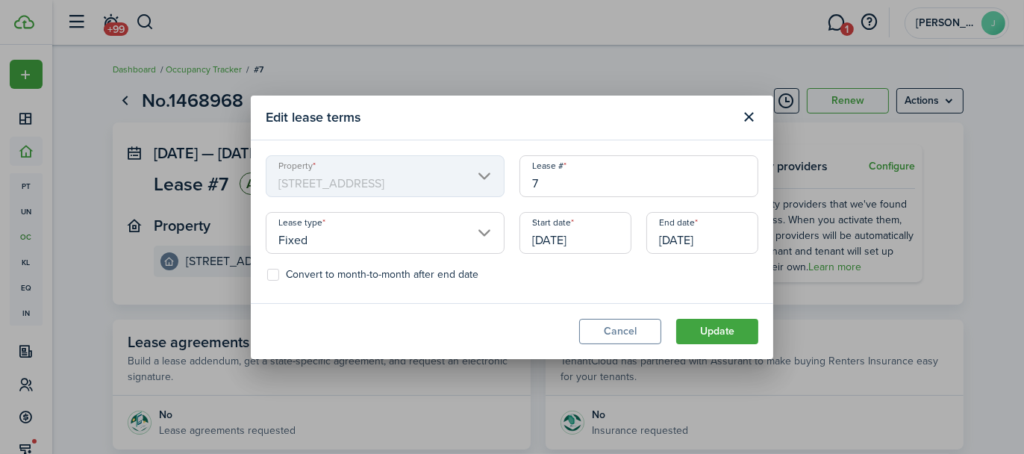
click at [587, 189] on input "7" at bounding box center [639, 176] width 239 height 42
type input "2"
click at [585, 172] on input "Lease #" at bounding box center [639, 176] width 239 height 42
click at [602, 240] on input "[DATE]" at bounding box center [576, 233] width 112 height 42
type input "[PERSON_NAME] #[PHONE_NUMBER][DATE][DATE]"
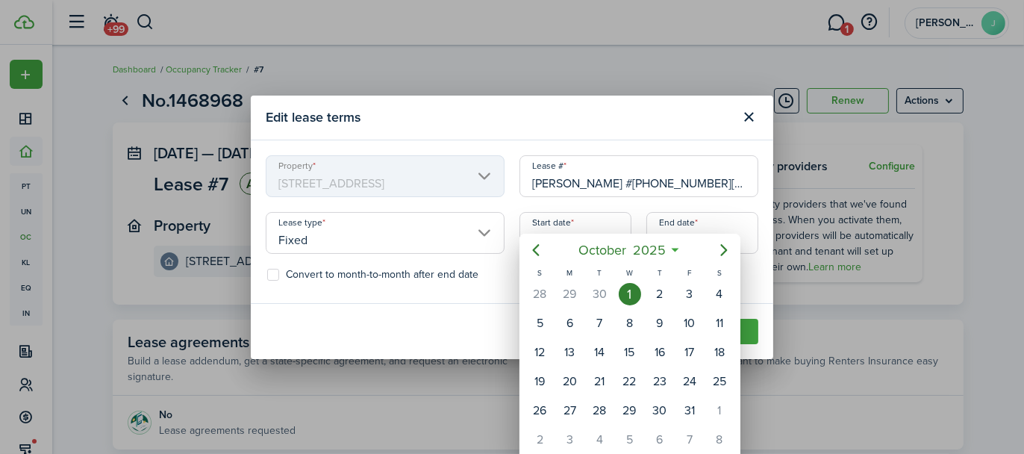
click at [502, 262] on div at bounding box center [512, 227] width 1263 height 693
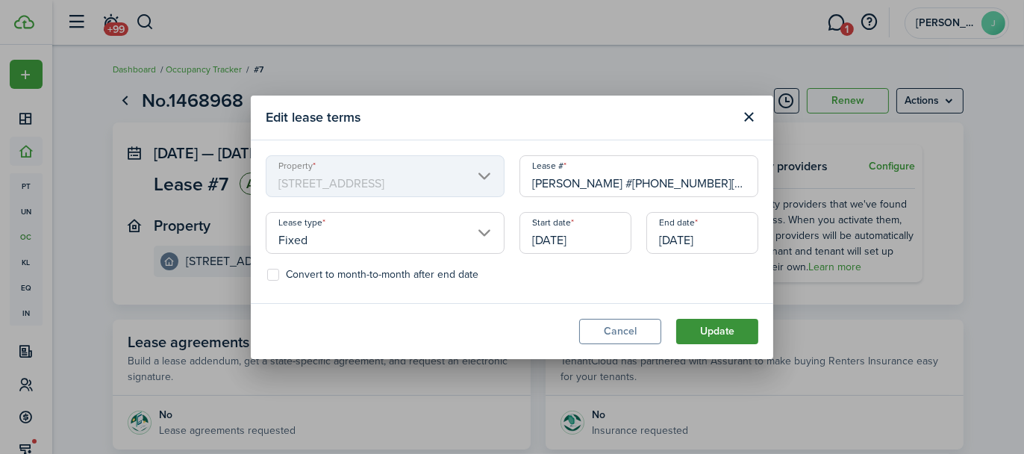
click at [710, 320] on button "Update" at bounding box center [717, 331] width 82 height 25
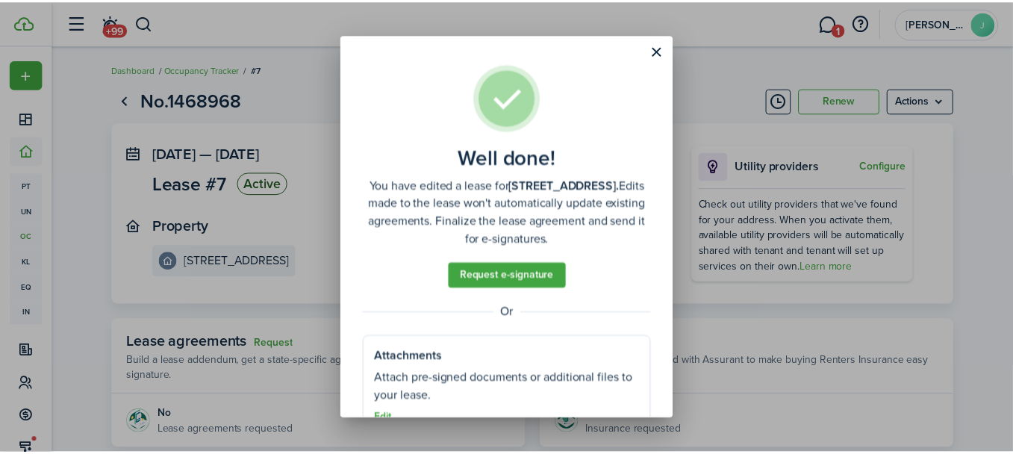
scroll to position [40, 0]
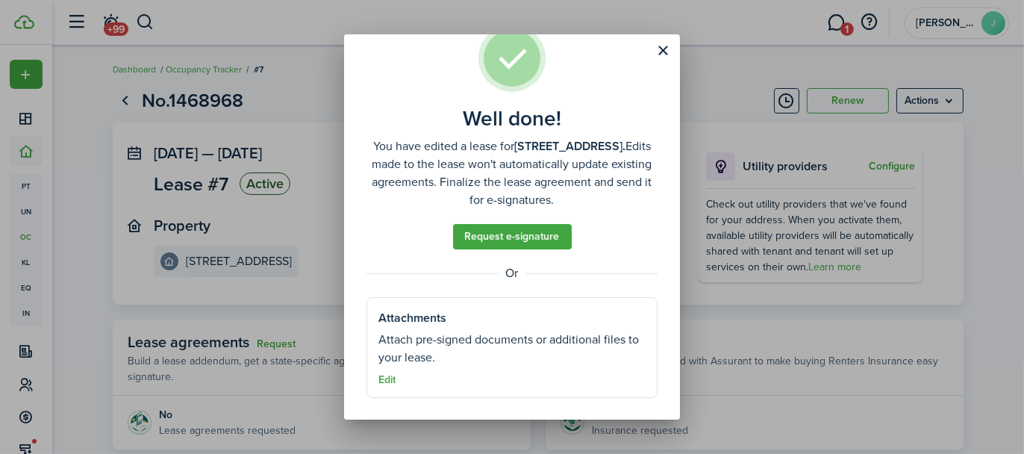
drag, startPoint x: 389, startPoint y: 379, endPoint x: 418, endPoint y: 374, distance: 29.6
click at [389, 379] on button "Edit" at bounding box center [386, 380] width 17 height 12
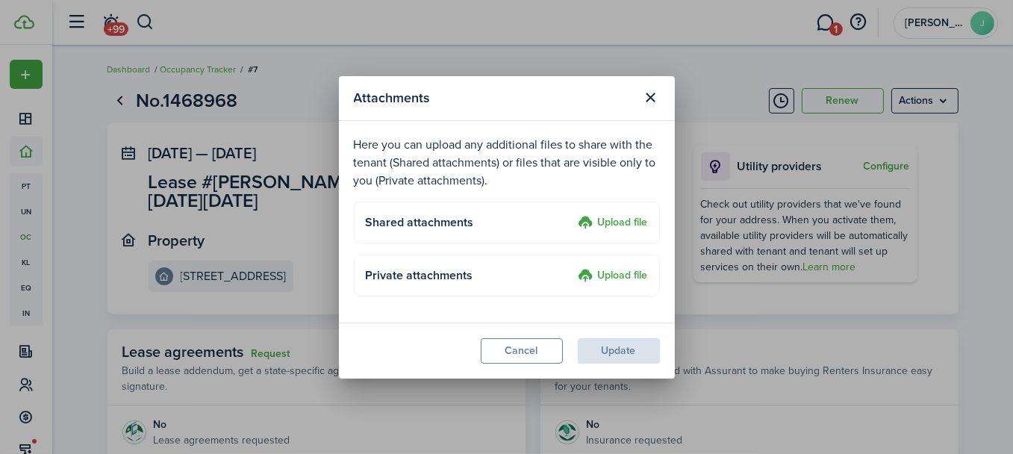
click at [628, 222] on label "Upload file" at bounding box center [612, 223] width 69 height 18
click at [573, 214] on input "Upload file" at bounding box center [573, 214] width 0 height 0
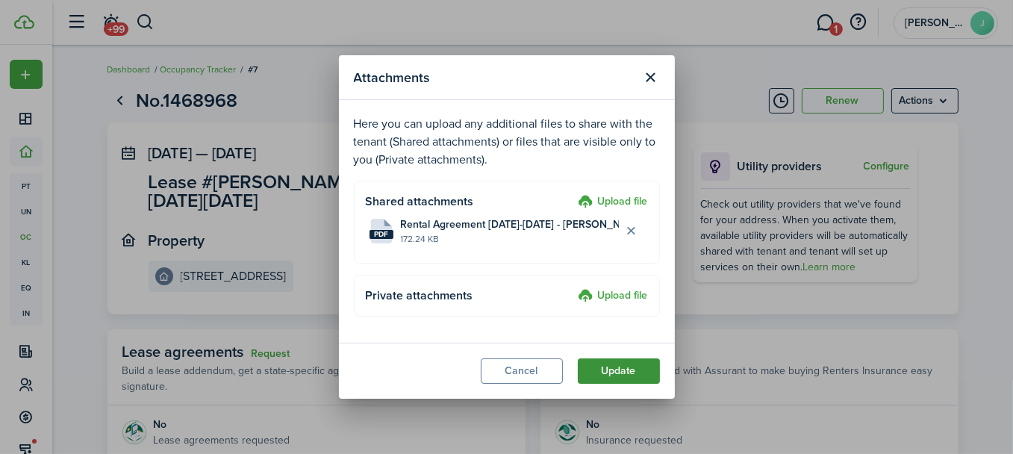
click at [603, 374] on button "Update" at bounding box center [619, 370] width 82 height 25
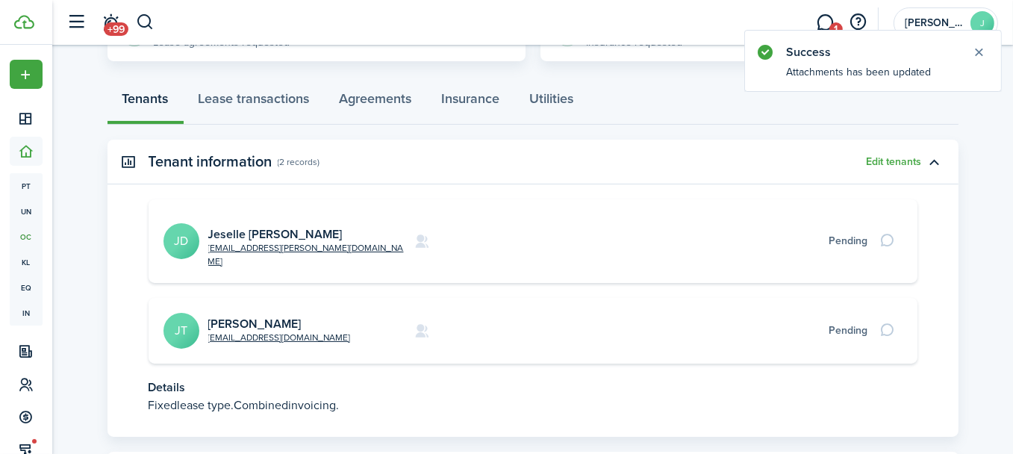
scroll to position [452, 0]
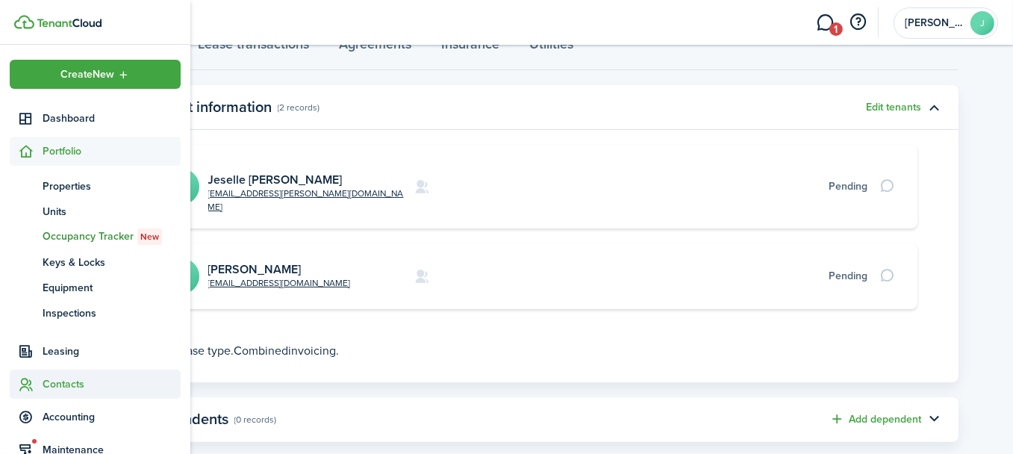
click at [69, 380] on span "Contacts" at bounding box center [112, 384] width 138 height 16
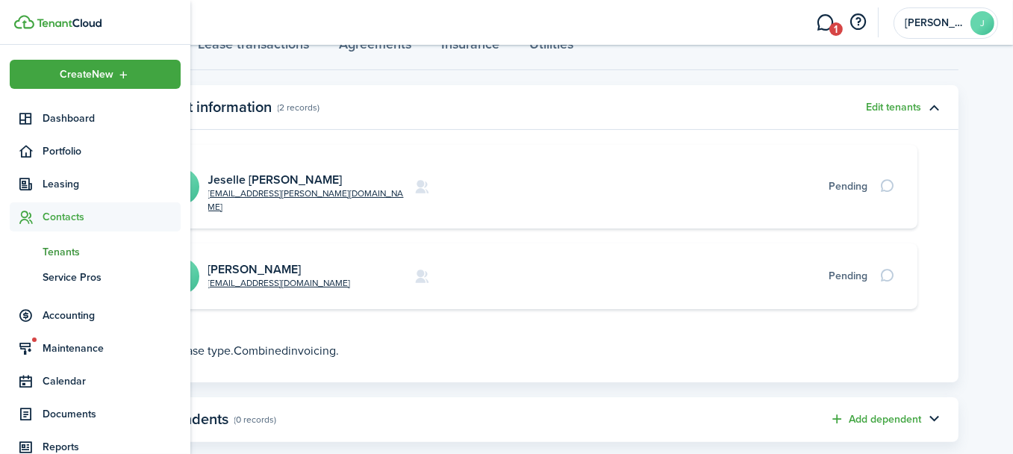
click at [78, 249] on span "Tenants" at bounding box center [112, 252] width 138 height 16
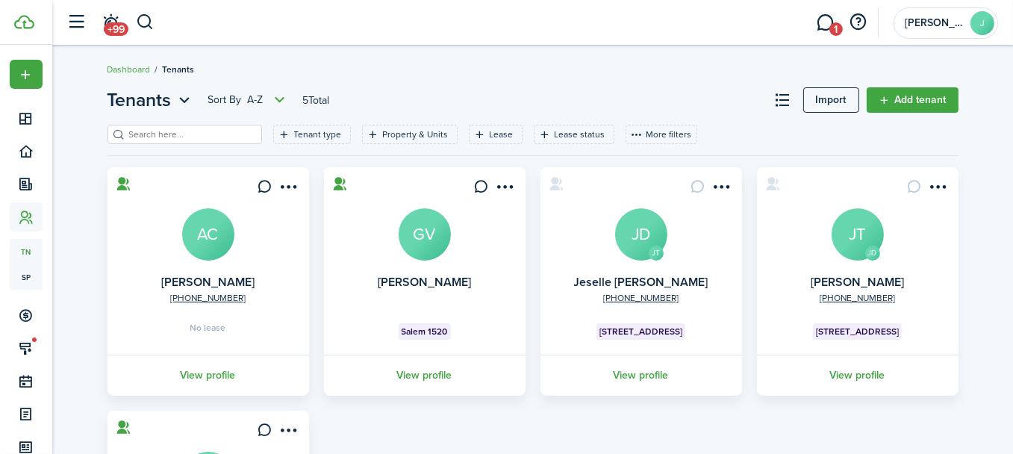
click at [879, 231] on avatar-text "JT" at bounding box center [858, 234] width 52 height 52
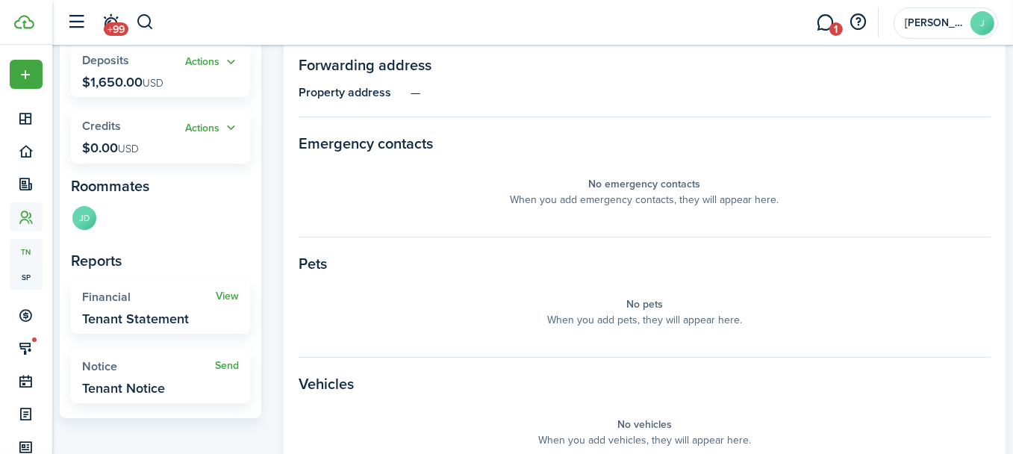
scroll to position [224, 0]
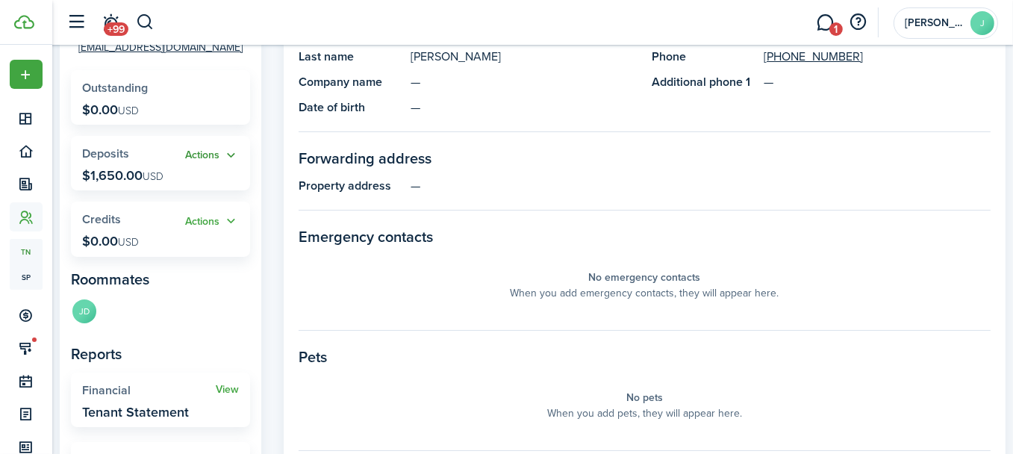
click at [225, 161] on button "Actions" at bounding box center [212, 155] width 54 height 17
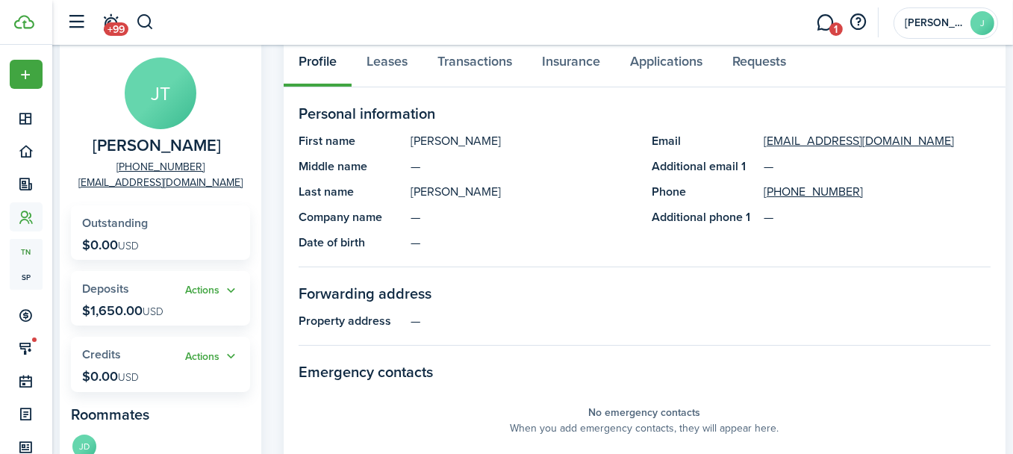
scroll to position [0, 0]
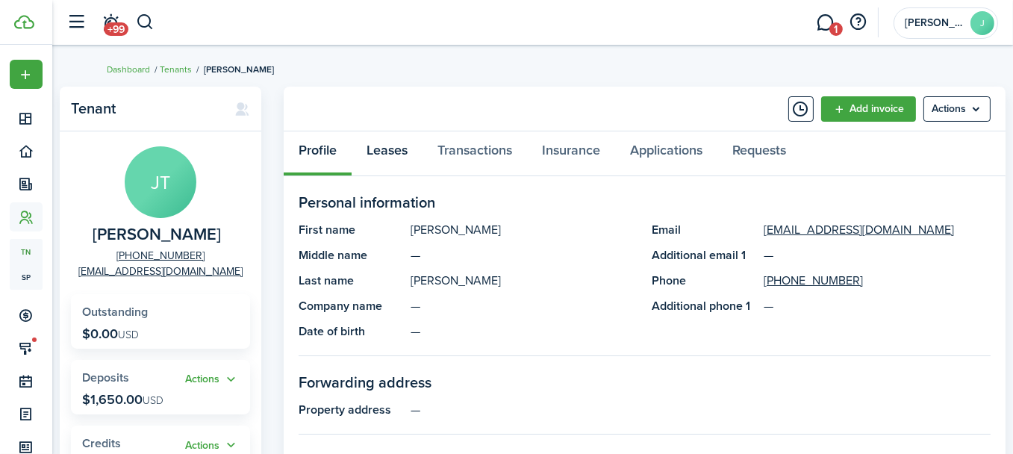
click at [391, 154] on link "Leases" at bounding box center [387, 153] width 71 height 45
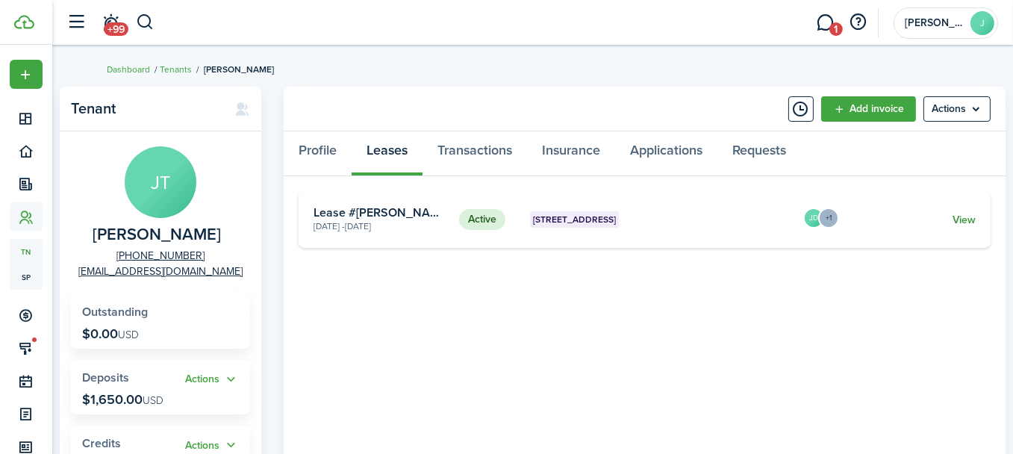
click at [959, 219] on link "View" at bounding box center [963, 220] width 23 height 16
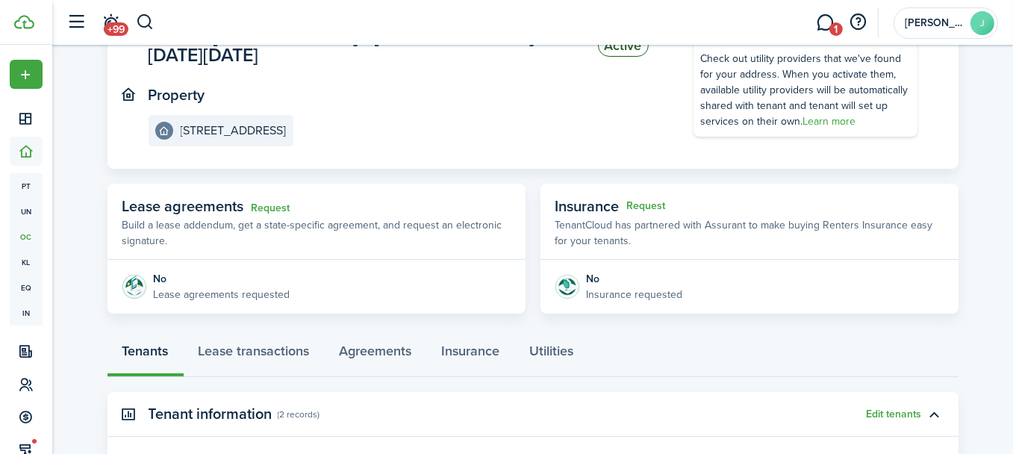
scroll to position [149, 0]
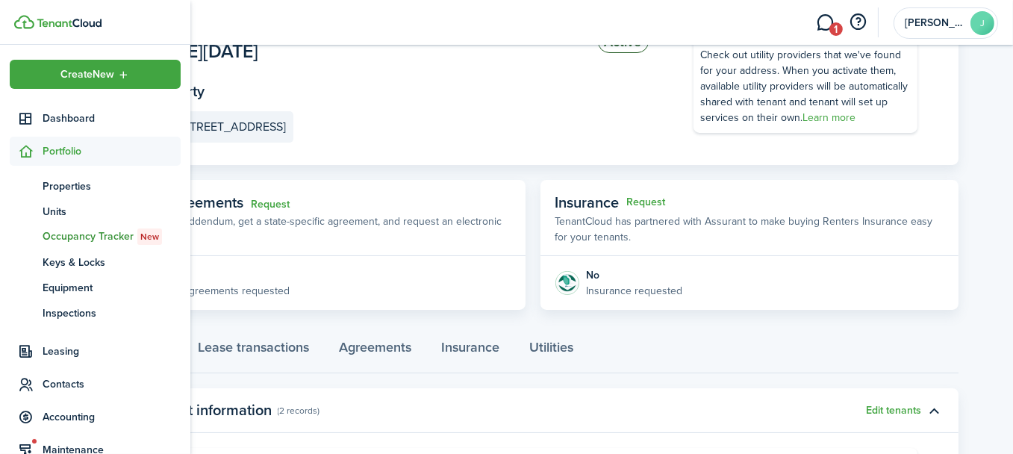
click at [107, 102] on ul "Create New Dashboard Portfolio pt Properties un Units oc Occupancy Tracker New …" at bounding box center [95, 331] width 171 height 543
click at [100, 112] on span "Dashboard" at bounding box center [112, 118] width 138 height 16
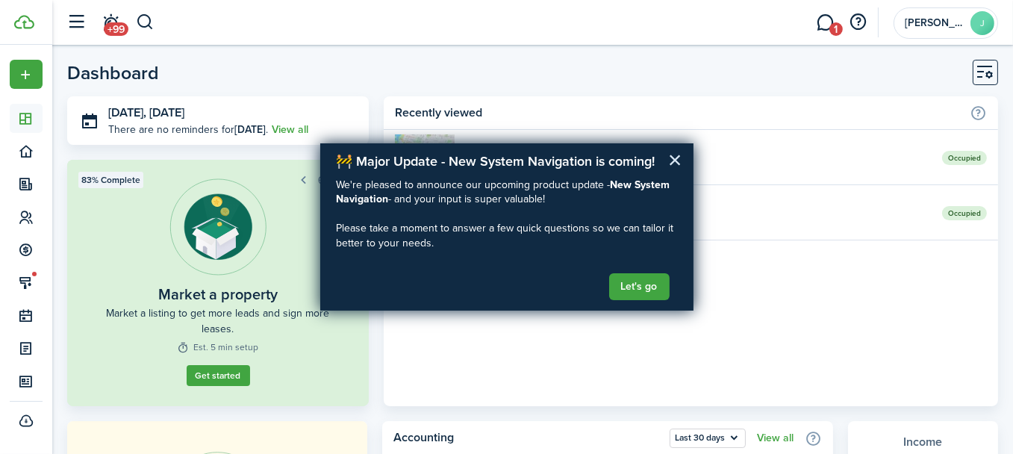
click at [671, 157] on button "×" at bounding box center [675, 160] width 14 height 24
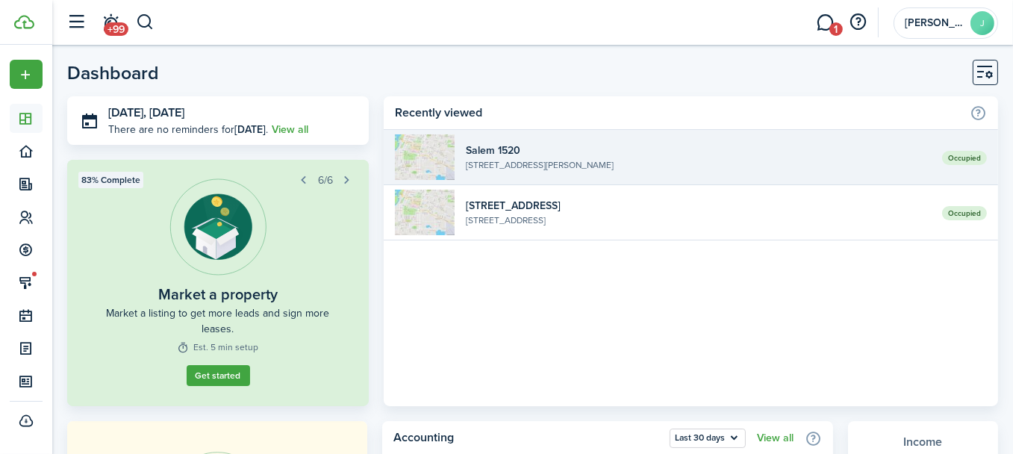
click at [687, 168] on widget-list-item-description "[STREET_ADDRESS][PERSON_NAME]" at bounding box center [698, 164] width 465 height 13
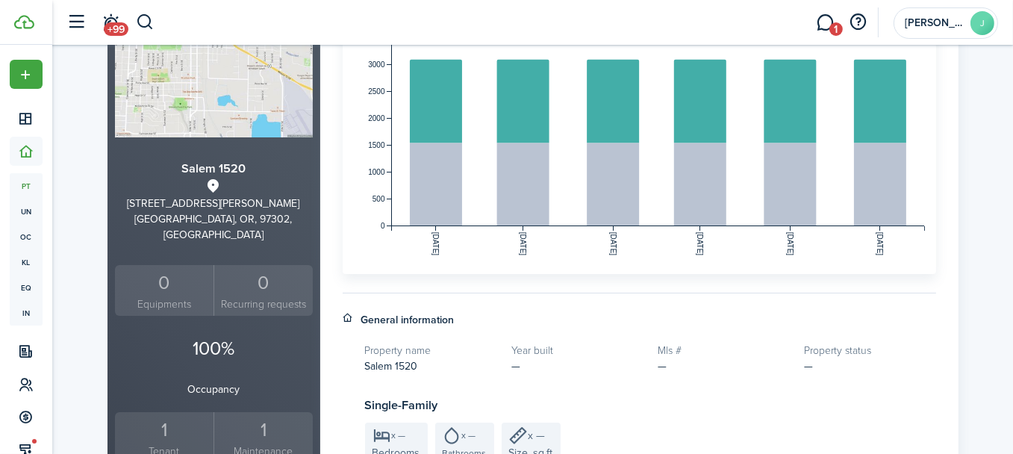
scroll to position [191, 0]
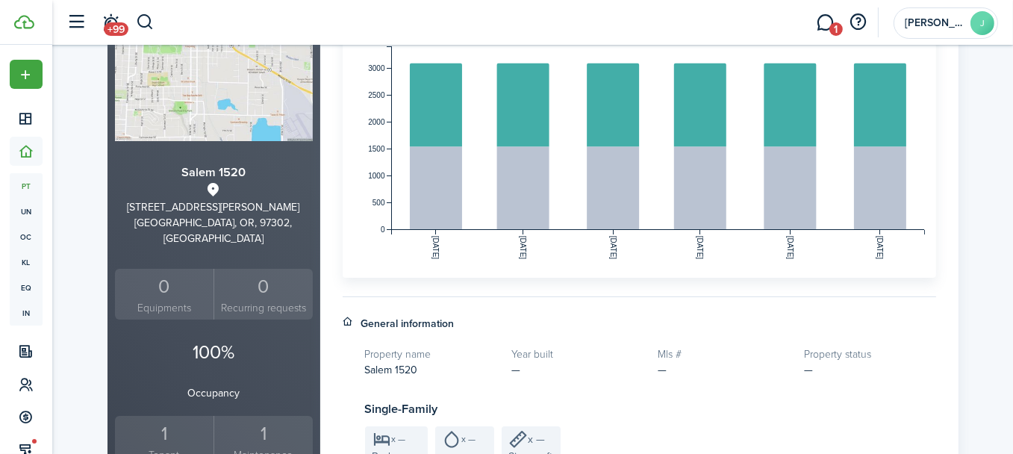
click at [280, 419] on div "1" at bounding box center [263, 433] width 91 height 28
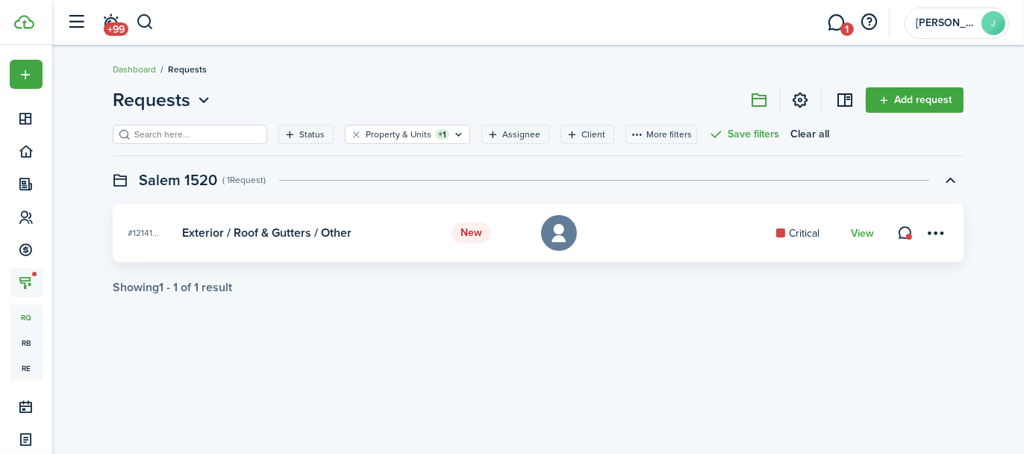
click at [312, 233] on card-title "Exterior / Roof & Gutters / Other" at bounding box center [266, 232] width 169 height 13
click at [565, 237] on icon at bounding box center [559, 232] width 22 height 21
click at [939, 232] on menu-btn-icon at bounding box center [935, 232] width 25 height 25
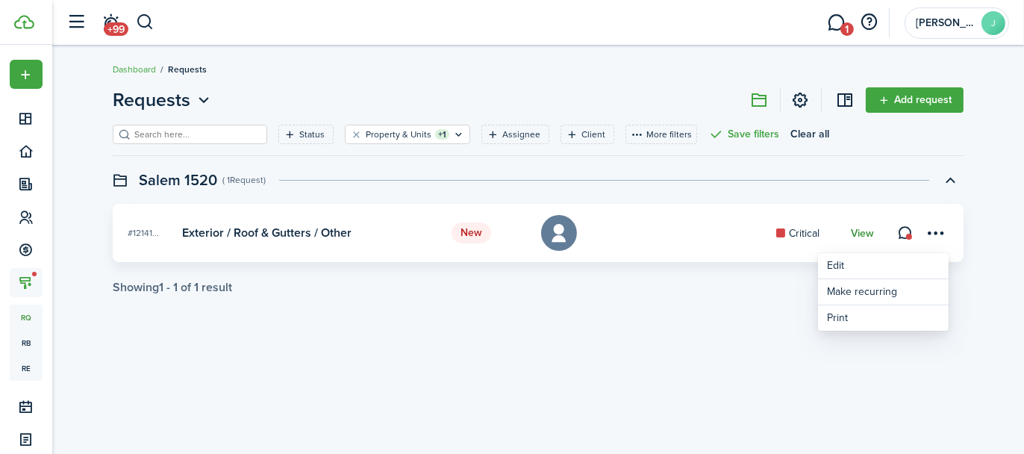
click at [864, 233] on link "View" at bounding box center [862, 234] width 23 height 12
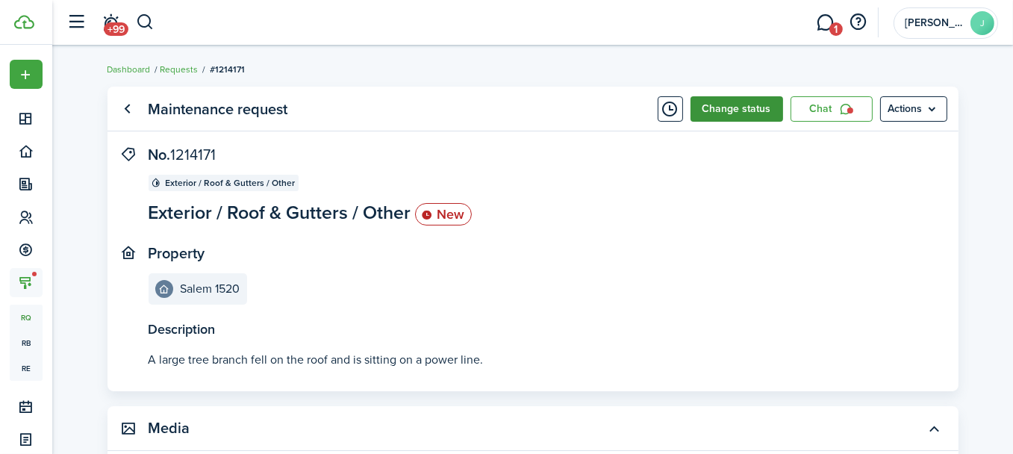
click at [750, 102] on button "Change status" at bounding box center [736, 108] width 93 height 25
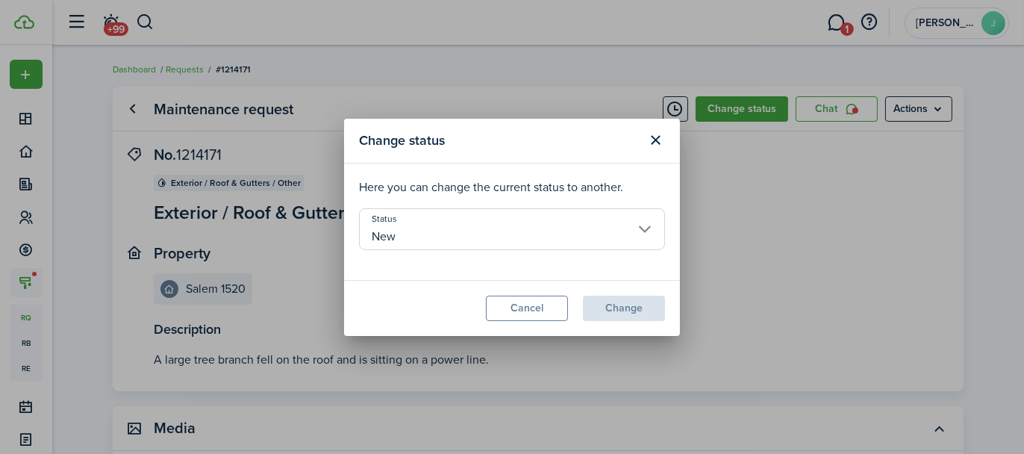
click at [478, 244] on input "New" at bounding box center [512, 229] width 306 height 42
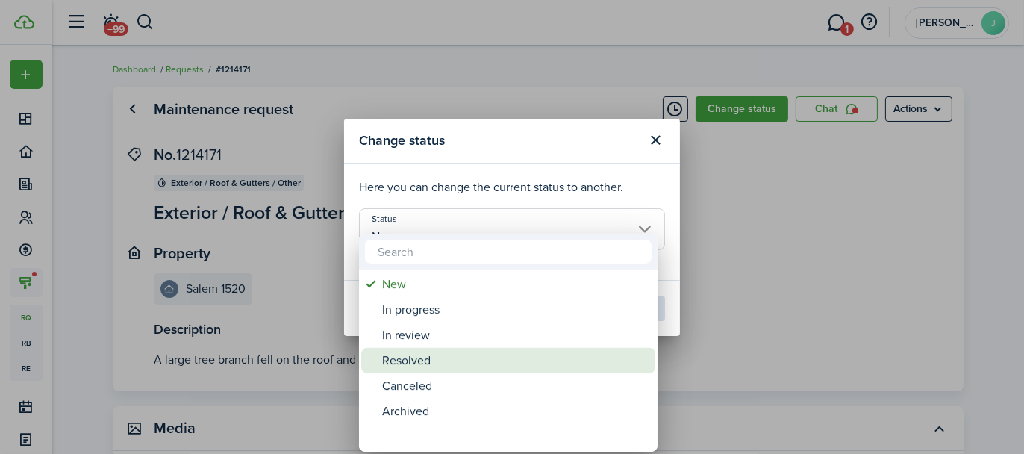
click at [489, 358] on div "Resolved" at bounding box center [514, 360] width 264 height 25
type input "Resolved"
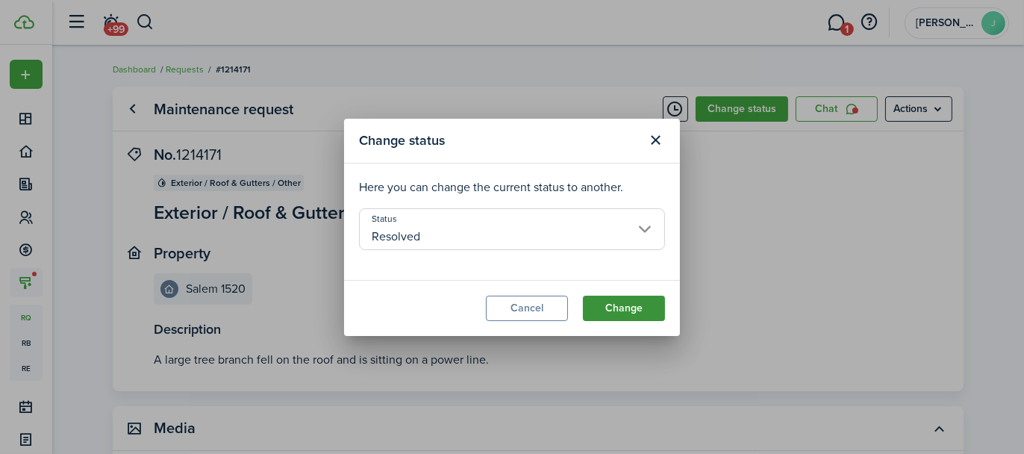
click at [638, 314] on button "Change" at bounding box center [624, 308] width 82 height 25
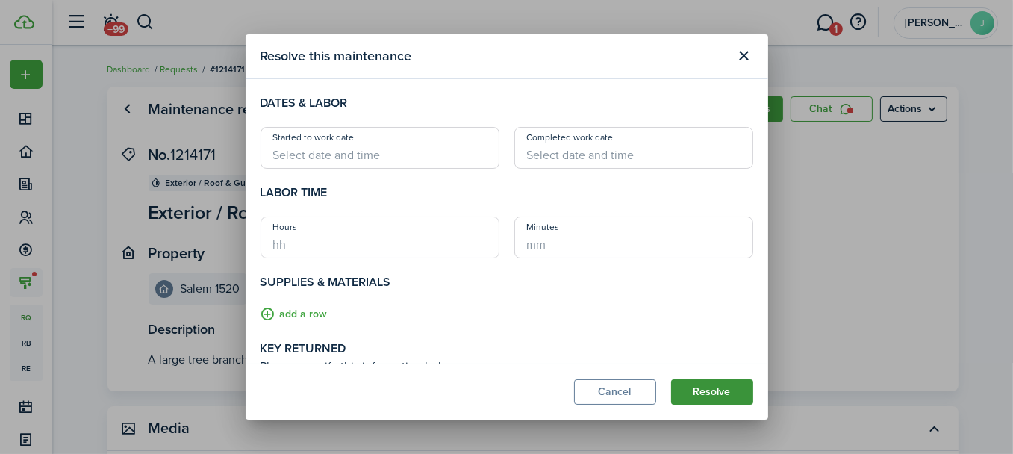
click at [711, 393] on button "Resolve" at bounding box center [712, 391] width 82 height 25
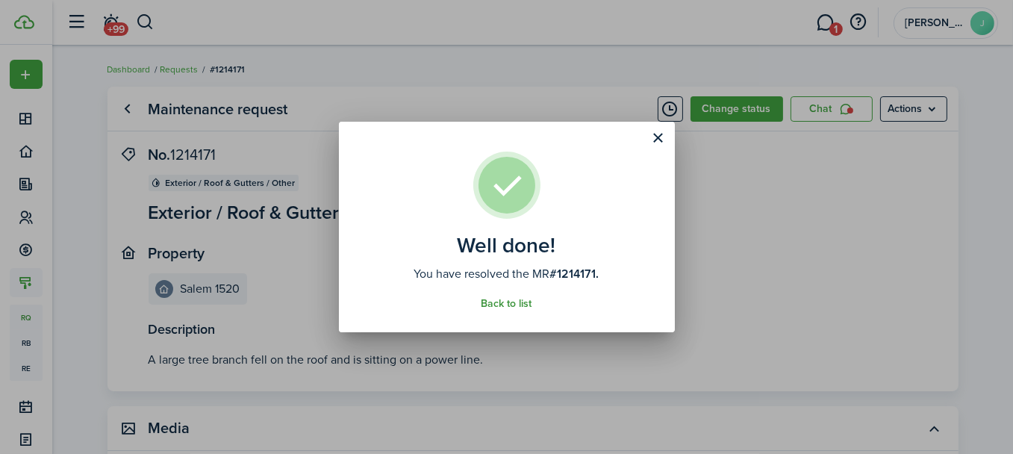
click at [520, 303] on link "Back to list" at bounding box center [506, 304] width 51 height 12
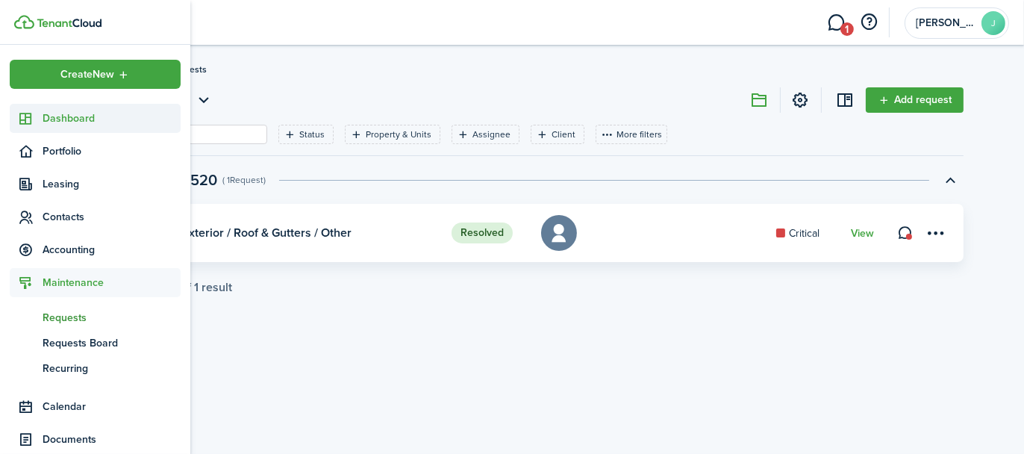
click at [52, 115] on span "Dashboard" at bounding box center [112, 118] width 138 height 16
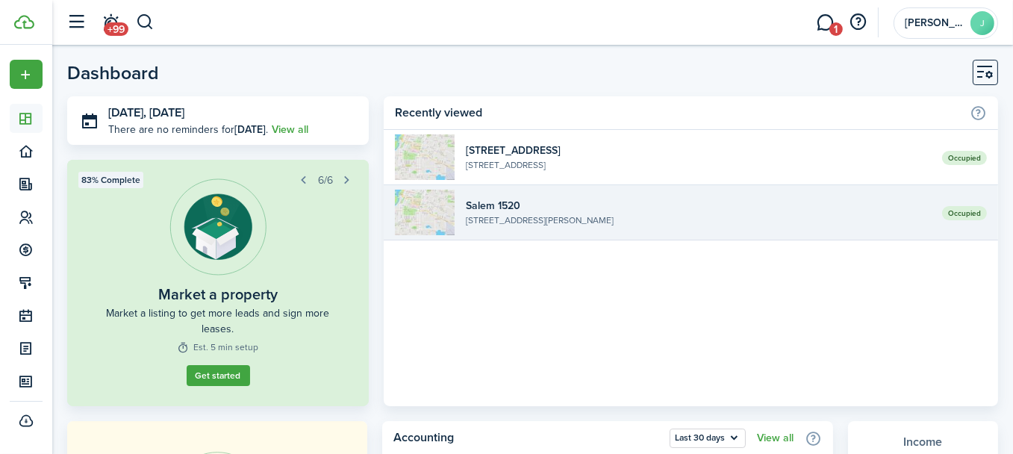
click at [520, 203] on widget-list-item-title "Salem 1520" at bounding box center [698, 206] width 465 height 16
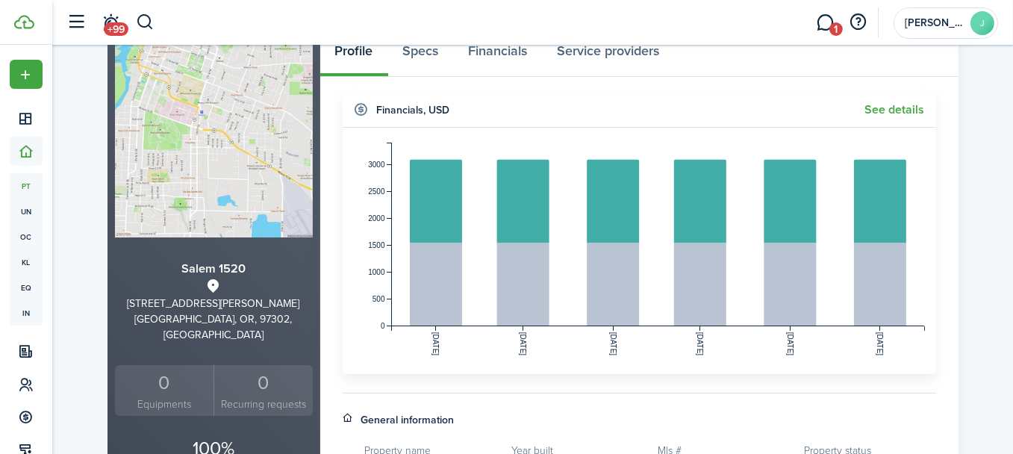
scroll to position [299, 0]
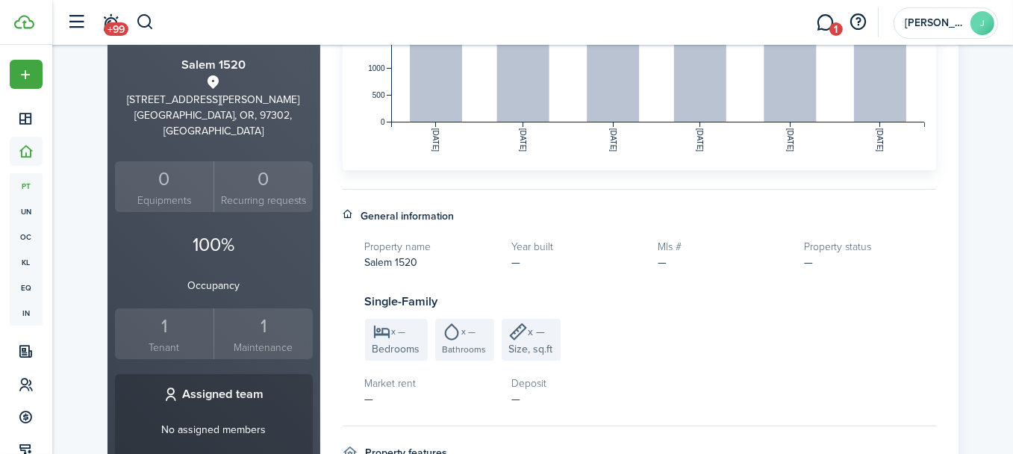
click at [155, 317] on div "1" at bounding box center [165, 326] width 92 height 28
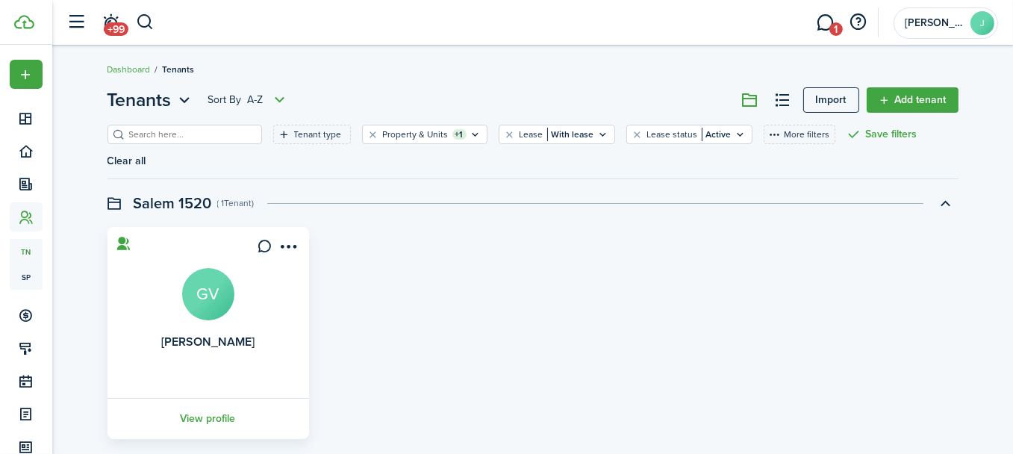
click at [227, 290] on link "GV" at bounding box center [208, 294] width 52 height 52
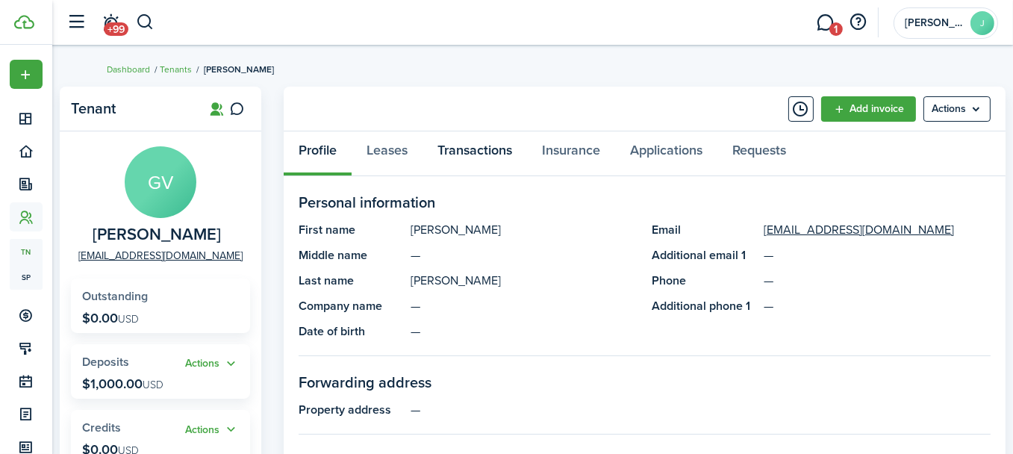
click at [520, 144] on link "Transactions" at bounding box center [474, 153] width 104 height 45
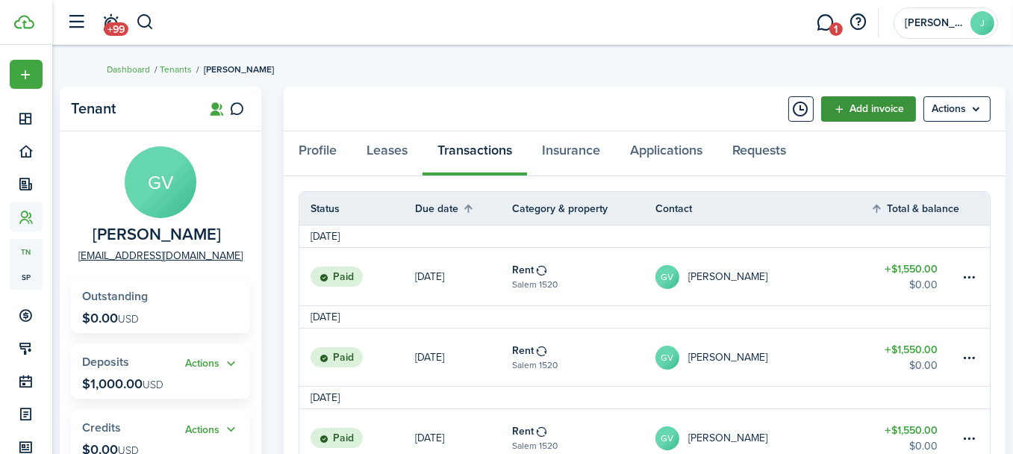
click at [869, 105] on link "Add invoice" at bounding box center [868, 108] width 95 height 25
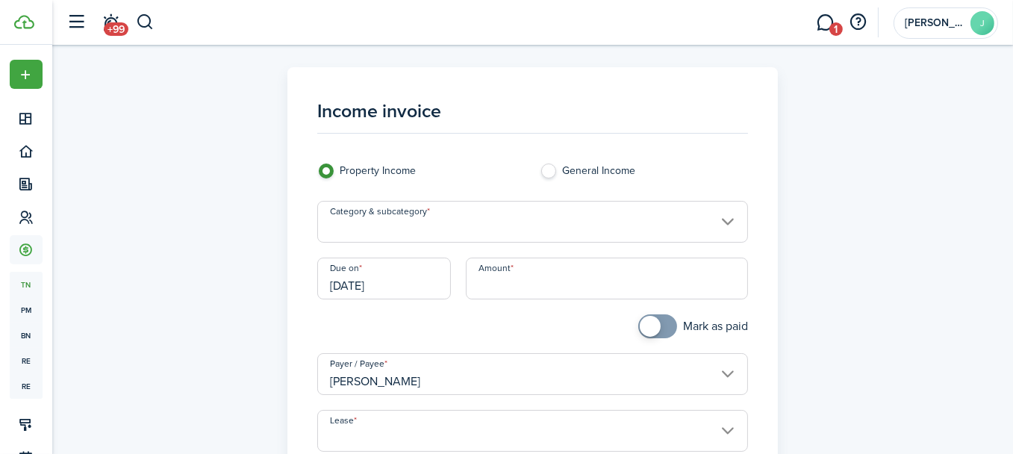
click at [599, 241] on input "Category & subcategory" at bounding box center [532, 222] width 431 height 42
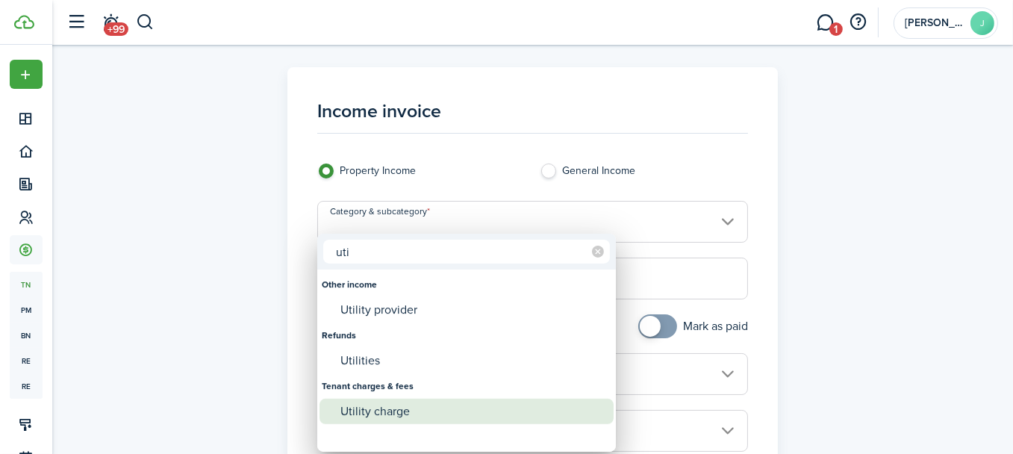
type input "uti"
click at [411, 415] on div "Utility charge" at bounding box center [472, 411] width 264 height 25
type input "Tenant charges & fees / Utility charge"
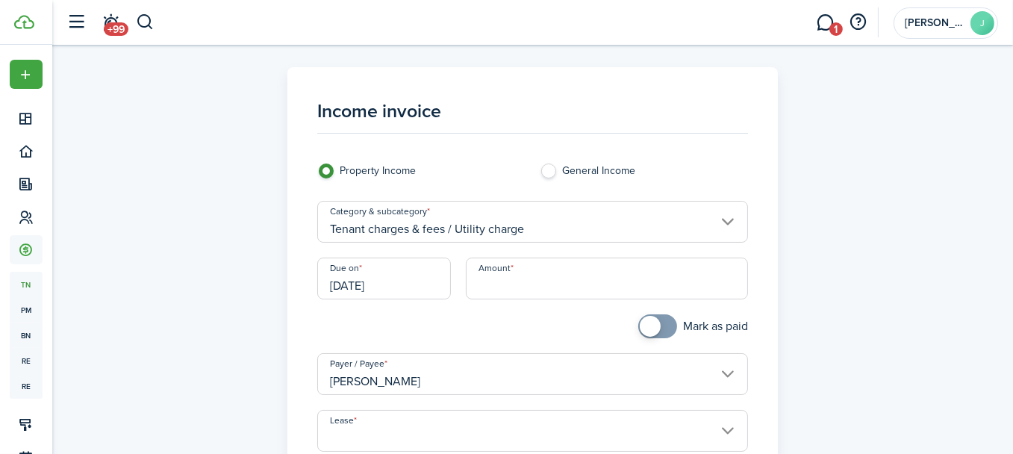
click at [396, 270] on input "[DATE]" at bounding box center [384, 279] width 134 height 42
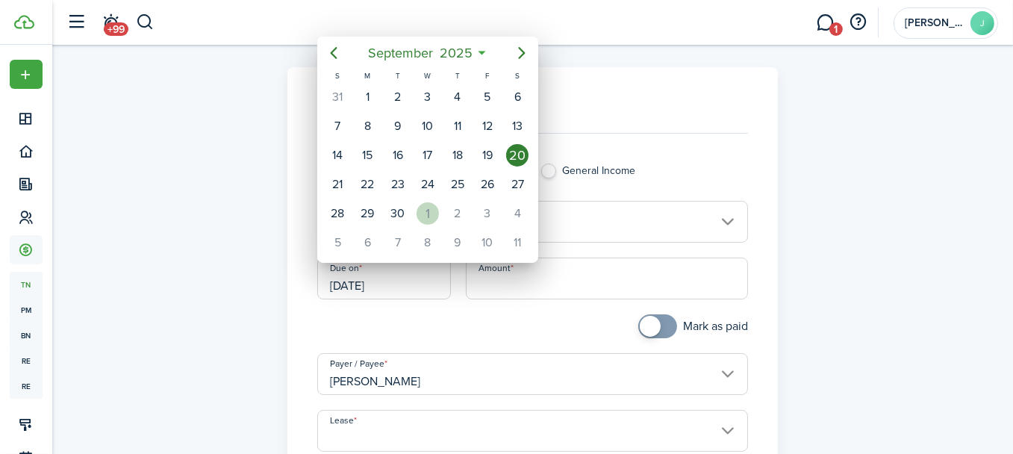
click at [425, 202] on div "1" at bounding box center [427, 213] width 22 height 22
type input "[DATE]"
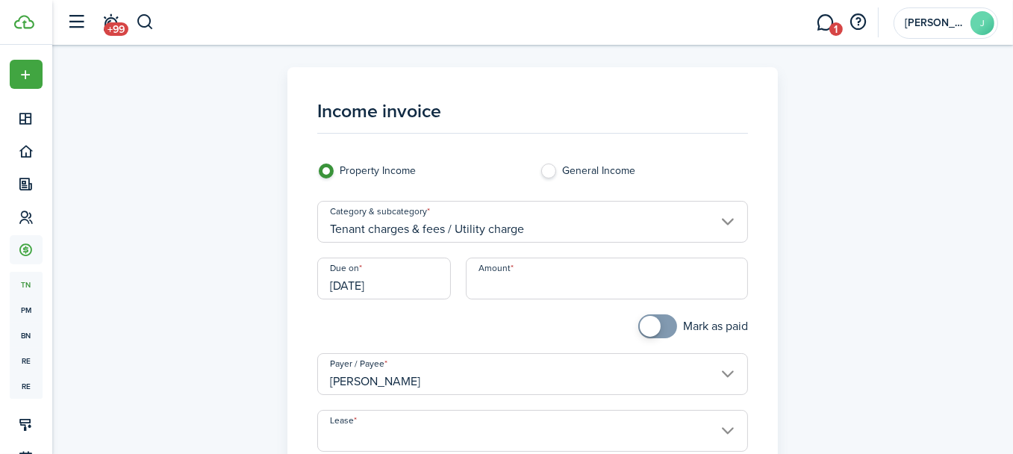
click at [488, 287] on input "Amount" at bounding box center [607, 279] width 282 height 42
type input "$633.12"
click at [778, 259] on div "Income invoice Property Income General Income Category & subcategory Tenant cha…" at bounding box center [532, 423] width 505 height 713
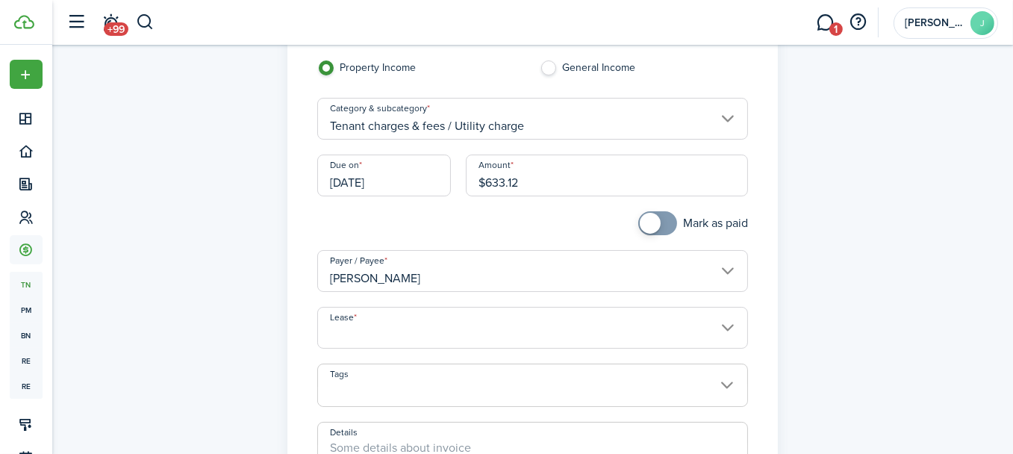
scroll to position [149, 0]
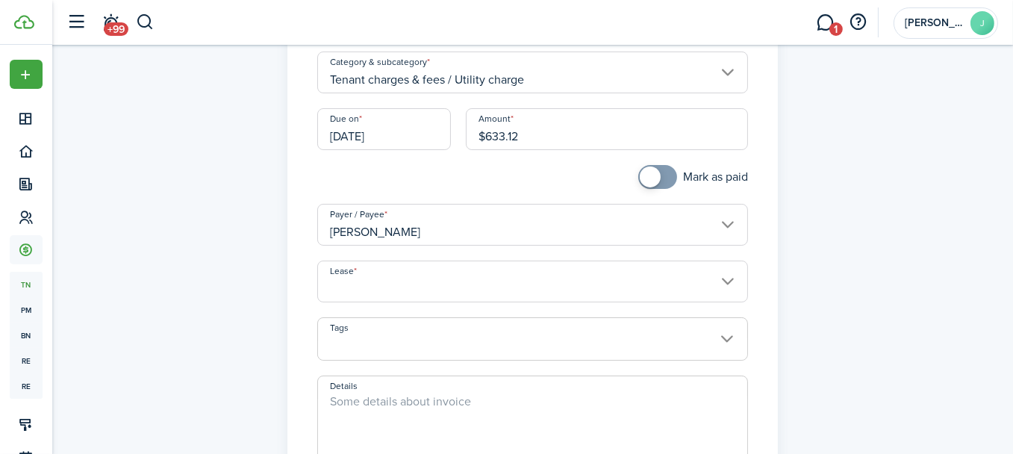
click at [461, 278] on input "Lease" at bounding box center [532, 281] width 431 height 42
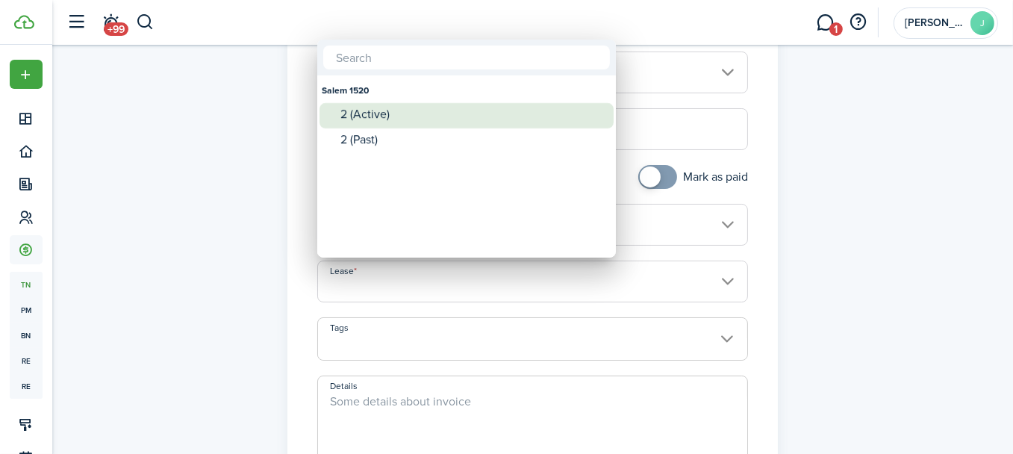
click at [384, 120] on div "2 (Active)" at bounding box center [472, 113] width 264 height 13
type input "Salem 1520. Lease #2 (Active)"
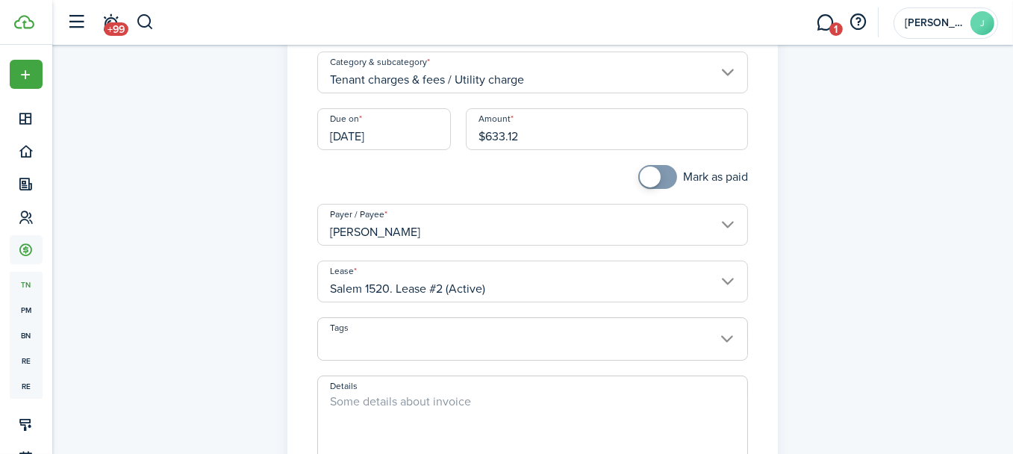
click at [394, 339] on span at bounding box center [532, 346] width 429 height 25
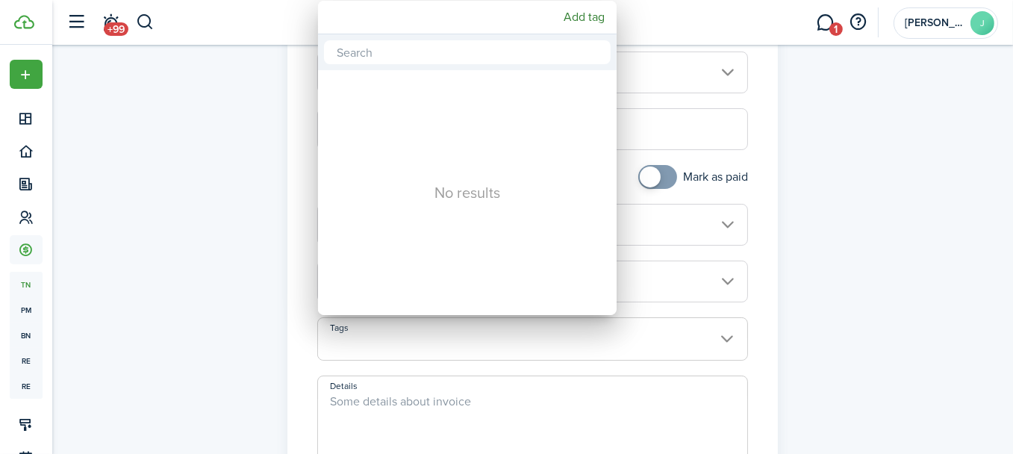
click at [299, 343] on div at bounding box center [507, 227] width 1252 height 693
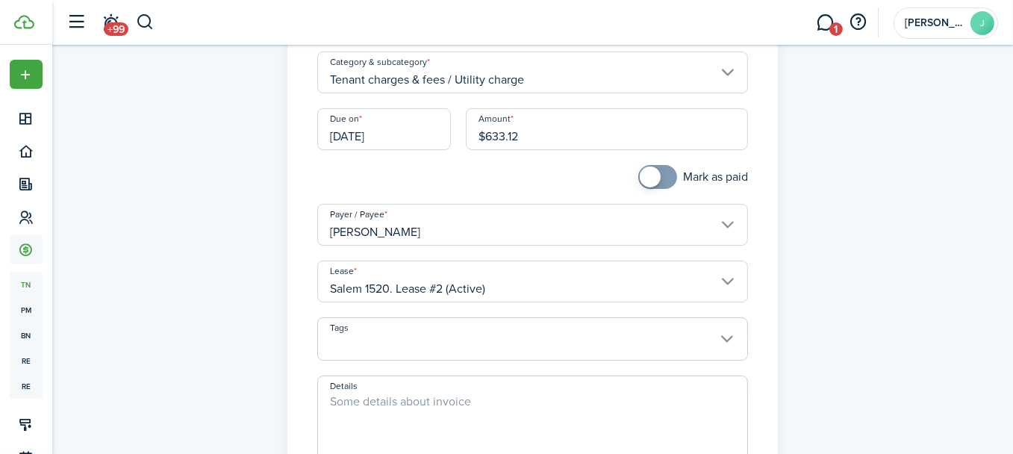
click at [442, 416] on textarea "Details" at bounding box center [532, 429] width 429 height 72
click at [464, 411] on textarea "City of Salem utilities from March - August." at bounding box center [532, 429] width 429 height 72
click at [560, 400] on textarea "City of Salem utilities for March - August." at bounding box center [532, 429] width 429 height 72
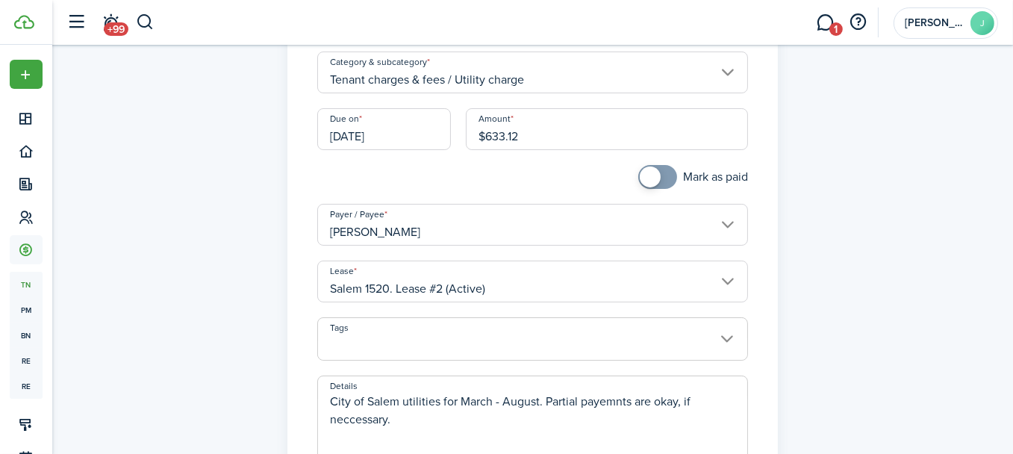
click at [367, 419] on textarea "City of Salem utilities for March - August. Partial payemnts are okay, if necce…" at bounding box center [532, 429] width 429 height 72
click at [589, 396] on textarea "City of Salem utilities for March - August. Partial payemnts are okay, if neces…" at bounding box center [532, 429] width 429 height 72
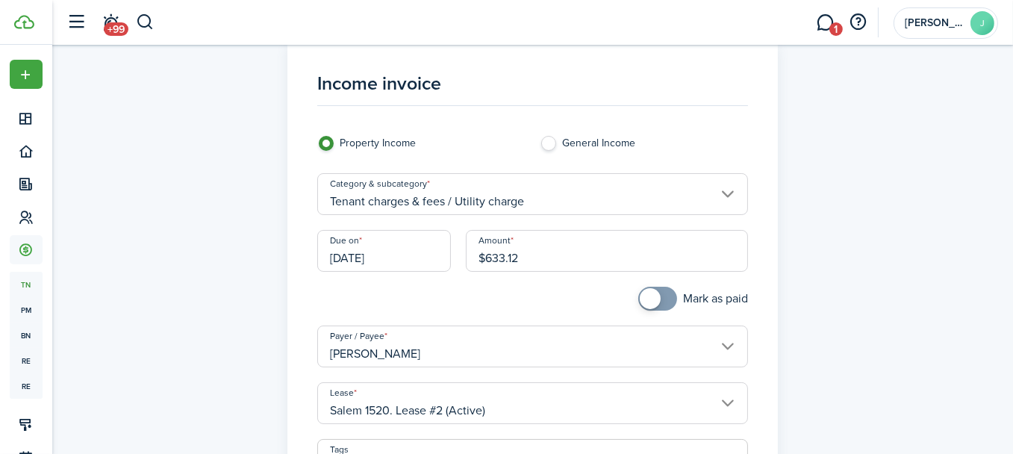
scroll to position [0, 0]
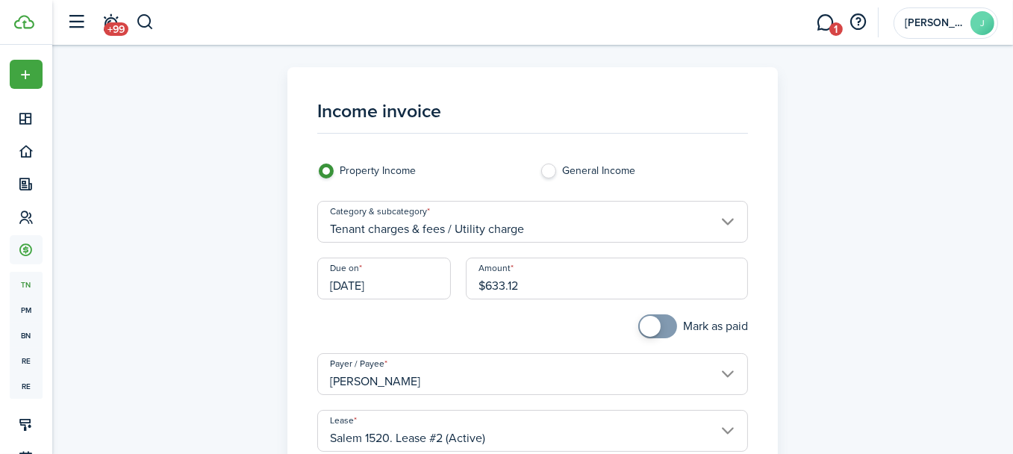
type textarea "City of Salem utilities for March - August. Partial payments are okay, if neces…"
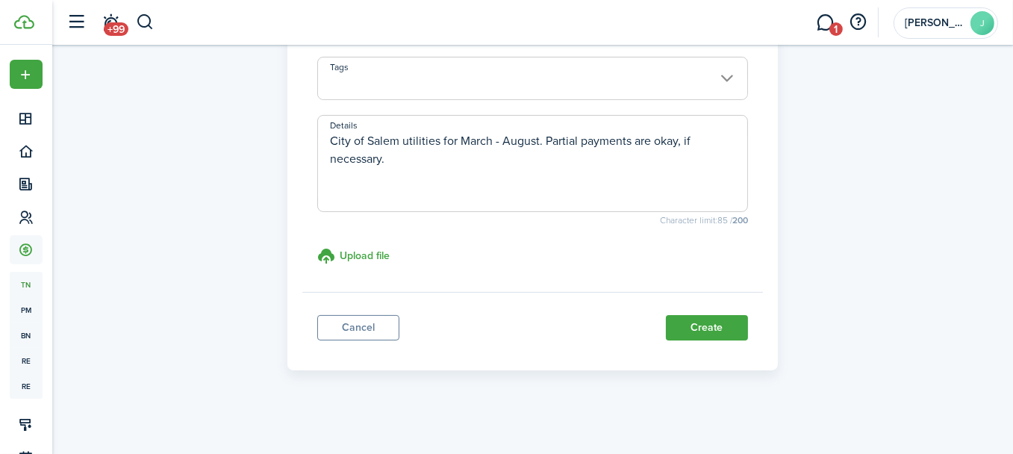
scroll to position [411, 0]
click at [734, 337] on button "Create" at bounding box center [707, 326] width 82 height 25
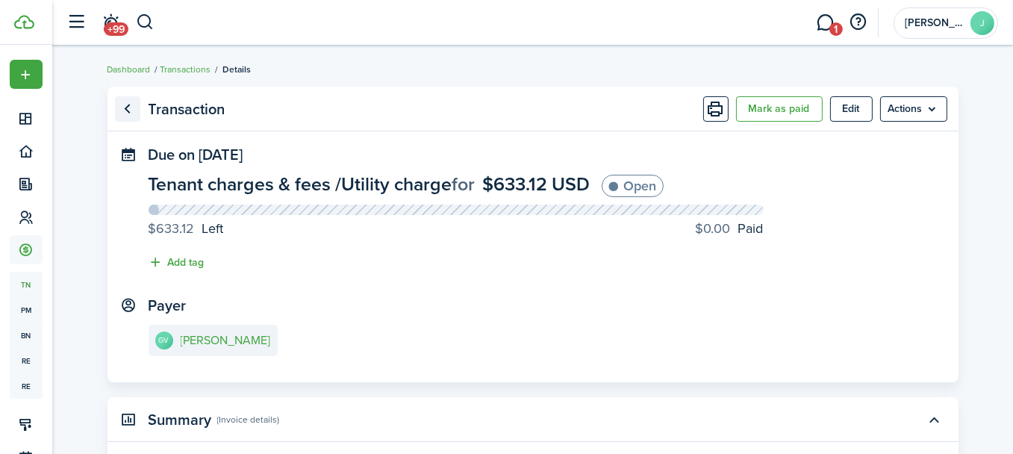
click at [121, 103] on link "Go back" at bounding box center [127, 108] width 25 height 25
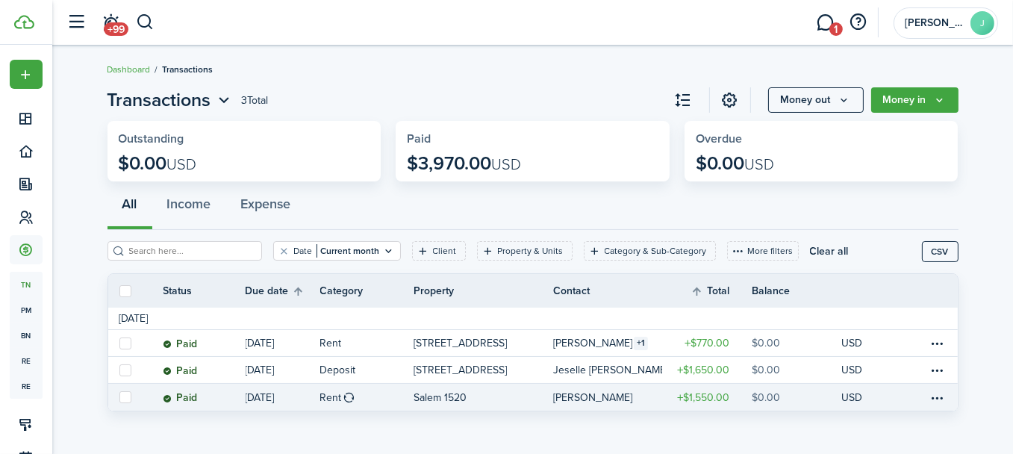
click at [570, 393] on table-profile-info-text "[PERSON_NAME]" at bounding box center [592, 398] width 79 height 12
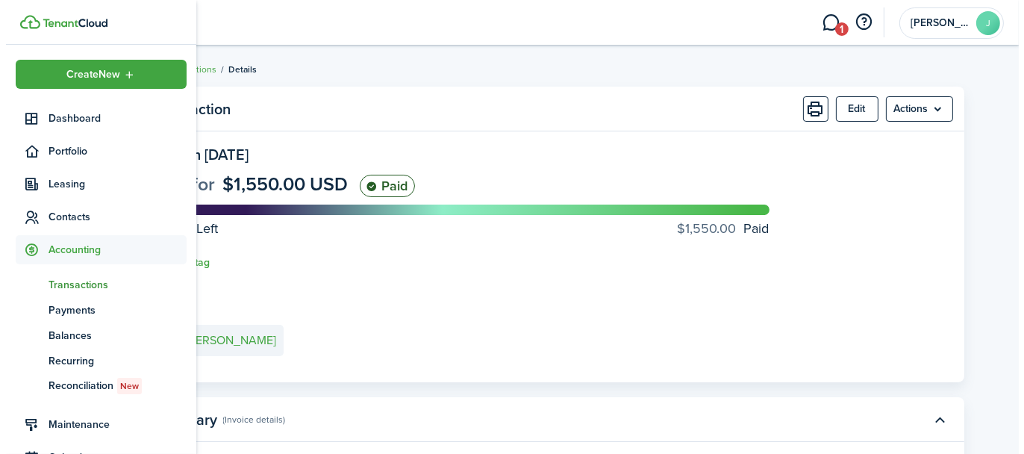
scroll to position [135, 0]
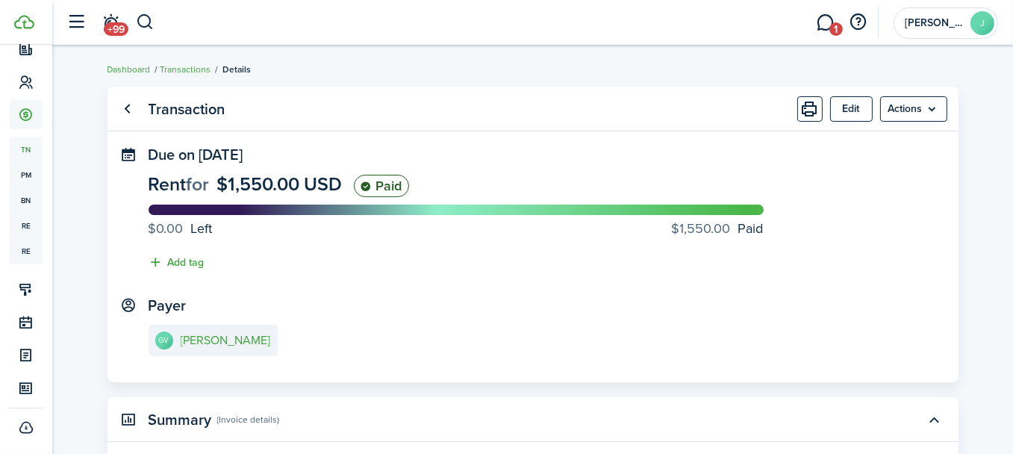
click at [417, 239] on panel-main-content "Rent for $1,550.00 USD Paid $0.00 Left $1,550.00 Paid Add tag" at bounding box center [533, 227] width 769 height 104
click at [238, 340] on e-details-info-title "[PERSON_NAME]" at bounding box center [226, 340] width 90 height 13
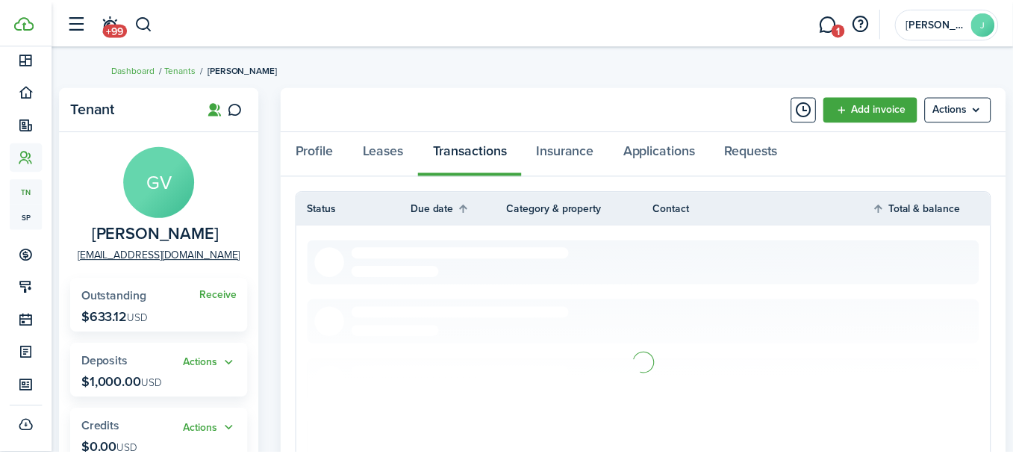
scroll to position [59, 0]
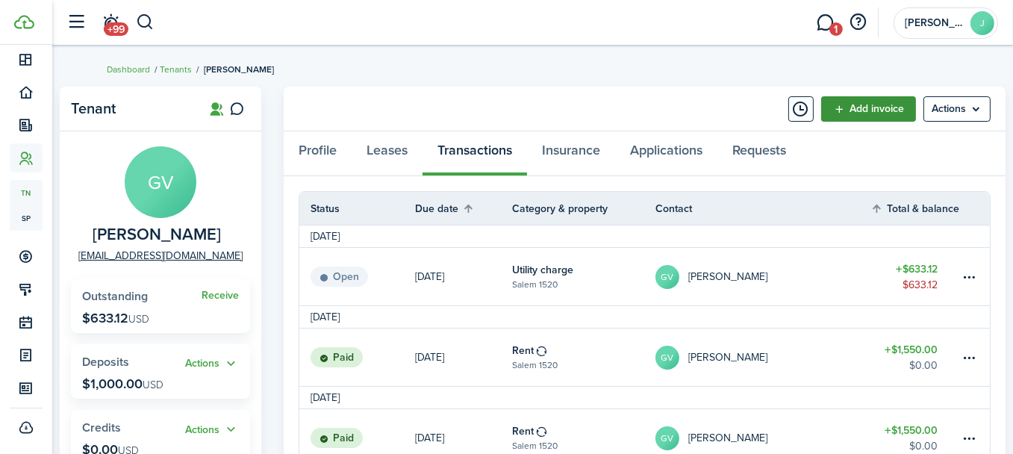
click at [855, 96] on link "Add invoice" at bounding box center [868, 108] width 95 height 25
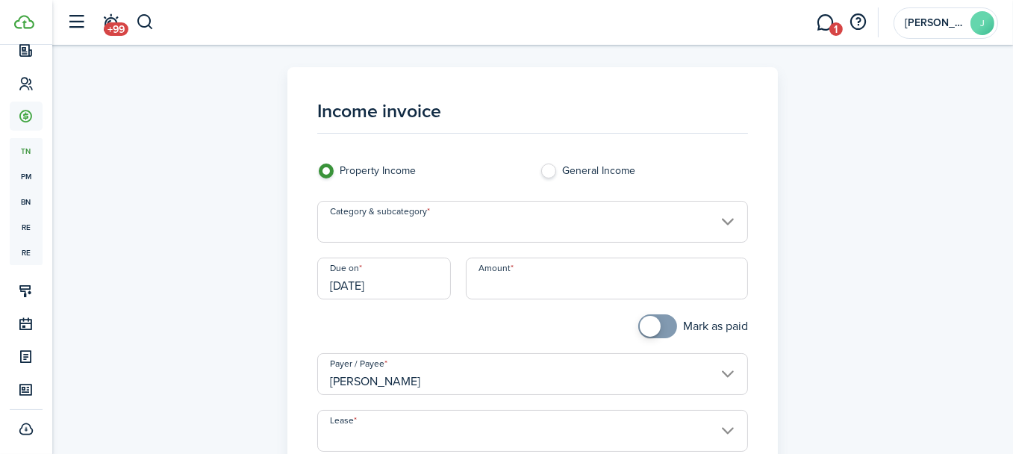
scroll to position [135, 0]
click at [559, 225] on input "Category & subcategory" at bounding box center [532, 222] width 431 height 42
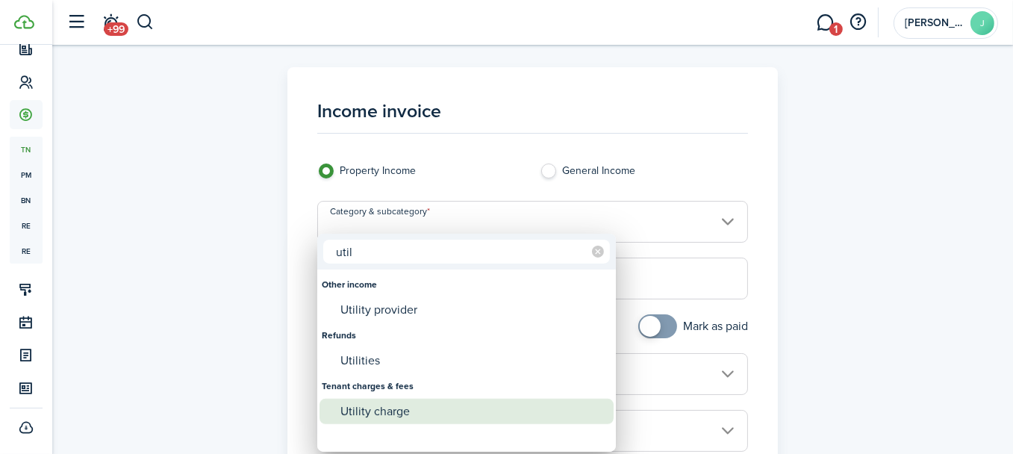
type input "util"
click at [399, 400] on div "Utility charge" at bounding box center [472, 411] width 264 height 25
type input "Tenant charges & fees / Utility charge"
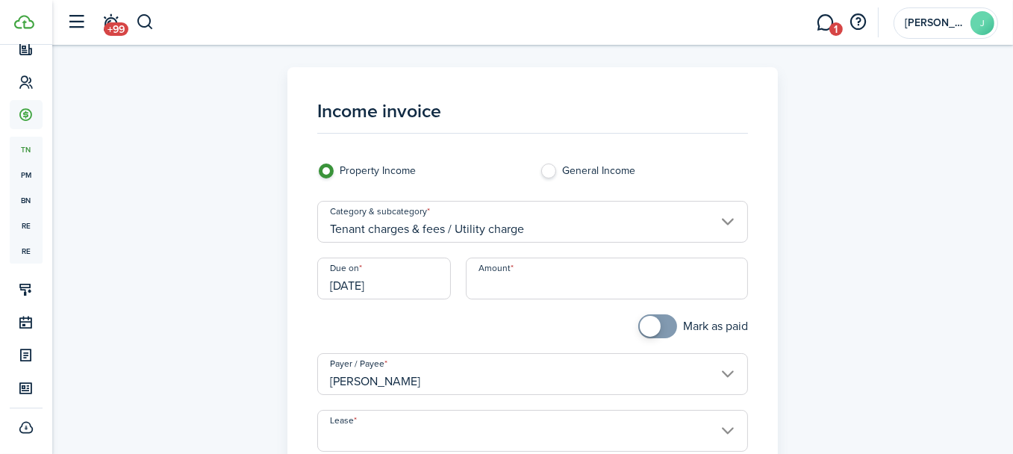
click at [546, 273] on input "Amount" at bounding box center [607, 279] width 282 height 42
type input "$104.77"
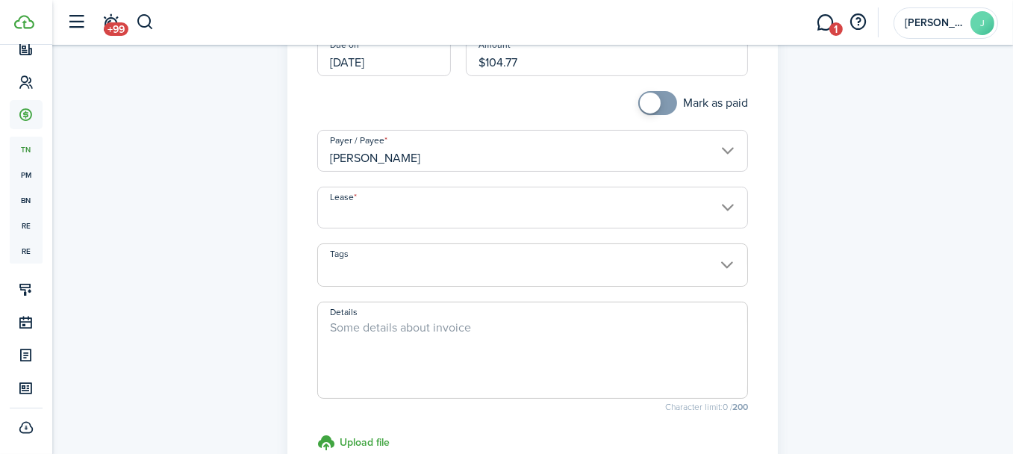
scroll to position [224, 0]
click at [405, 222] on input "Lease" at bounding box center [532, 207] width 431 height 42
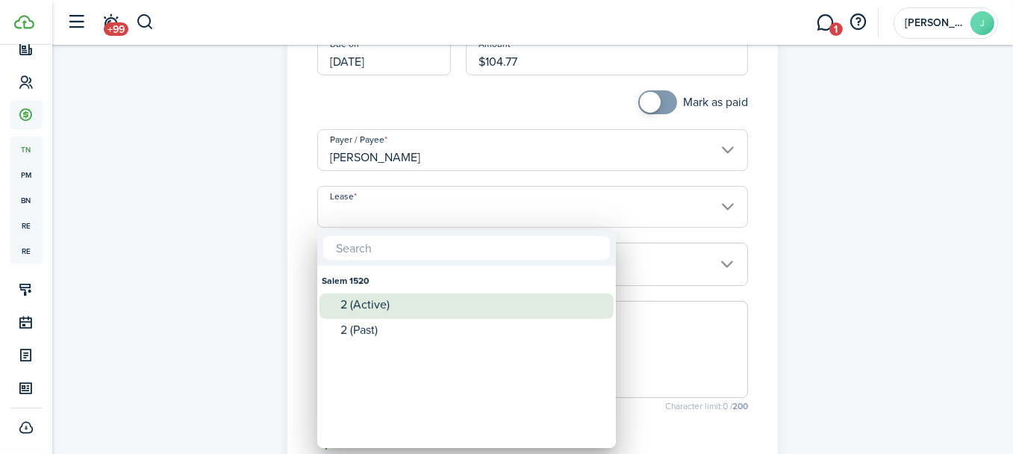
click at [388, 298] on div "2 (Active)" at bounding box center [472, 304] width 264 height 13
type input "Salem 1520. Lease #2 (Active)"
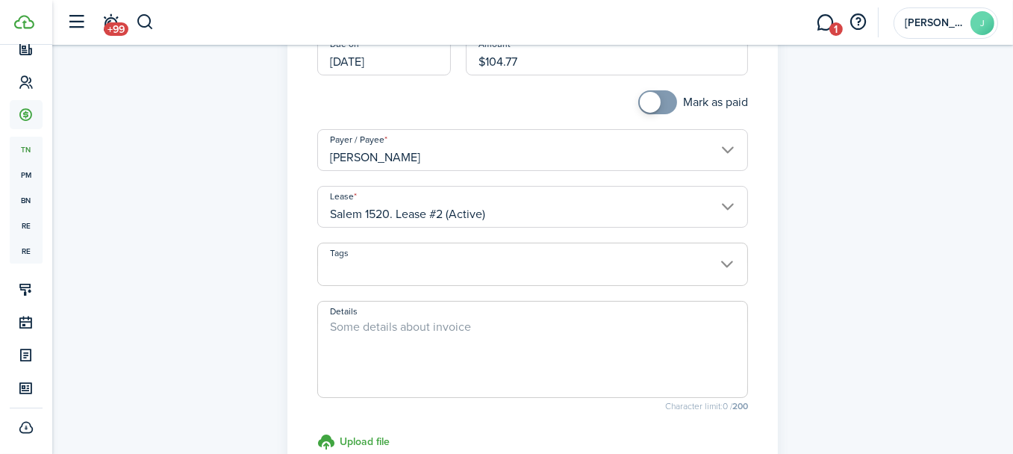
click at [412, 337] on textarea "Details" at bounding box center [532, 354] width 429 height 72
click at [359, 327] on textarea "Servi e Period: [DATE]-[DATE]" at bounding box center [532, 354] width 429 height 72
click at [566, 329] on textarea "Service Period: [DATE]-[DATE]" at bounding box center [532, 354] width 429 height 72
type textarea "Service Period: [DATE]-[DATE]"
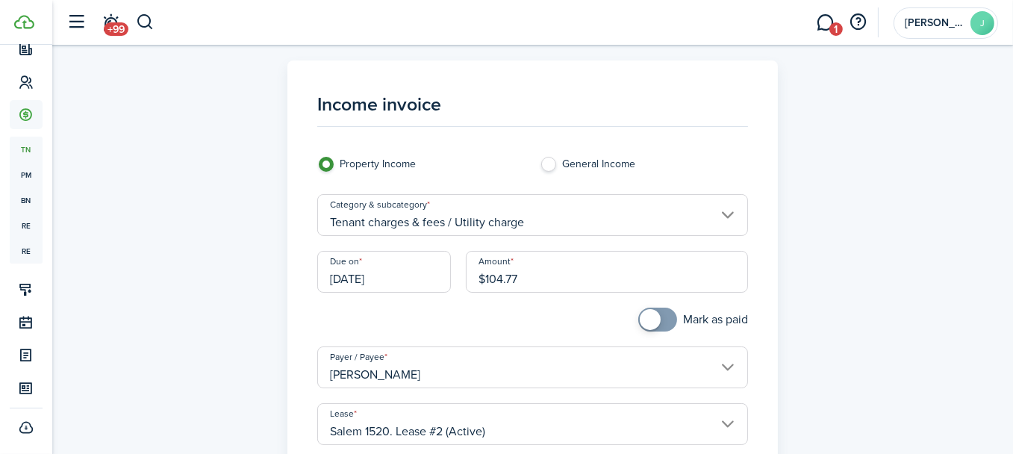
scroll to position [0, 0]
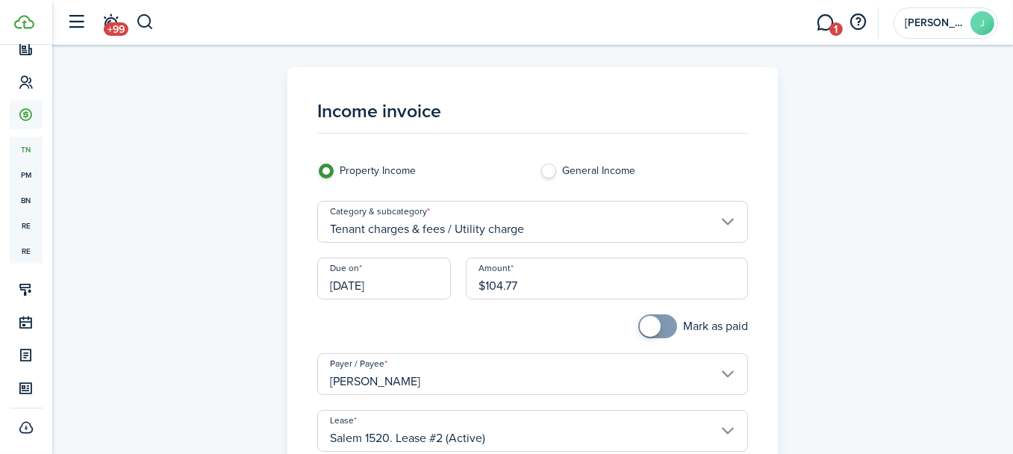
click at [407, 292] on input "[DATE]" at bounding box center [384, 279] width 134 height 42
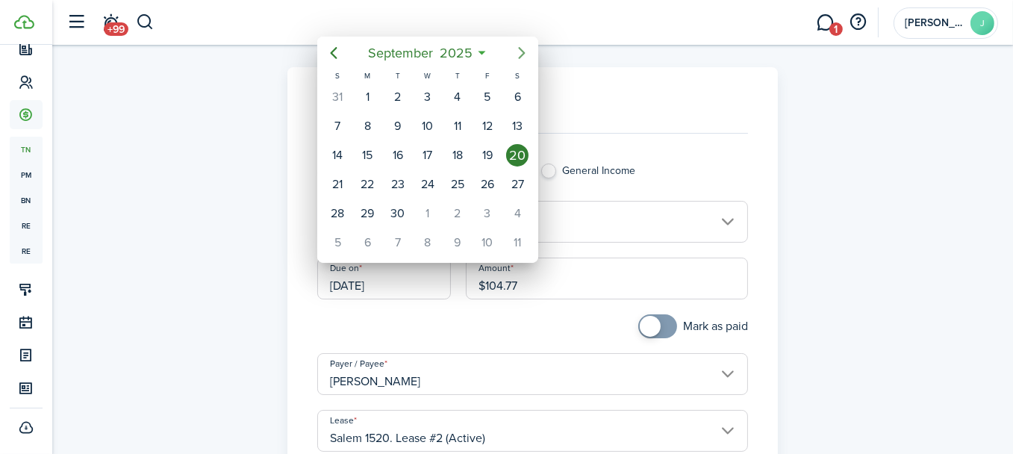
click at [521, 46] on icon "Next page" at bounding box center [522, 53] width 18 height 18
click at [375, 122] on div "6" at bounding box center [367, 126] width 22 height 22
type input "[DATE]"
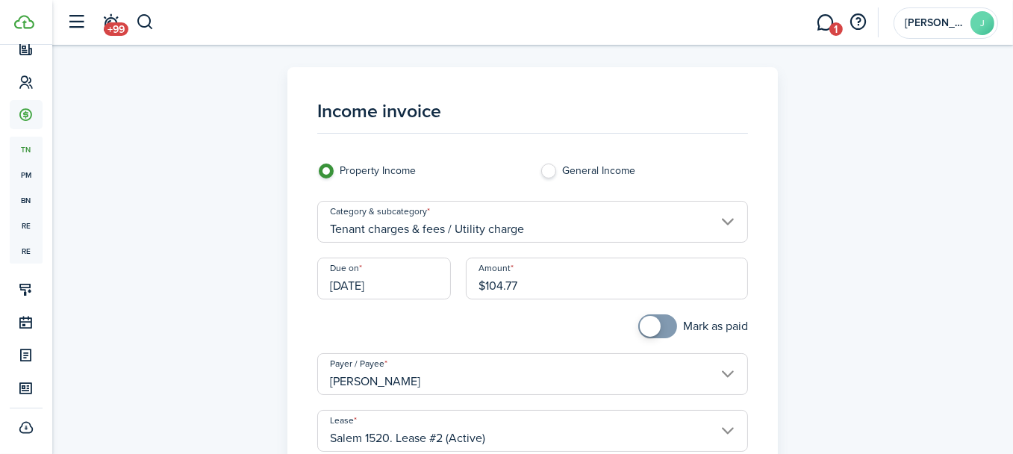
click at [511, 315] on div at bounding box center [421, 333] width 222 height 39
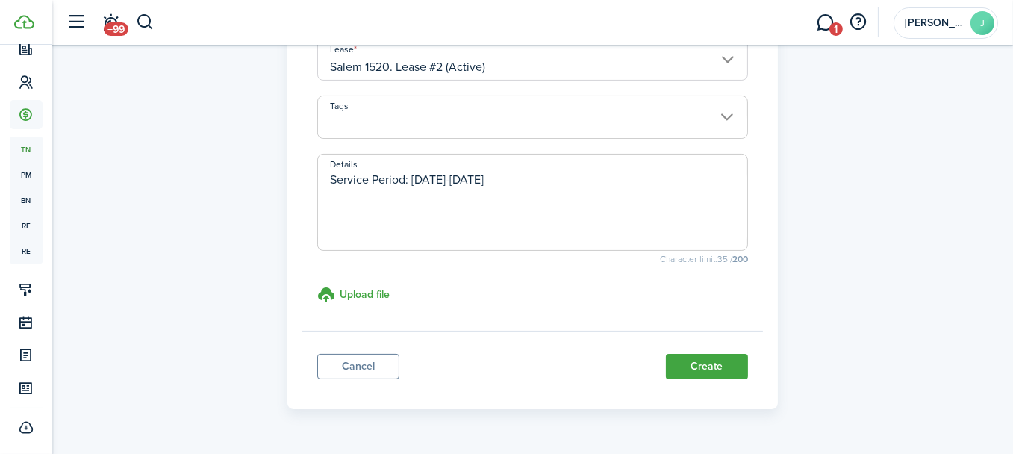
scroll to position [373, 0]
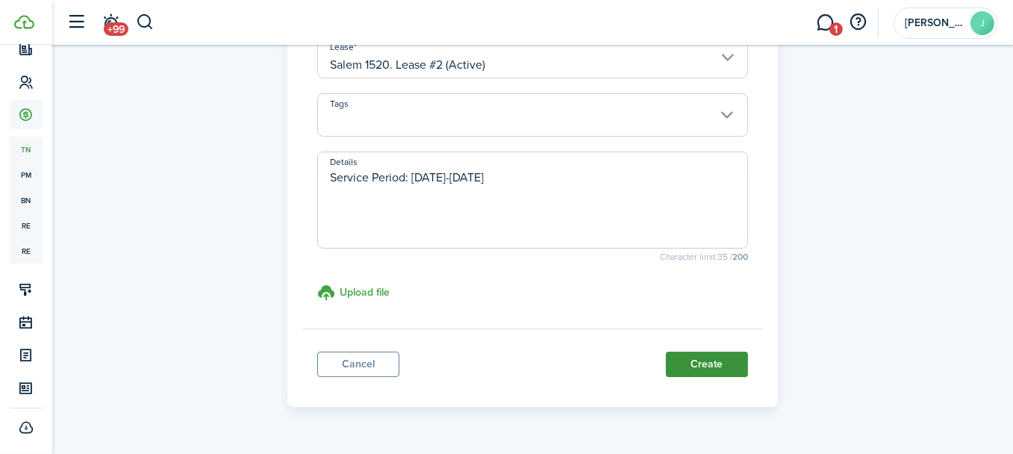
click at [743, 367] on button "Create" at bounding box center [707, 364] width 82 height 25
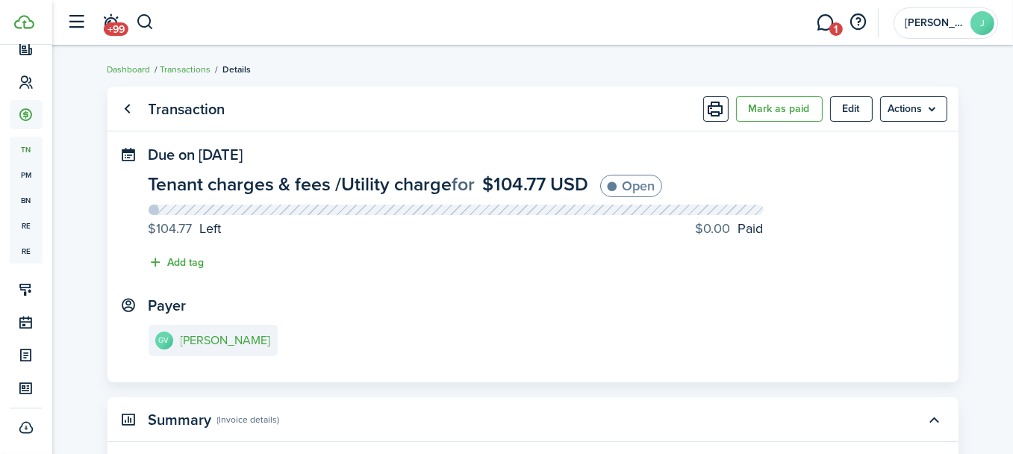
drag, startPoint x: 203, startPoint y: 72, endPoint x: 284, endPoint y: 75, distance: 80.6
click at [205, 72] on link "Transactions" at bounding box center [185, 69] width 51 height 13
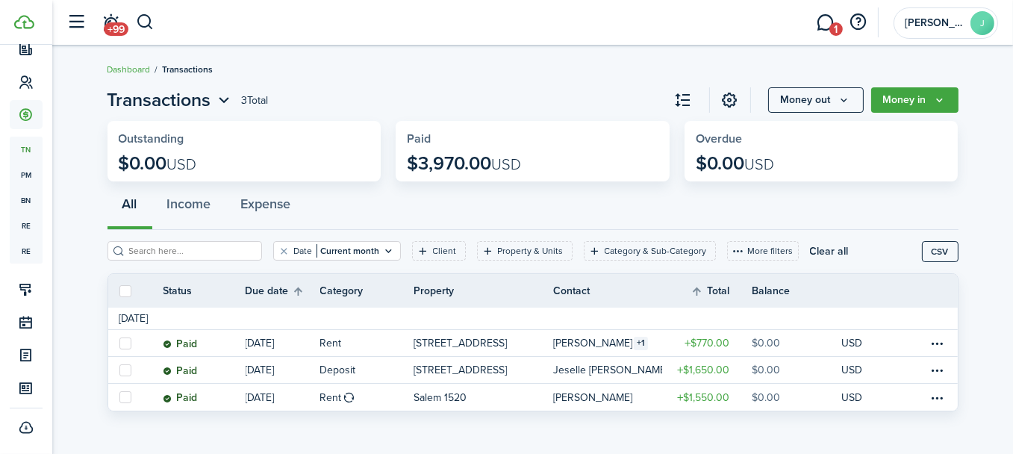
scroll to position [5, 0]
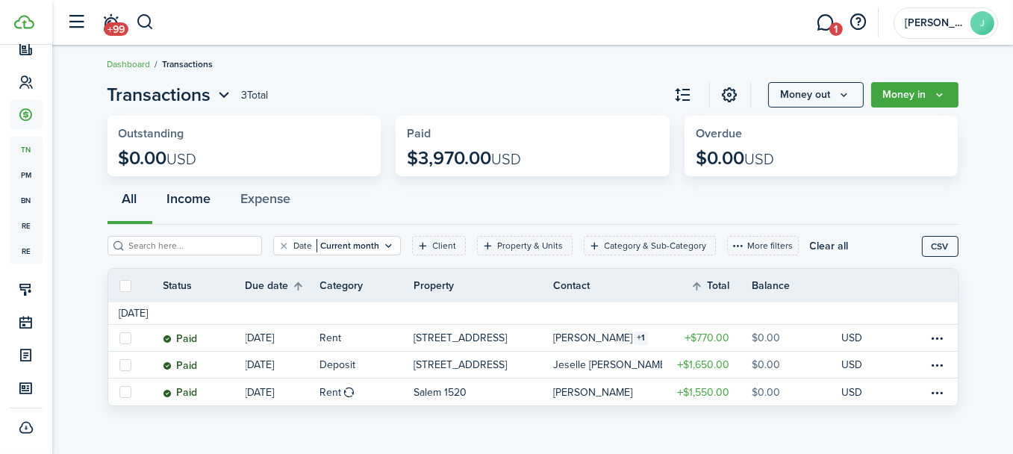
click at [216, 199] on button "Income" at bounding box center [189, 202] width 74 height 45
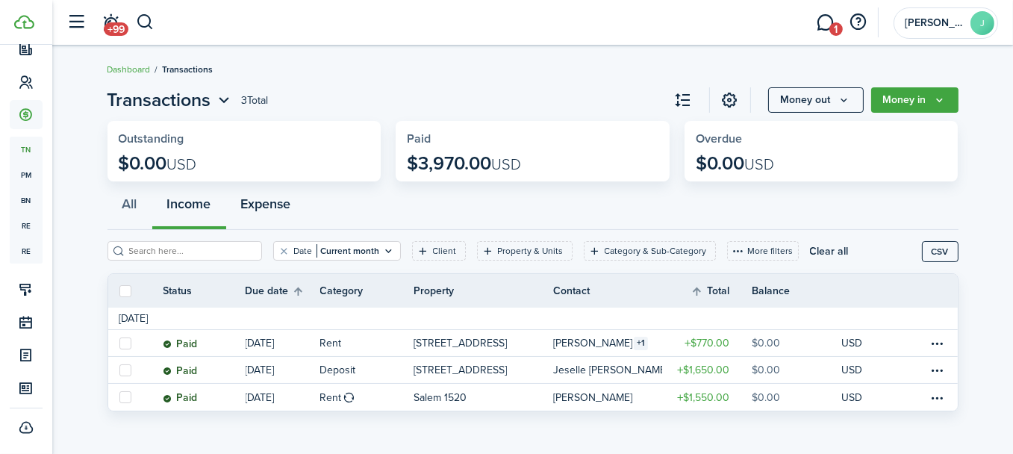
click at [271, 200] on button "Expense" at bounding box center [266, 207] width 80 height 45
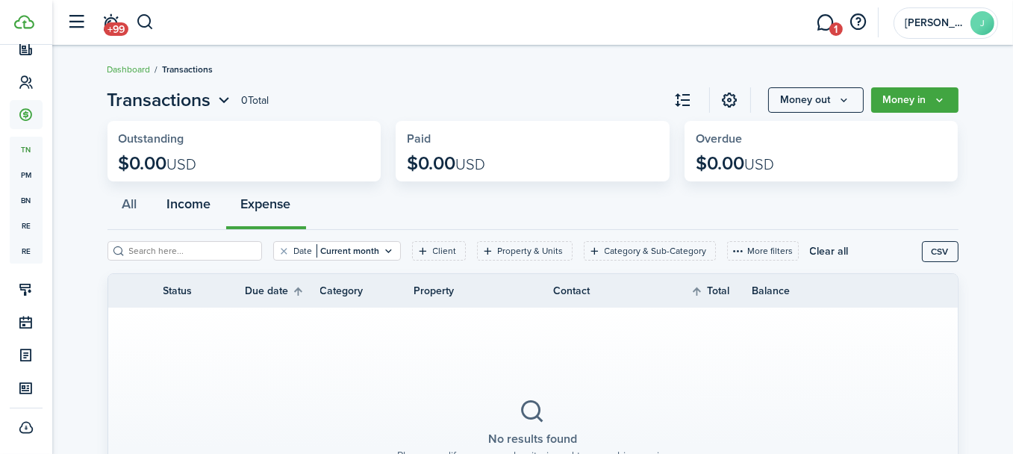
click at [184, 201] on button "Income" at bounding box center [189, 207] width 74 height 45
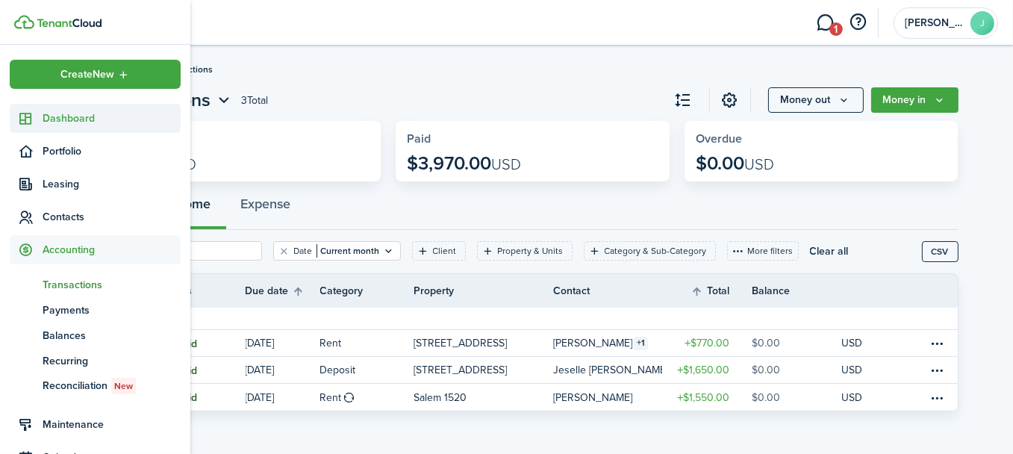
click at [117, 122] on span "Dashboard" at bounding box center [112, 118] width 138 height 16
